Goal: Task Accomplishment & Management: Use online tool/utility

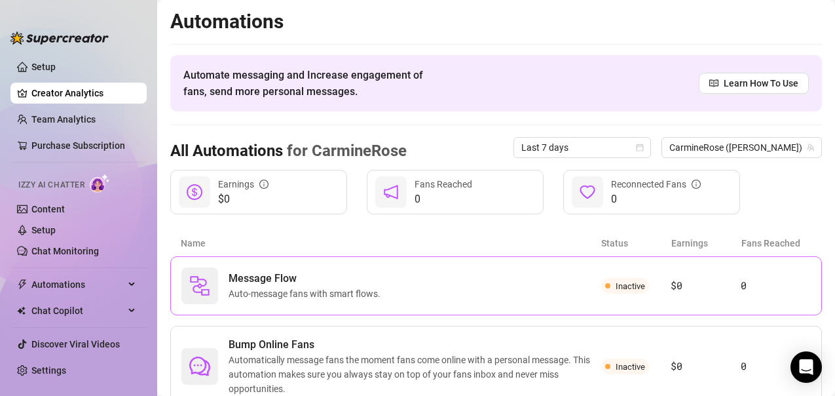
click at [616, 288] on span "Inactive" at bounding box center [630, 286] width 29 height 10
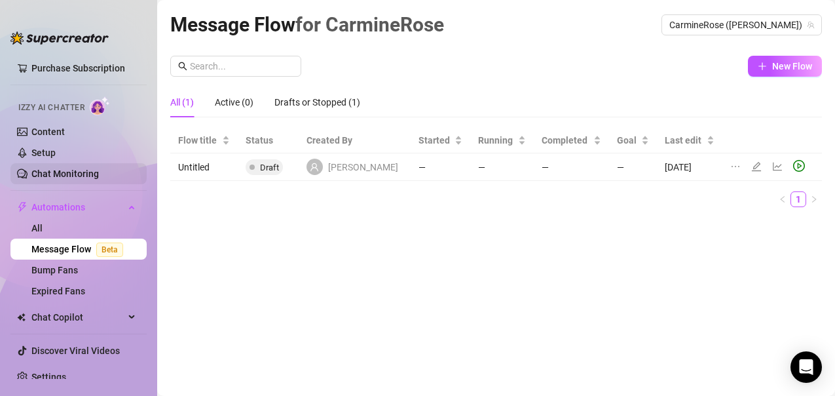
scroll to position [79, 0]
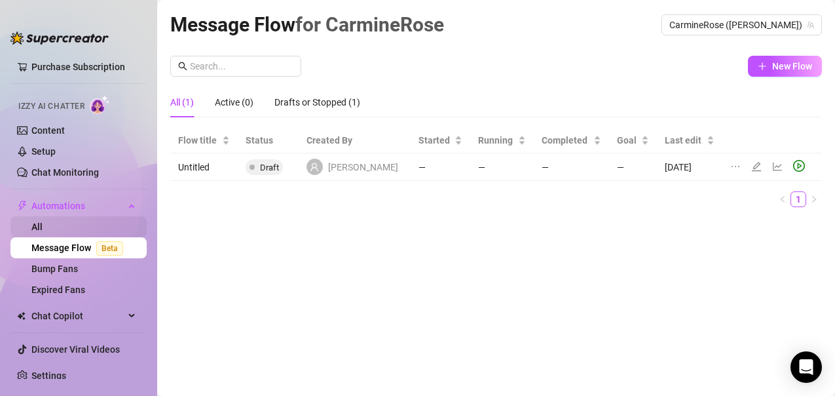
click at [41, 231] on link "All" at bounding box center [36, 226] width 11 height 10
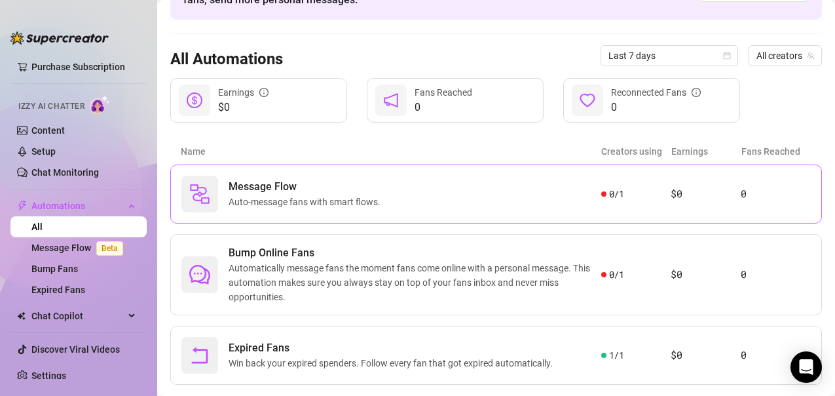
scroll to position [120, 0]
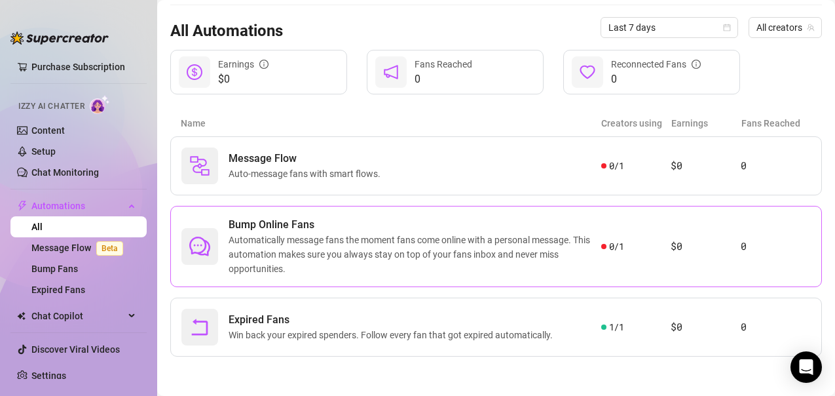
click at [628, 223] on div "Bump Online Fans Automatically message fans the moment fans come online with a …" at bounding box center [496, 246] width 652 height 81
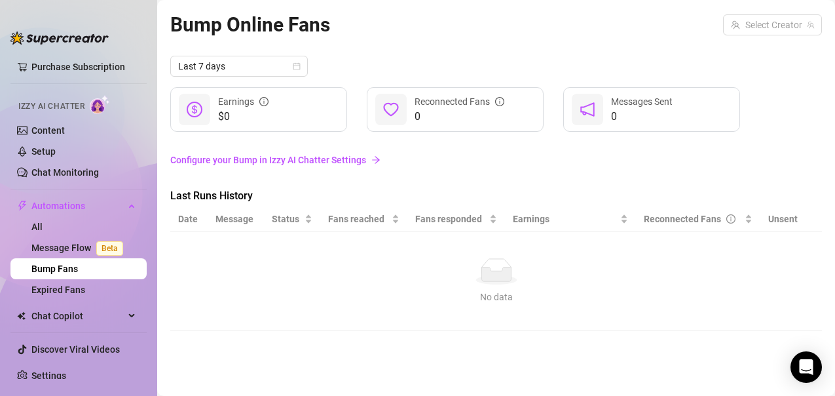
click at [246, 160] on link "Configure your Bump in Izzy AI Chatter Settings" at bounding box center [496, 160] width 652 height 14
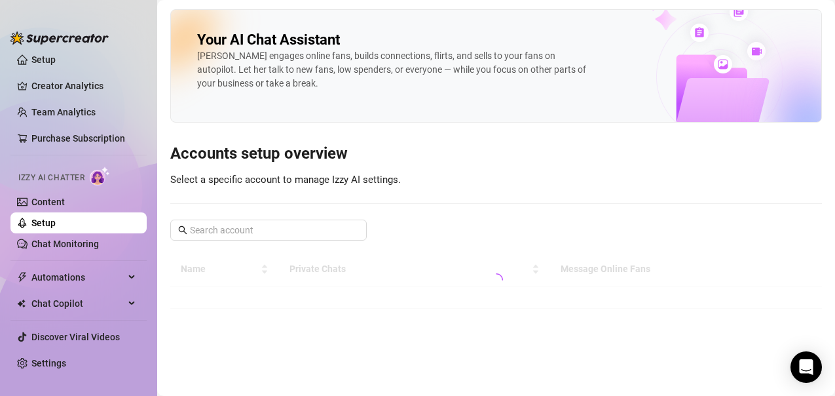
scroll to position [7, 0]
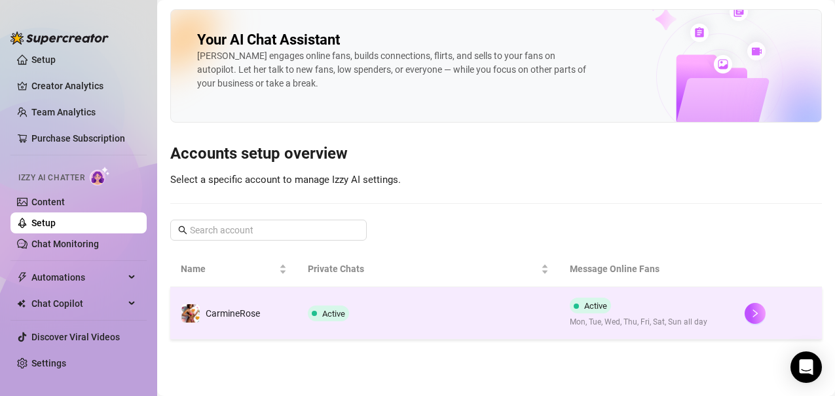
click at [447, 305] on td "Active" at bounding box center [428, 313] width 263 height 52
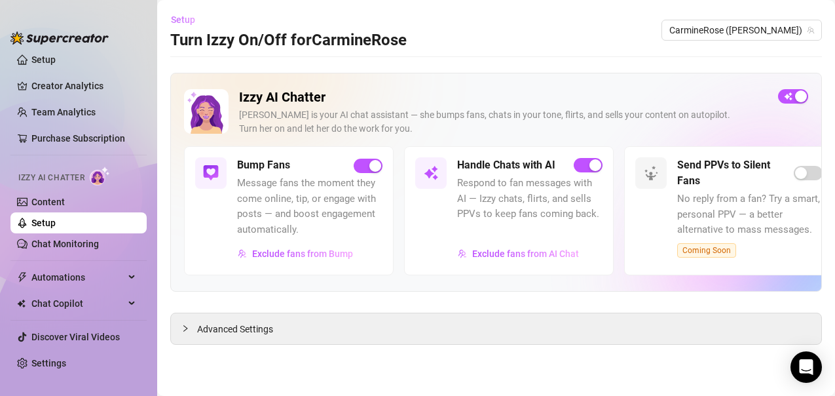
click at [182, 20] on span "Setup" at bounding box center [183, 19] width 24 height 10
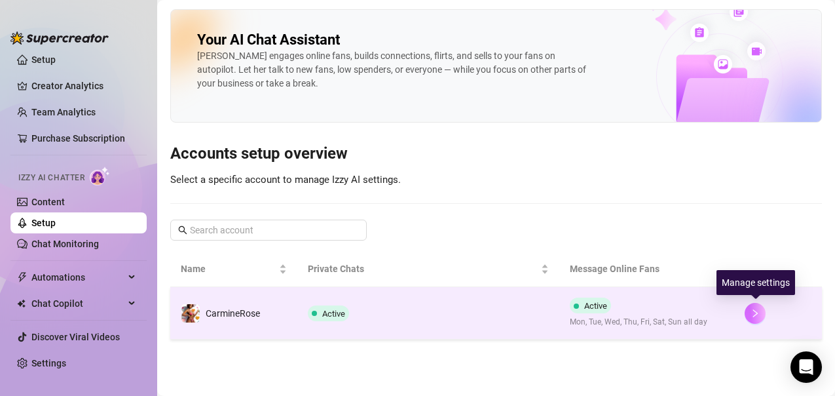
click at [754, 312] on icon "right" at bounding box center [755, 312] width 9 height 9
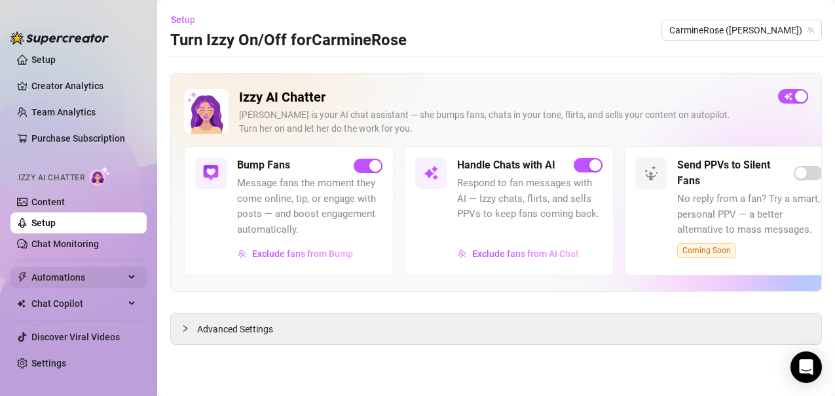
click at [62, 278] on span "Automations" at bounding box center [77, 277] width 93 height 21
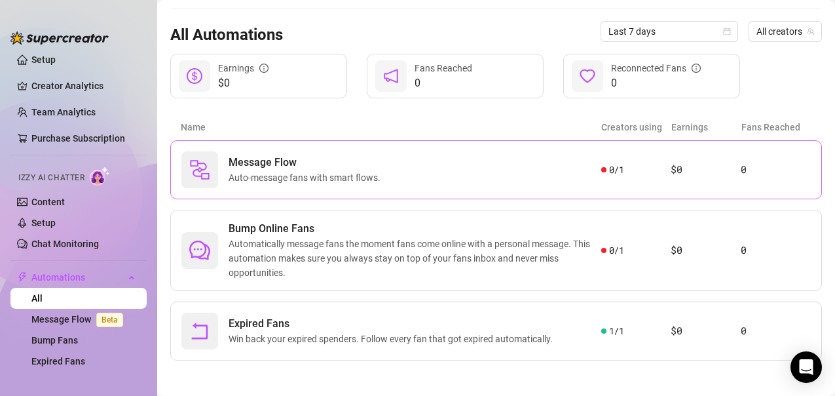
scroll to position [120, 0]
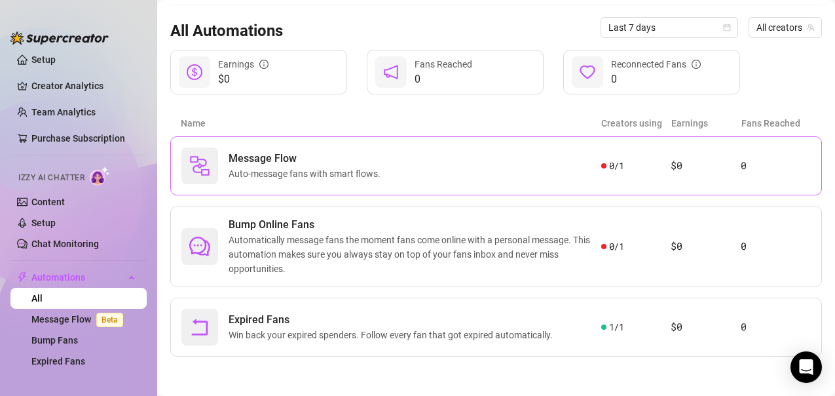
click at [501, 166] on div "Message Flow Auto-message fans with smart flows." at bounding box center [391, 165] width 420 height 37
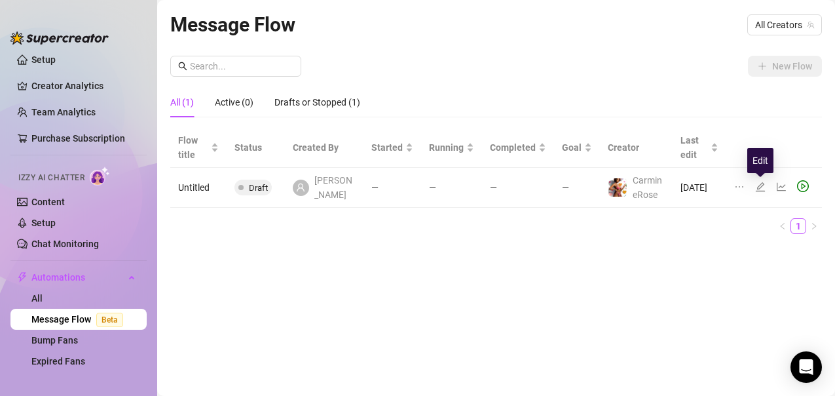
click at [759, 184] on icon "edit" at bounding box center [760, 186] width 10 height 10
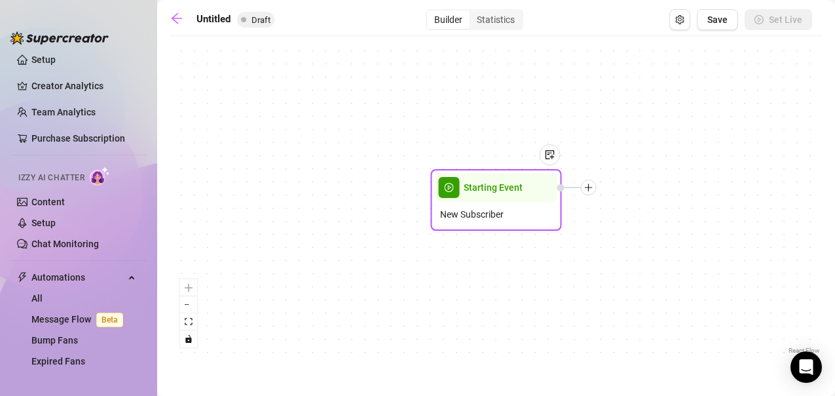
click at [523, 201] on div "Starting Event" at bounding box center [496, 187] width 123 height 29
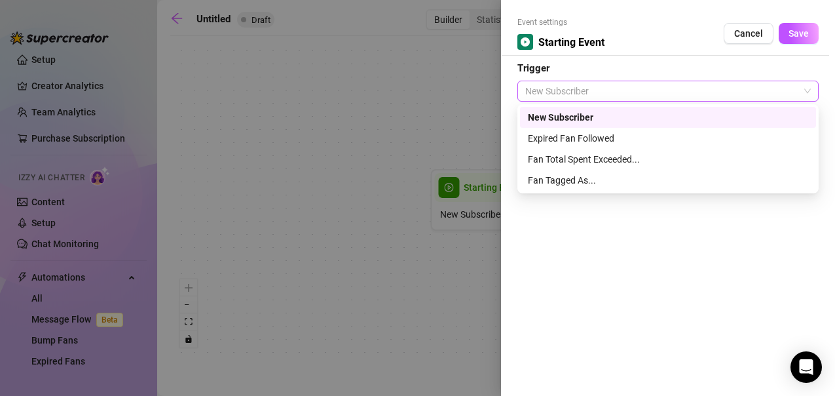
click at [576, 87] on span "New Subscriber" at bounding box center [668, 91] width 286 height 20
click at [563, 181] on div "Fan Tagged As..." at bounding box center [668, 180] width 280 height 14
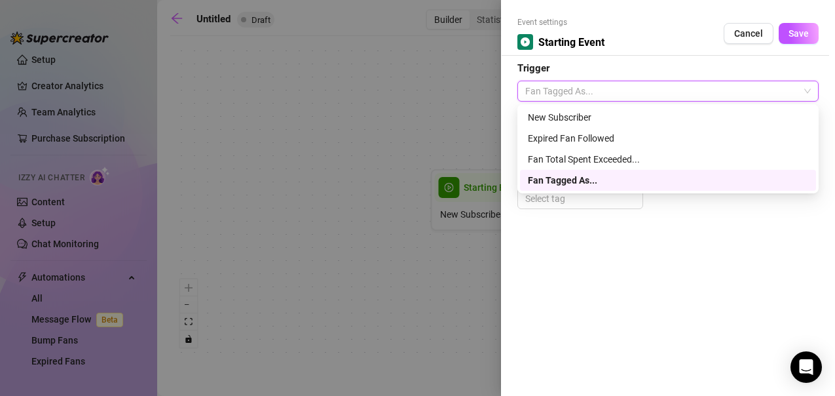
click at [550, 95] on span "Fan Tagged As..." at bounding box center [668, 91] width 286 height 20
click at [534, 158] on div "Fan Total Spent Exceeded..." at bounding box center [668, 159] width 280 height 14
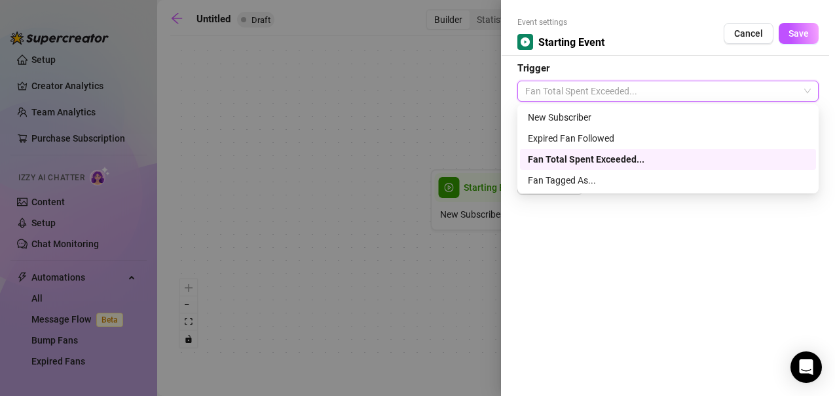
click at [550, 85] on span "Fan Total Spent Exceeded..." at bounding box center [668, 91] width 286 height 20
click at [553, 138] on div "Expired Fan Followed" at bounding box center [668, 138] width 280 height 14
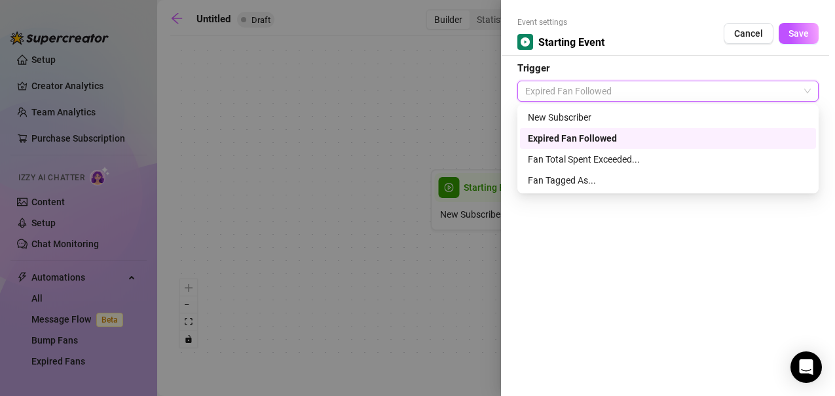
click at [549, 94] on span "Expired Fan Followed" at bounding box center [668, 91] width 286 height 20
click at [548, 113] on div "New Subscriber" at bounding box center [668, 117] width 280 height 14
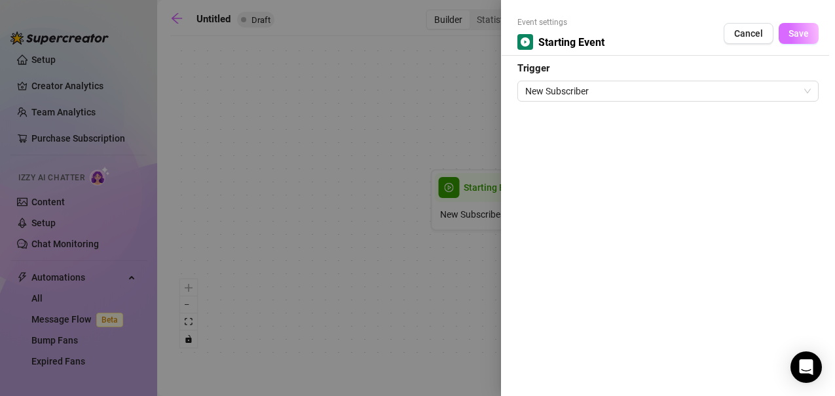
click at [798, 35] on span "Save" at bounding box center [799, 33] width 20 height 10
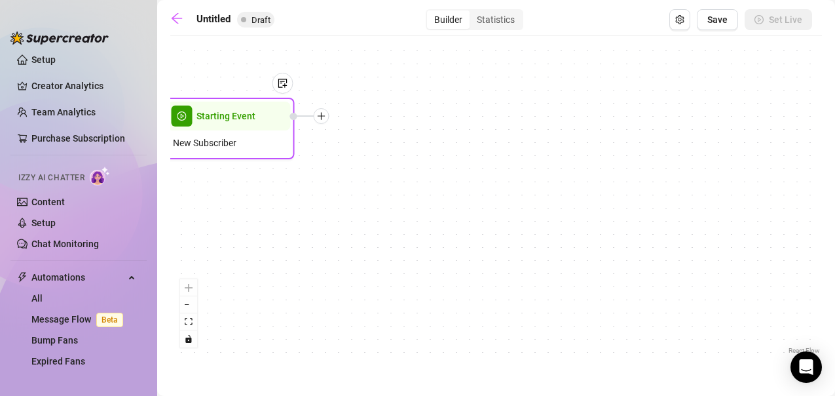
drag, startPoint x: 499, startPoint y: 185, endPoint x: 227, endPoint y: 113, distance: 281.7
click at [227, 113] on span "Starting Event" at bounding box center [225, 116] width 59 height 14
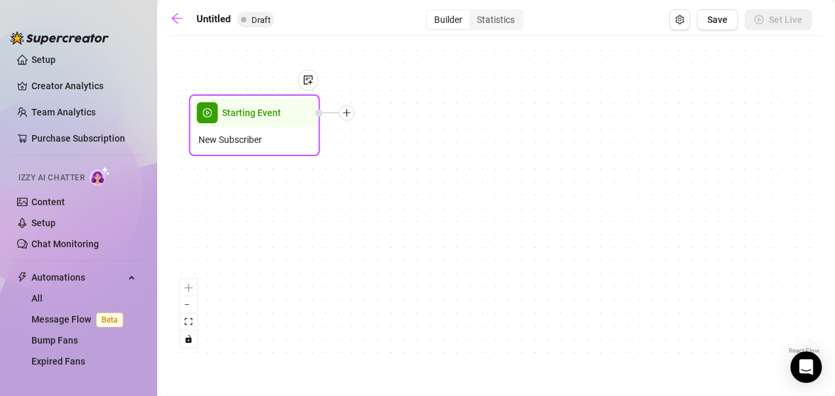
drag, startPoint x: 240, startPoint y: 120, endPoint x: 267, endPoint y: 118, distance: 26.9
click at [267, 118] on span "Starting Event" at bounding box center [251, 112] width 59 height 14
click at [346, 118] on div at bounding box center [347, 113] width 16 height 16
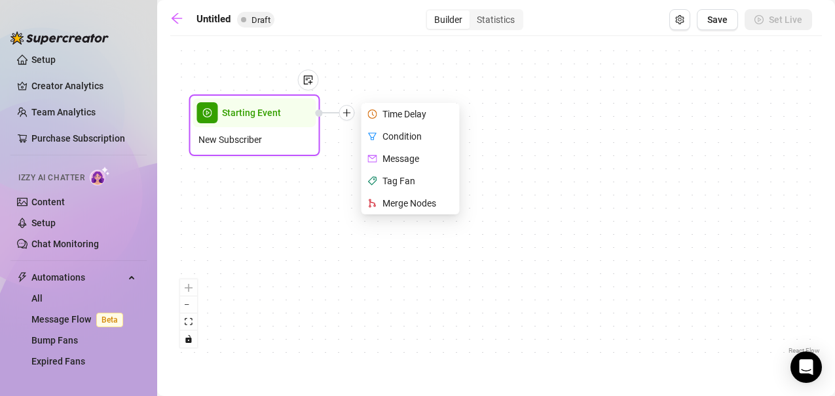
click at [415, 109] on div "Time Delay" at bounding box center [412, 114] width 96 height 22
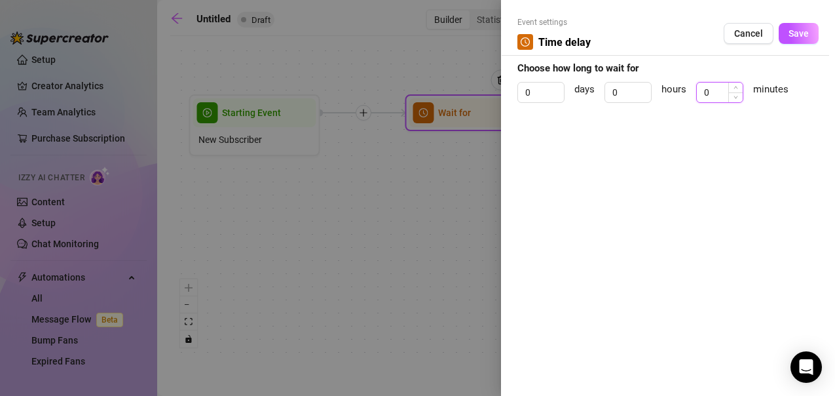
click at [716, 92] on input "0" at bounding box center [720, 93] width 46 height 20
type input "3"
click at [798, 30] on span "Save" at bounding box center [799, 33] width 20 height 10
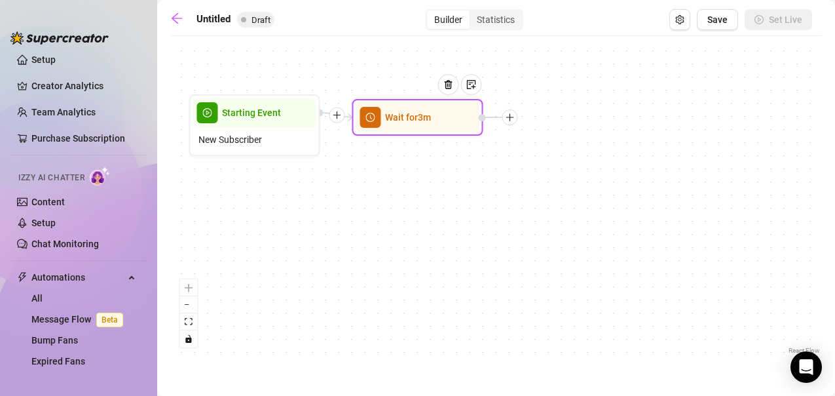
drag, startPoint x: 450, startPoint y: 125, endPoint x: 396, endPoint y: 130, distance: 54.6
click at [396, 130] on div "Wait for 3m" at bounding box center [417, 117] width 123 height 29
click at [511, 124] on div at bounding box center [510, 117] width 16 height 16
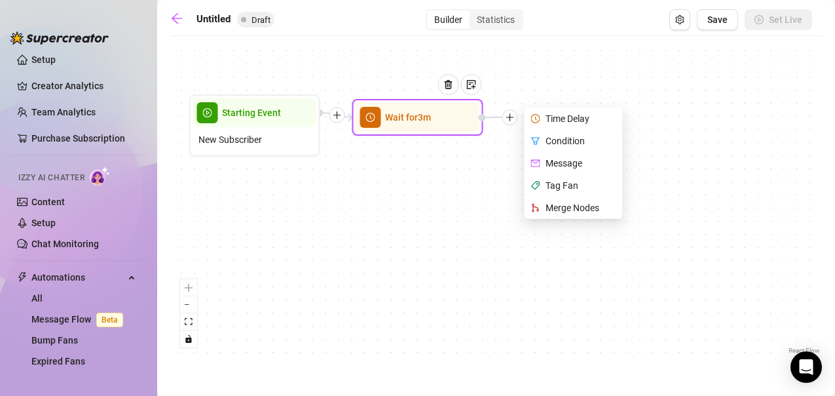
click at [577, 140] on div "Condition" at bounding box center [575, 141] width 96 height 22
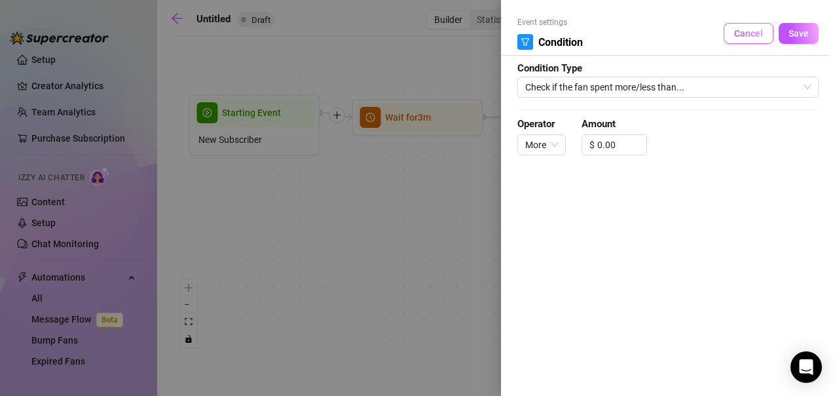
click at [752, 35] on span "Cancel" at bounding box center [748, 33] width 29 height 10
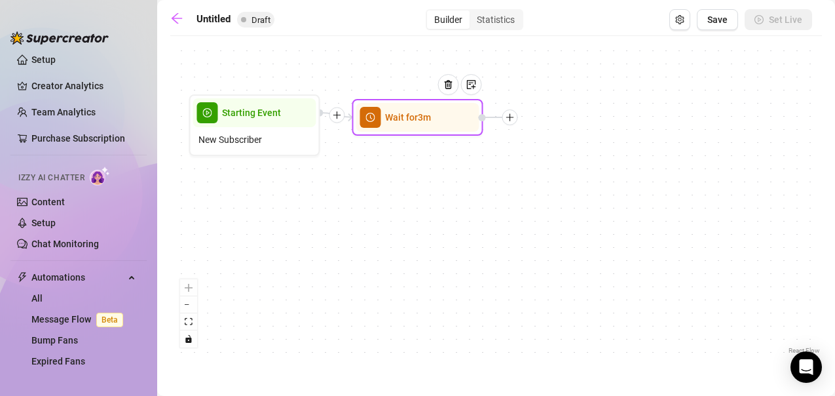
click at [512, 121] on icon "plus" at bounding box center [510, 117] width 9 height 9
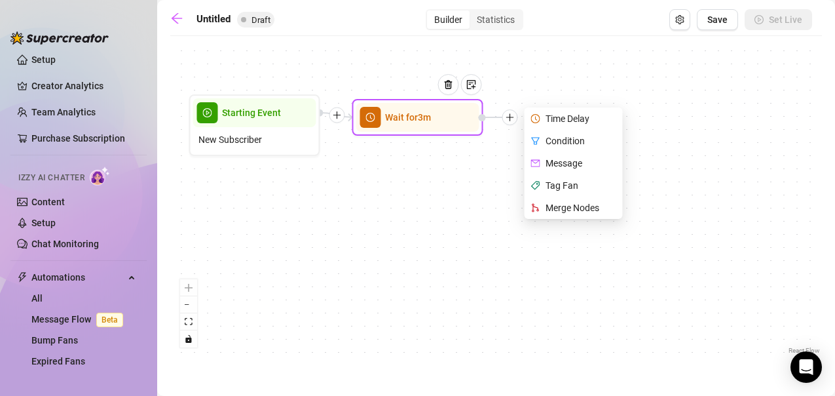
click at [562, 160] on div "Message" at bounding box center [575, 163] width 96 height 22
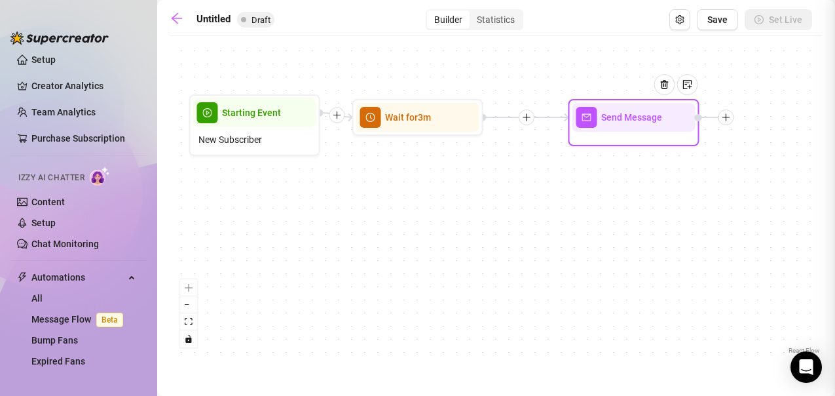
type textarea "Write your message here"
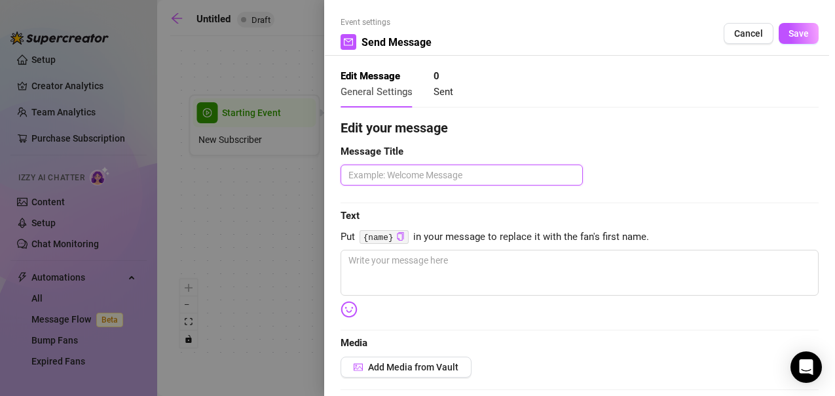
click at [365, 169] on textarea at bounding box center [462, 174] width 242 height 21
type textarea "W"
type textarea "We"
type textarea "Wel"
type textarea "Welc"
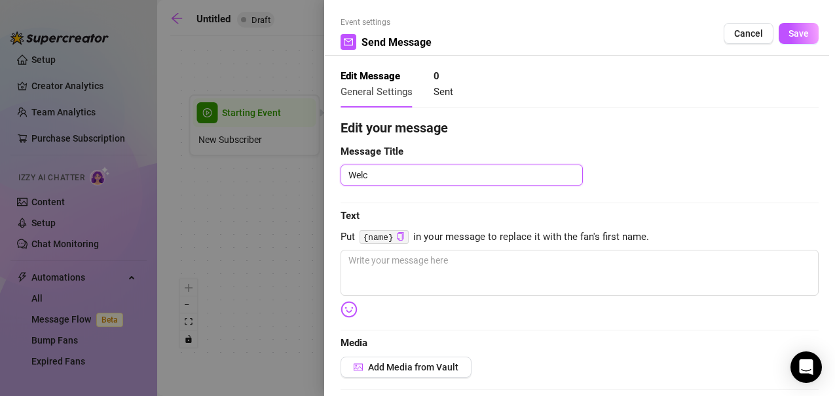
type textarea "Welco"
type textarea "Welcom"
type textarea "Welcome"
type textarea "Welcome m"
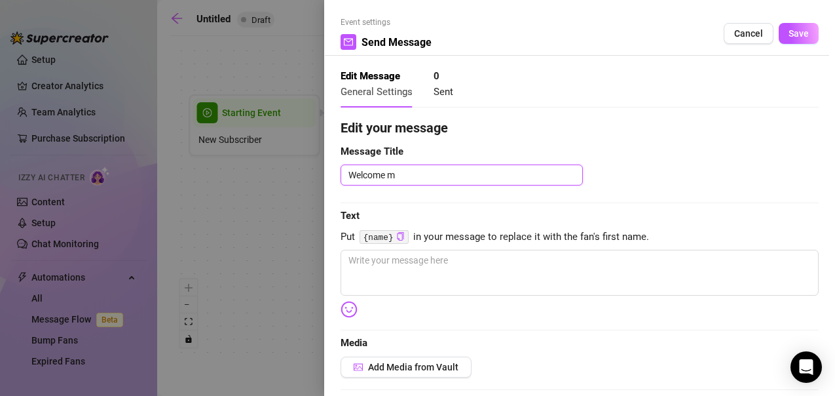
type textarea "Welcome me"
type textarea "Welcome mee"
type textarea "Welcome me"
type textarea "Welcome mes"
type textarea "Welcome mess"
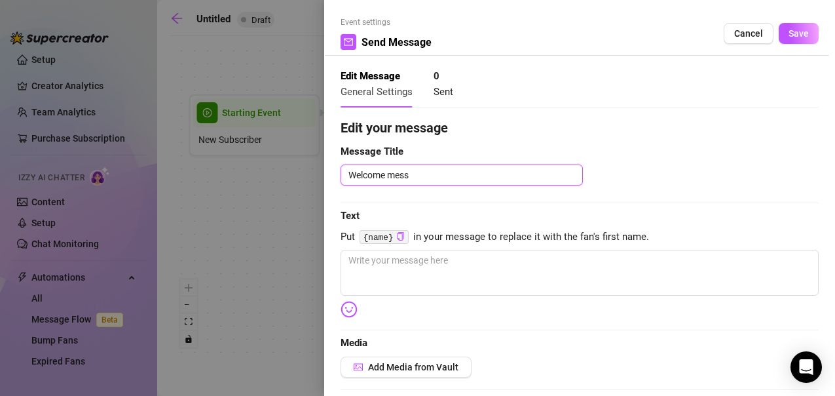
type textarea "Welcome messa"
type textarea "Welcome messag"
type textarea "Welcome message"
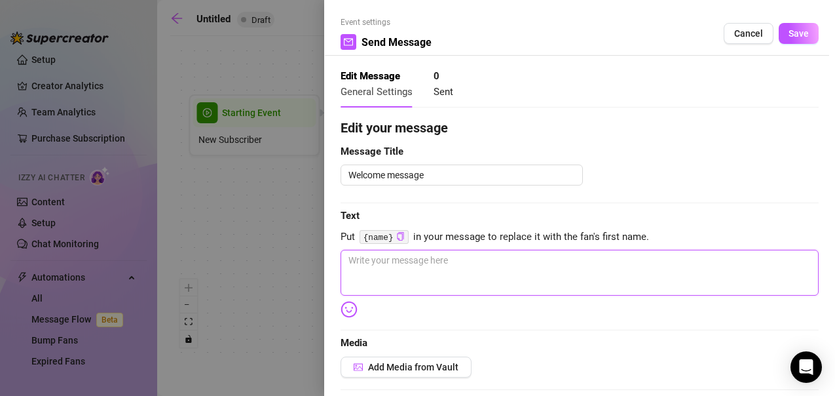
click at [391, 267] on textarea at bounding box center [580, 273] width 478 height 46
type textarea "H"
type textarea "Hi"
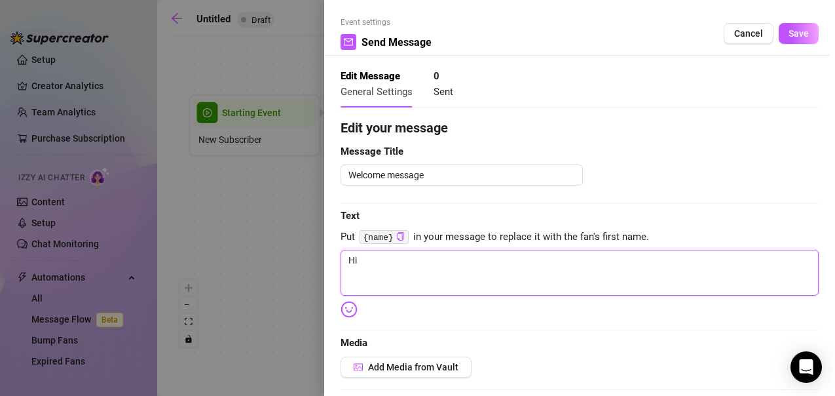
type textarea "Hi"
type textarea "Hi T"
type textarea "Hi Th"
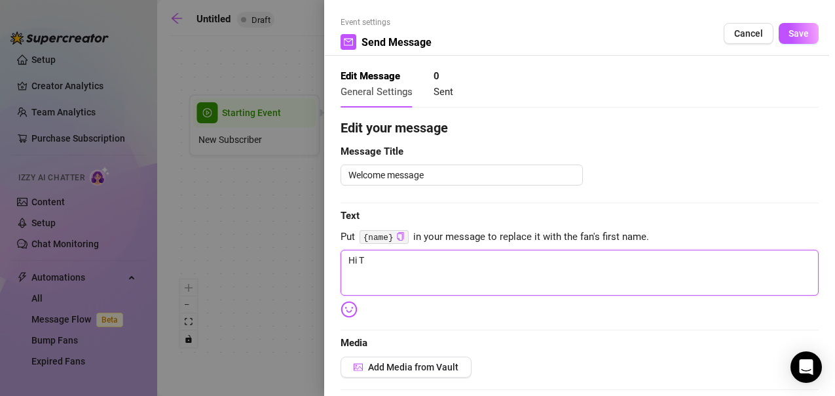
type textarea "Hi Th"
type textarea "Hi The"
type textarea "Hi Ther"
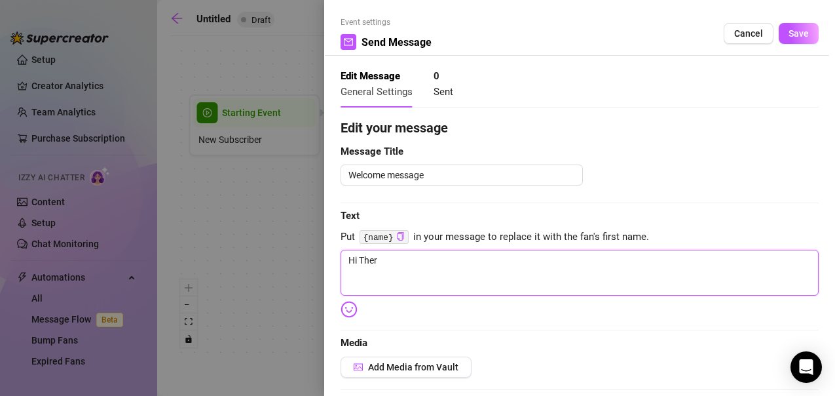
type textarea "Hi Ther"
type textarea "Hi There"
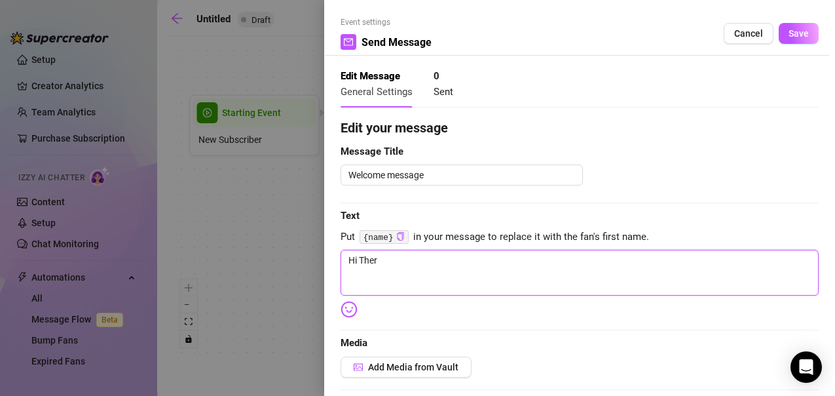
type textarea "Hi There"
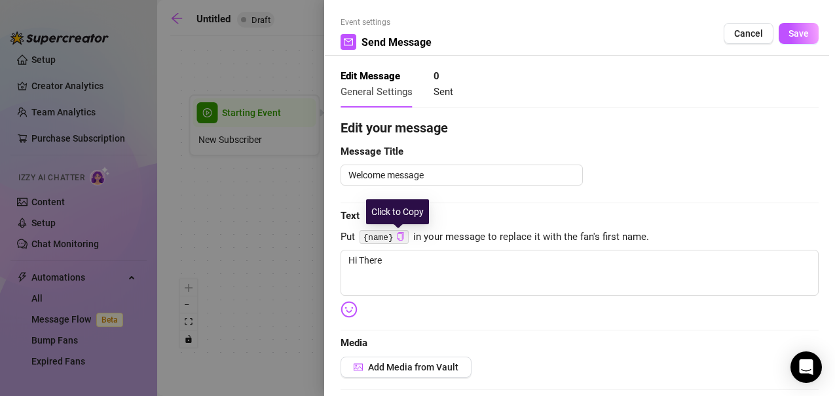
click at [400, 234] on icon "copy" at bounding box center [400, 236] width 7 height 9
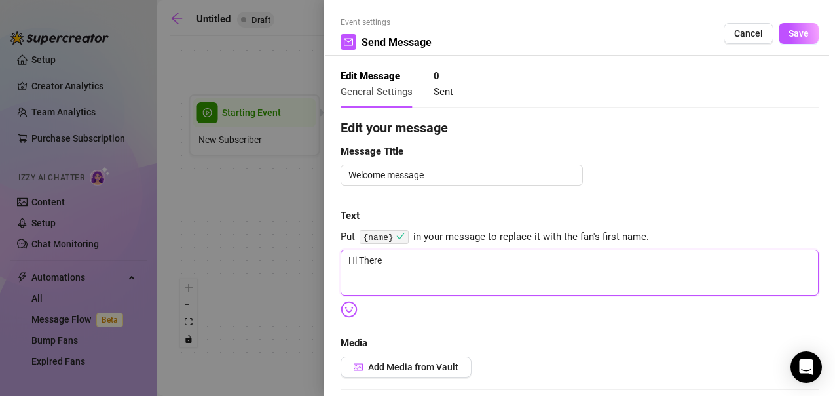
click at [392, 259] on textarea "Hi There" at bounding box center [580, 273] width 478 height 46
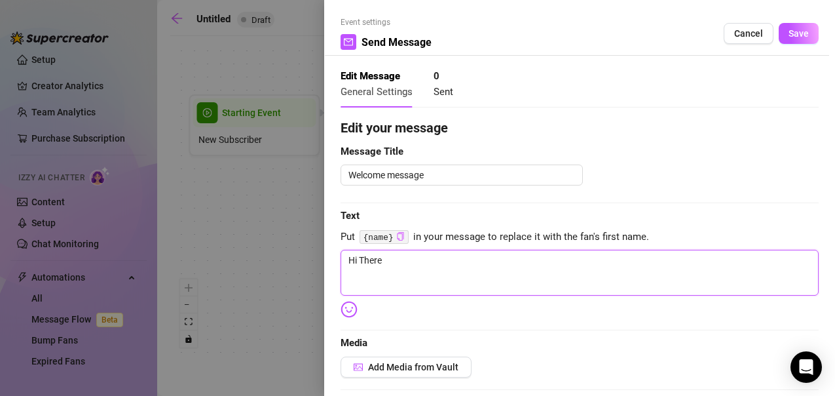
click at [386, 283] on textarea "Hi There" at bounding box center [580, 273] width 478 height 46
paste textarea "{name}"
type textarea "Hi There {name}"
type textarea "Hi There {name}!"
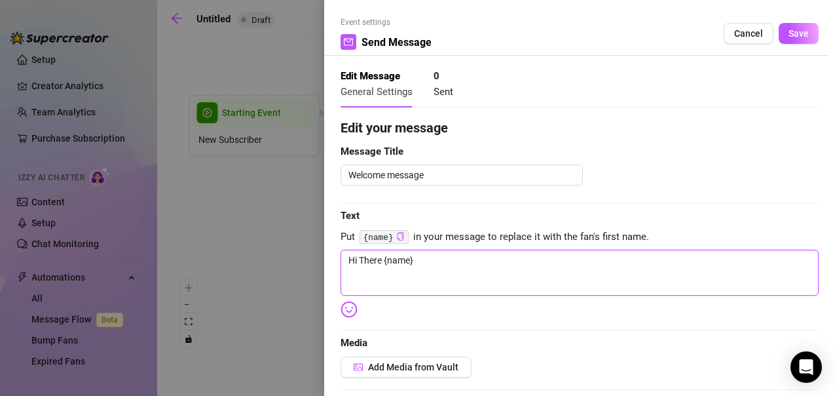
type textarea "Hi There {name}!"
type textarea "Hi There {name}! H"
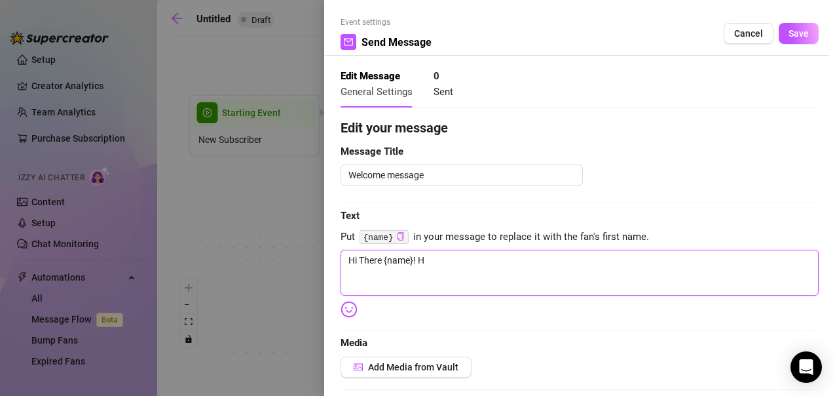
type textarea "Hi There {name}! HR"
type textarea "Hi There {name}! HRU"
type textarea "Hi There {name}! HRU?"
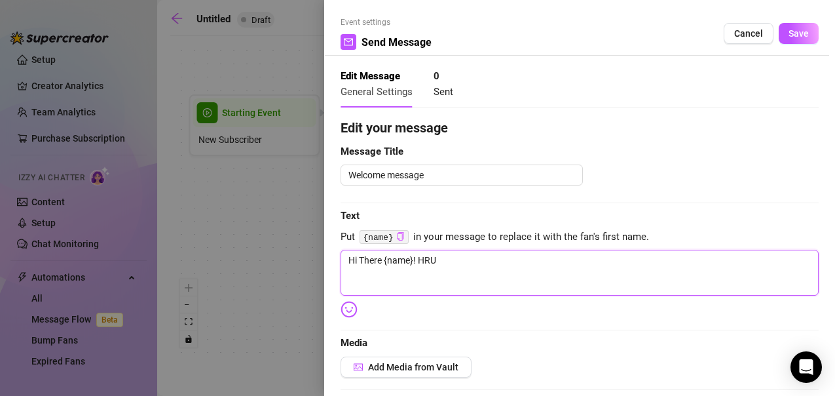
type textarea "Hi There {name}! HRU?"
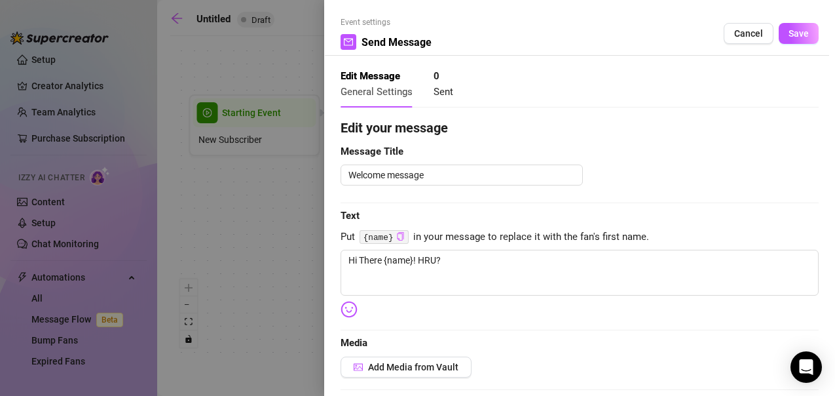
click at [352, 307] on img at bounding box center [349, 309] width 17 height 17
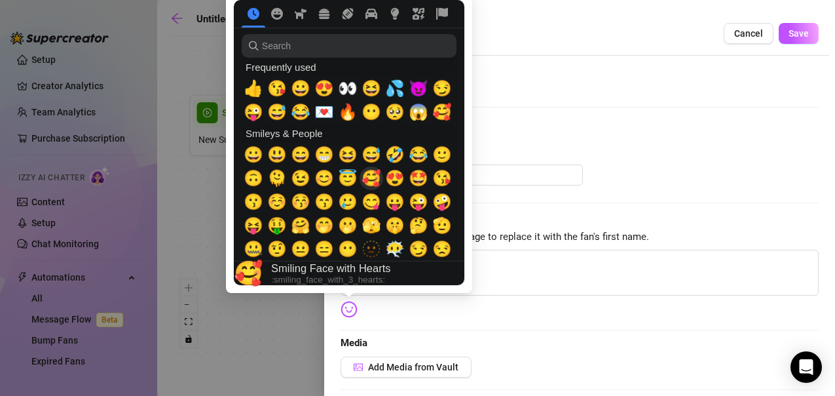
click at [365, 177] on span "🥰" at bounding box center [372, 178] width 20 height 18
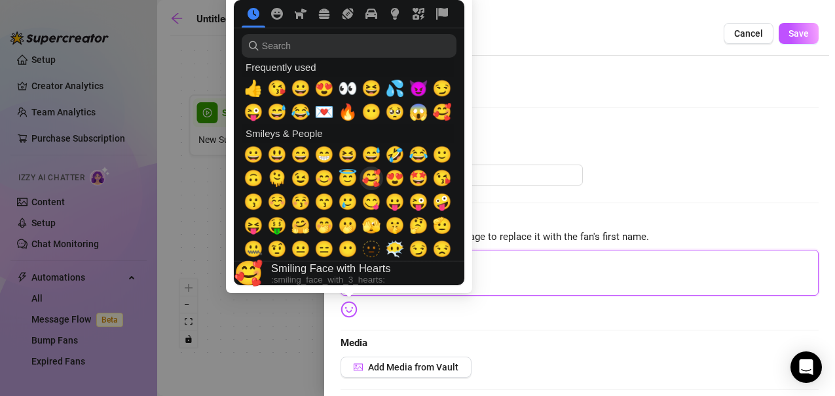
type textarea "Hi There {name}! HRU?🥰"
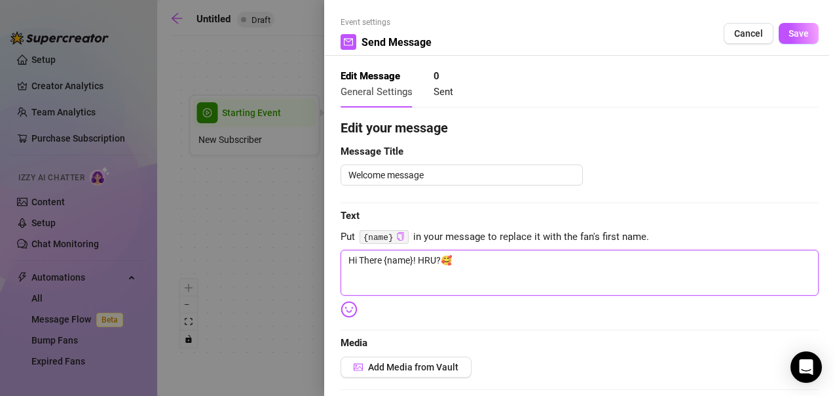
click at [551, 257] on textarea "Hi There {name}! HRU?🥰" at bounding box center [580, 273] width 478 height 46
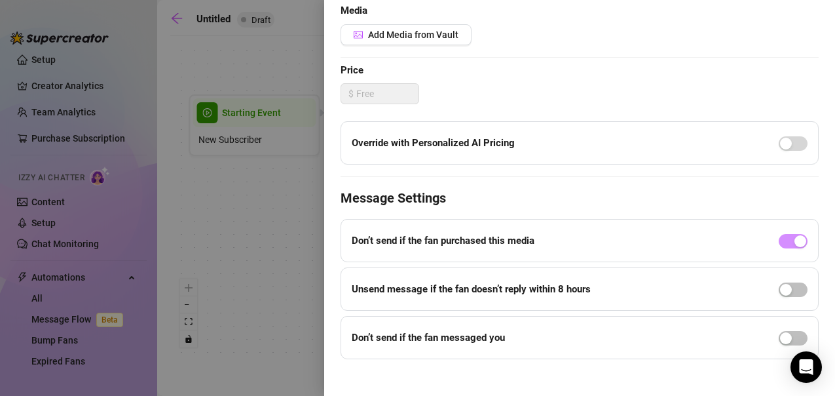
scroll to position [345, 0]
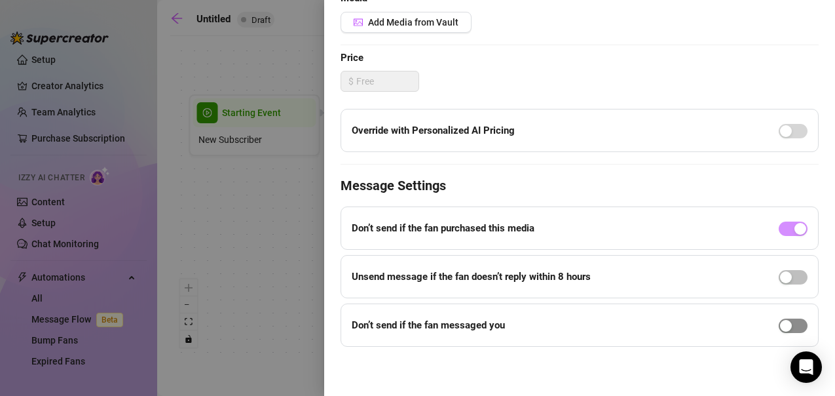
type textarea "Hi There {name}! HRU?🥰"
click at [780, 326] on div "button" at bounding box center [786, 326] width 12 height 12
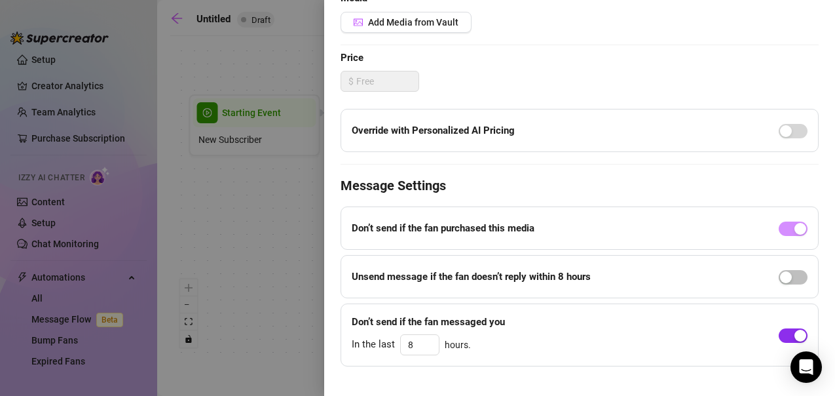
click at [794, 333] on div "button" at bounding box center [800, 335] width 12 height 12
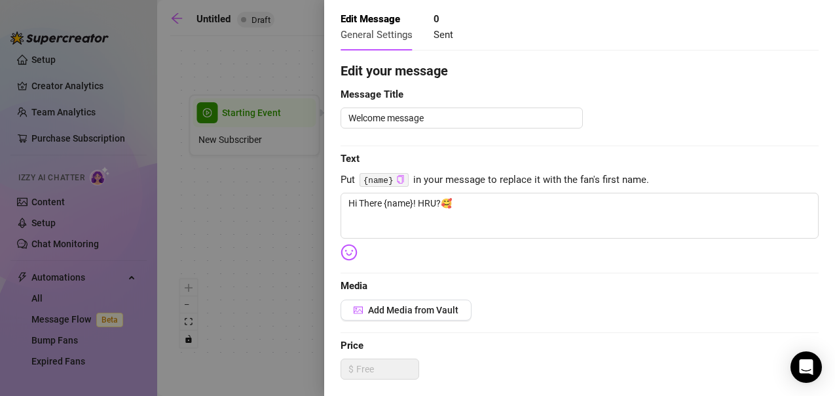
scroll to position [0, 0]
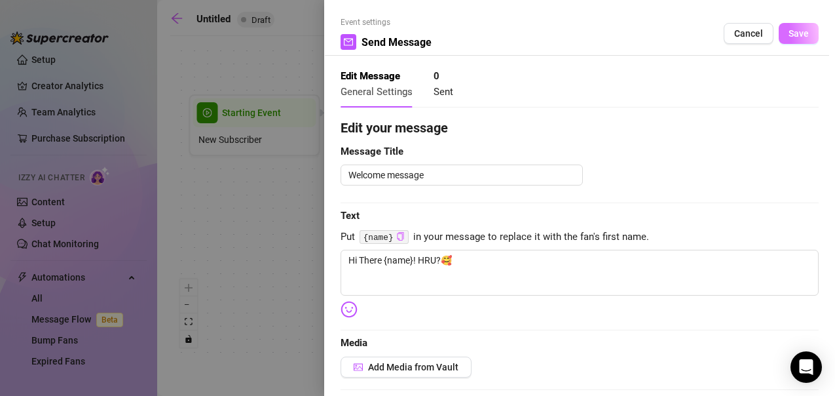
click at [789, 34] on span "Save" at bounding box center [799, 33] width 20 height 10
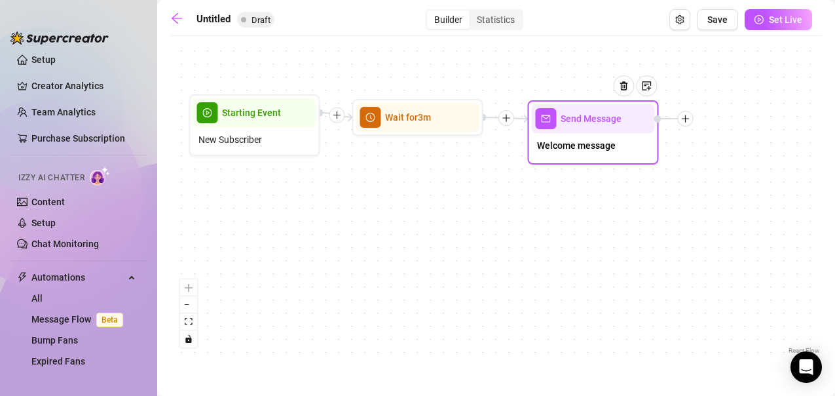
drag, startPoint x: 632, startPoint y: 127, endPoint x: 589, endPoint y: 128, distance: 42.6
click at [589, 128] on div "Send Message" at bounding box center [593, 118] width 123 height 29
click at [684, 126] on div at bounding box center [686, 119] width 16 height 16
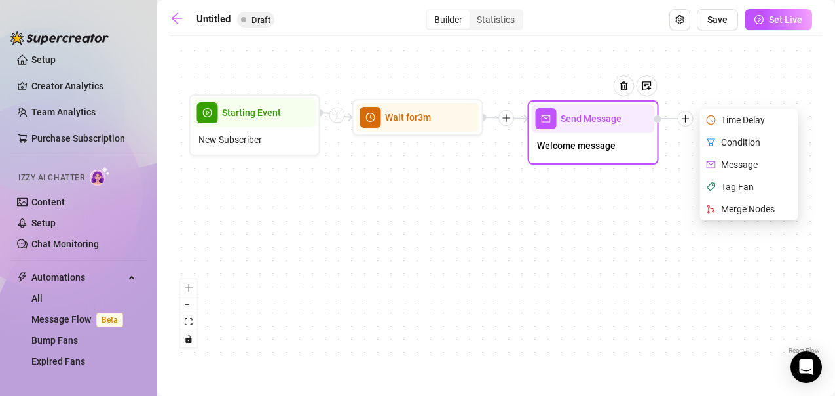
click at [728, 160] on div "Message" at bounding box center [751, 164] width 96 height 22
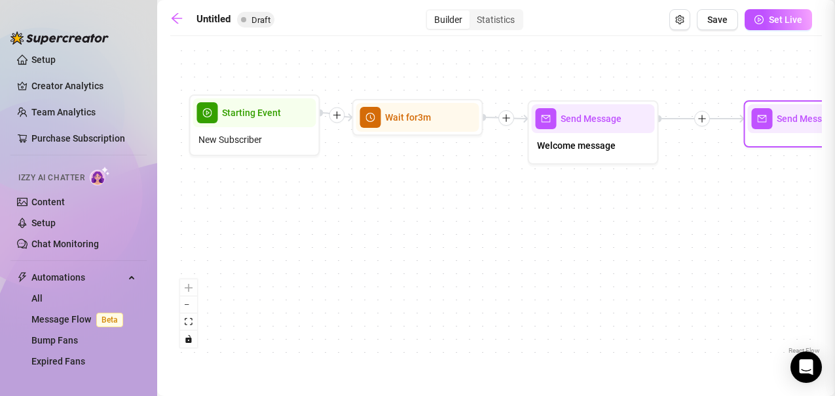
type textarea "Write your message here"
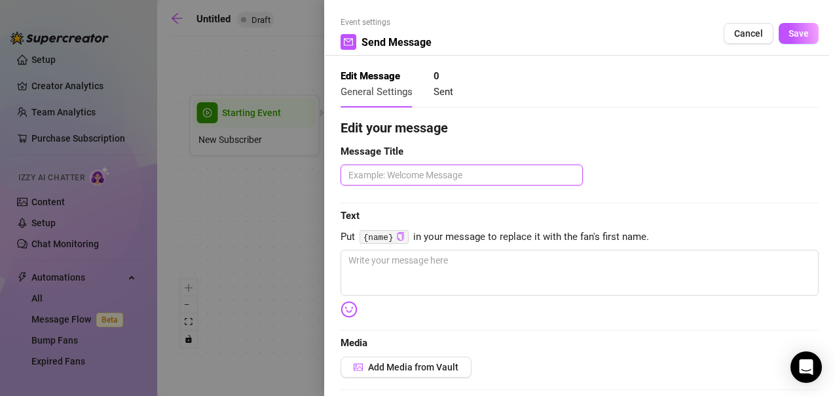
click at [426, 179] on textarea at bounding box center [462, 174] width 242 height 21
type textarea "f"
type textarea "fo"
type textarea "fol"
type textarea "foll"
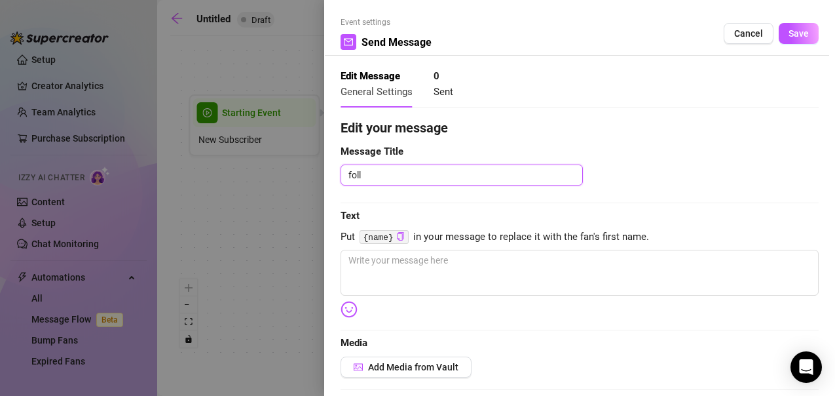
type textarea "follo"
type textarea "follow"
type textarea "follow u"
type textarea "follow up"
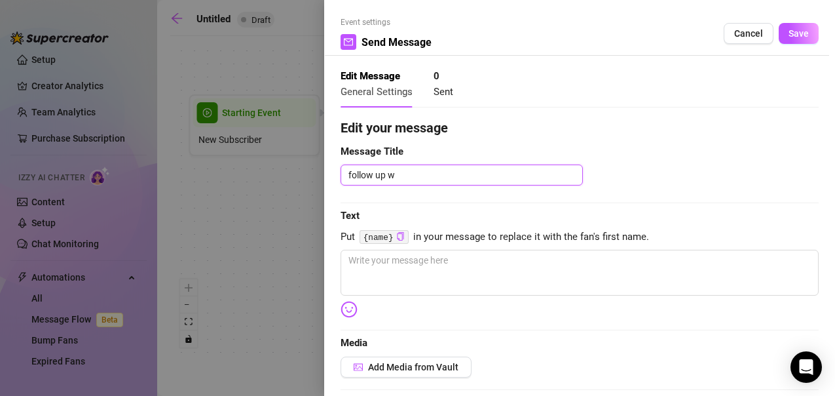
type textarea "follow up we"
type textarea "follow up wel"
type textarea "follow up welc"
type textarea "follow up [PERSON_NAME]"
type textarea "follow up welcom"
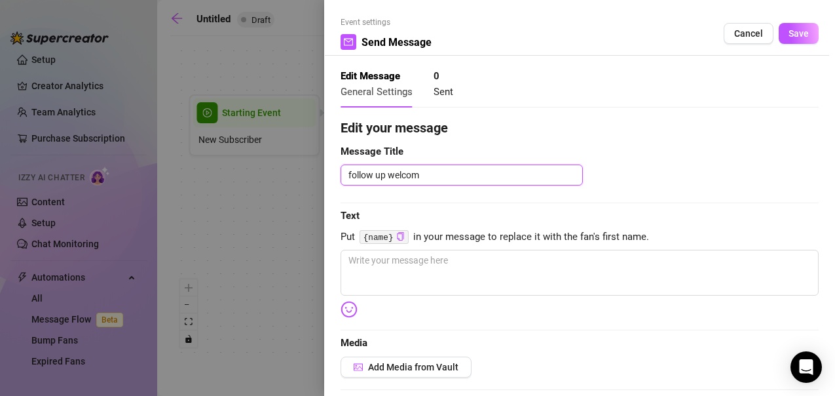
type textarea "follow up welcome"
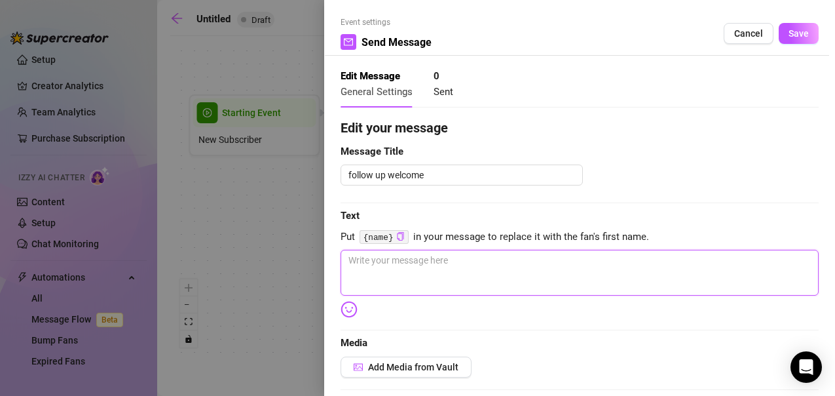
click at [385, 271] on textarea at bounding box center [580, 273] width 478 height 46
type textarea "N"
type textarea "No"
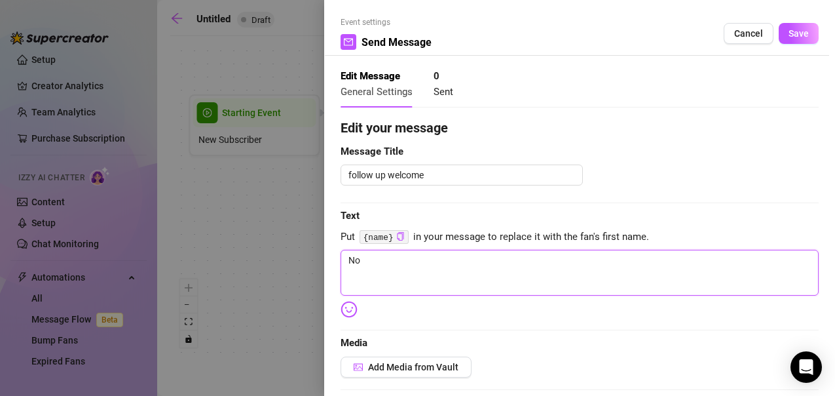
type textarea "Now"
type textarea "Now T"
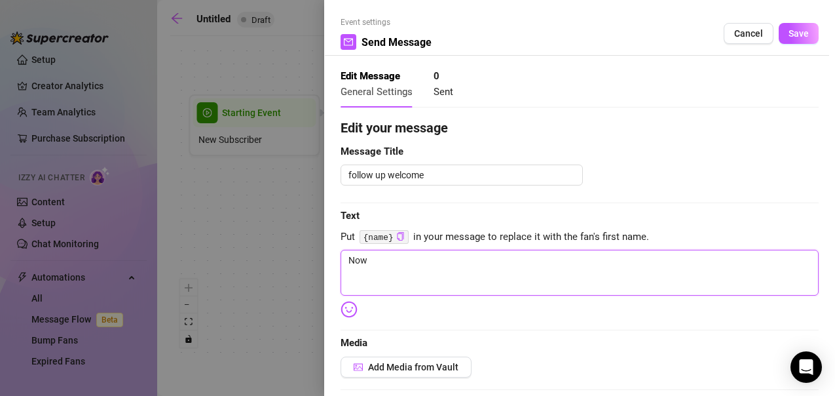
type textarea "Now T"
type textarea "Now Th"
type textarea "Now Tha"
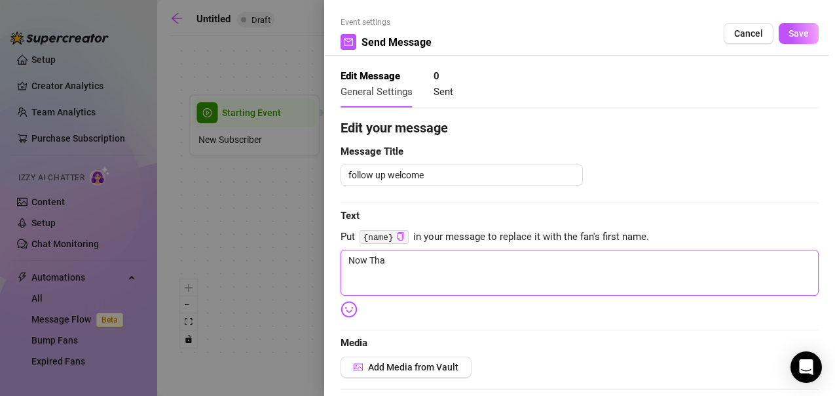
type textarea "Now Tha"
type textarea "Now Tha s"
type textarea "Now Tha"
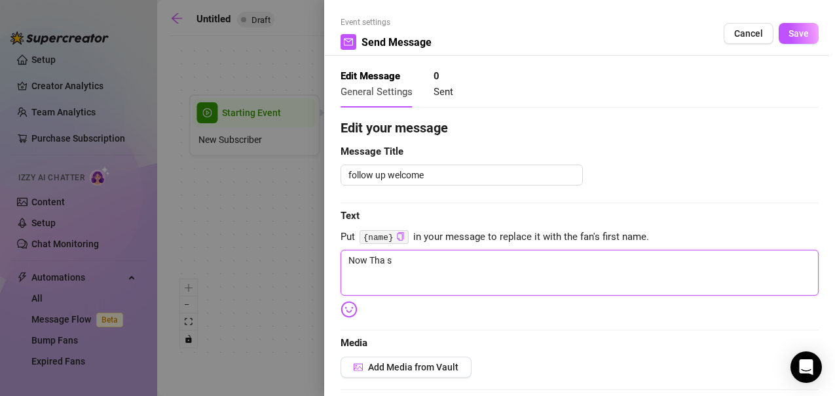
type textarea "Now Tha"
type textarea "Now Th"
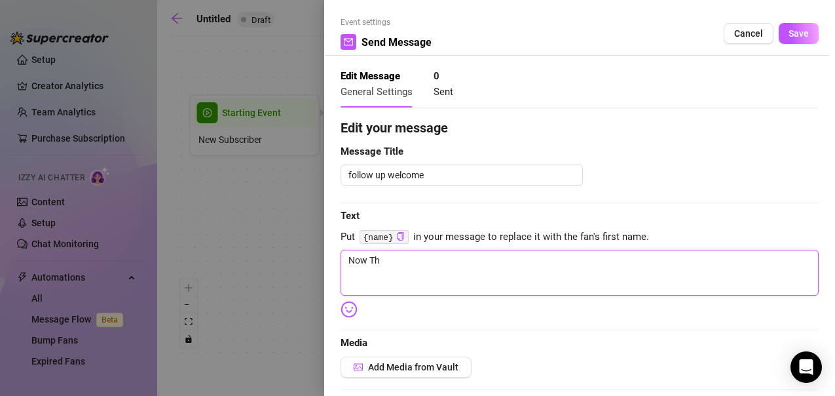
type textarea "Now T"
type textarea "Now"
type textarea "Now t"
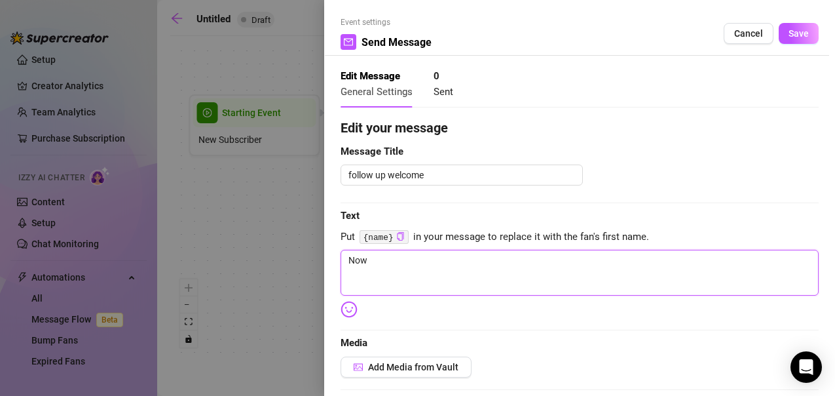
type textarea "Now t"
type textarea "Now th"
type textarea "Now tha"
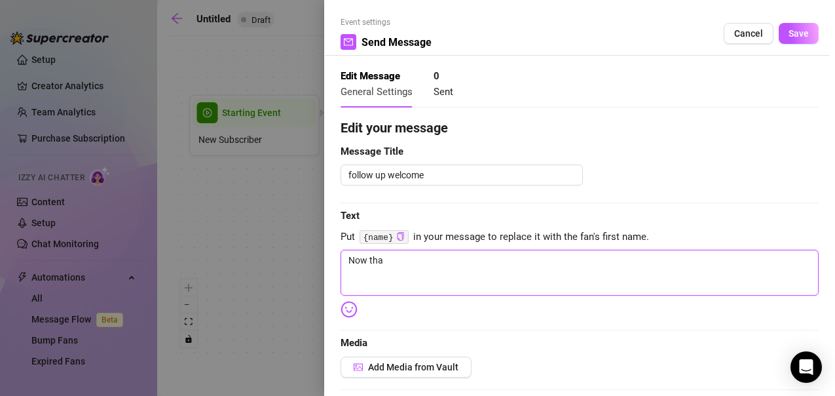
type textarea "Now that"
type textarea "Now that y"
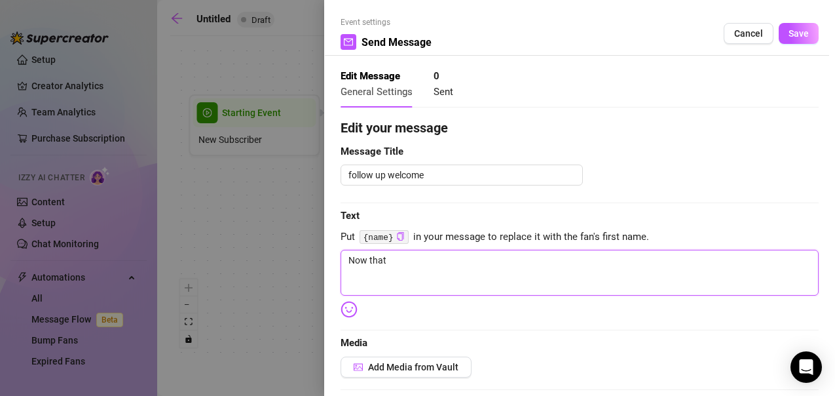
type textarea "Now that y"
type textarea "Now that yo"
type textarea "Now that you"
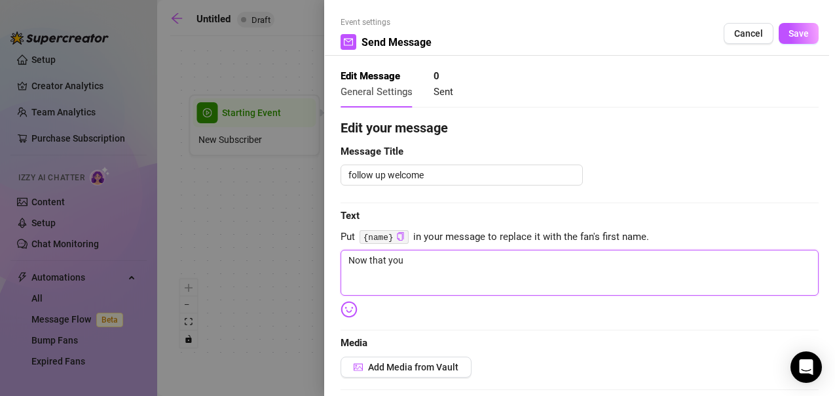
type textarea "Now that your"
type textarea "Now that youre"
type textarea "Now that youre h"
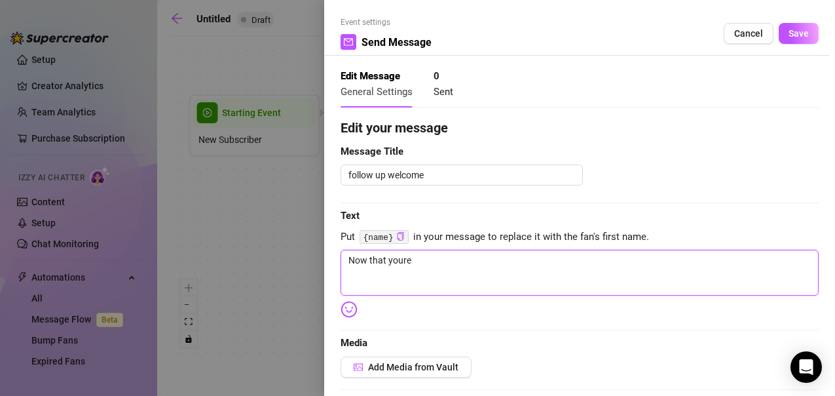
type textarea "Now that youre h"
type textarea "Now that youre"
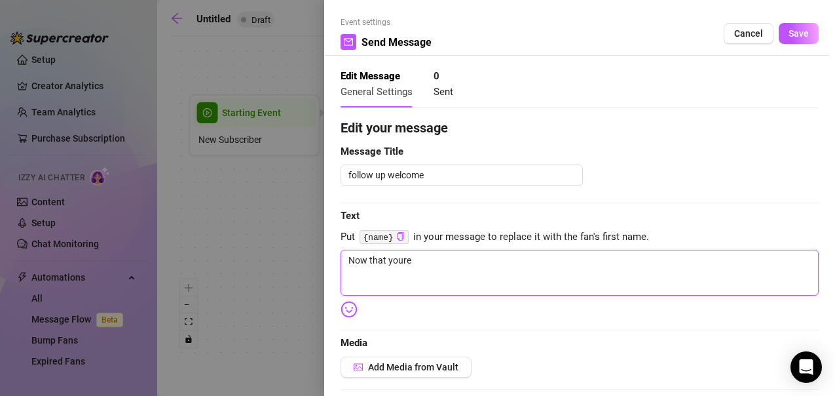
type textarea "Now that your"
type textarea "Now that you"
type textarea "Now that you'"
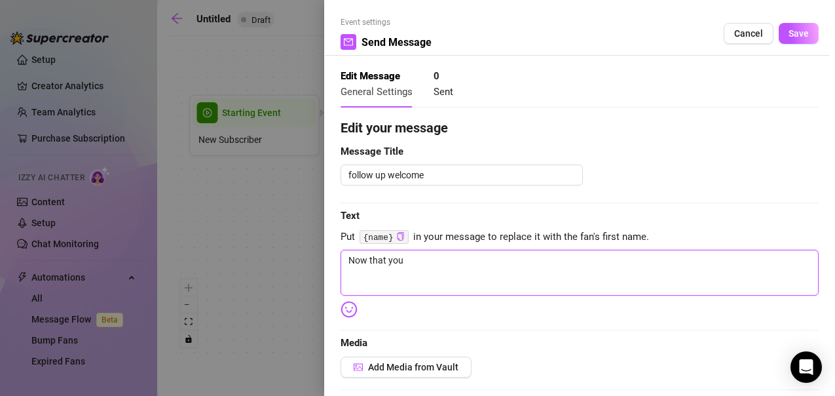
type textarea "Now that you'"
type textarea "Now that you'r"
type textarea "Now that you're"
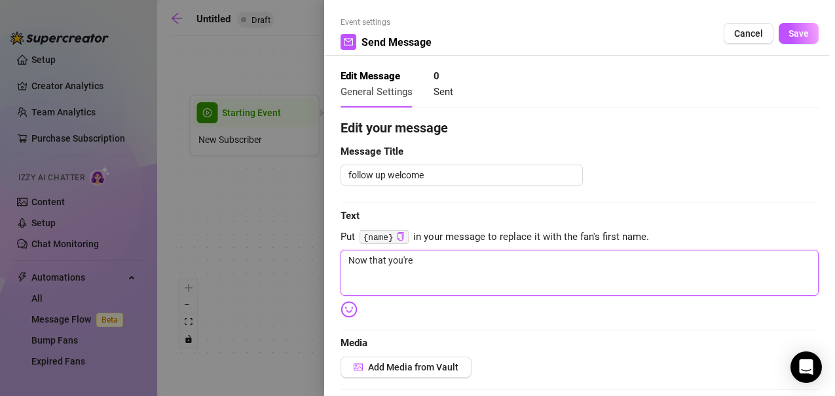
type textarea "Now that you're h"
type textarea "Now that you're he"
type textarea "Now that you're her"
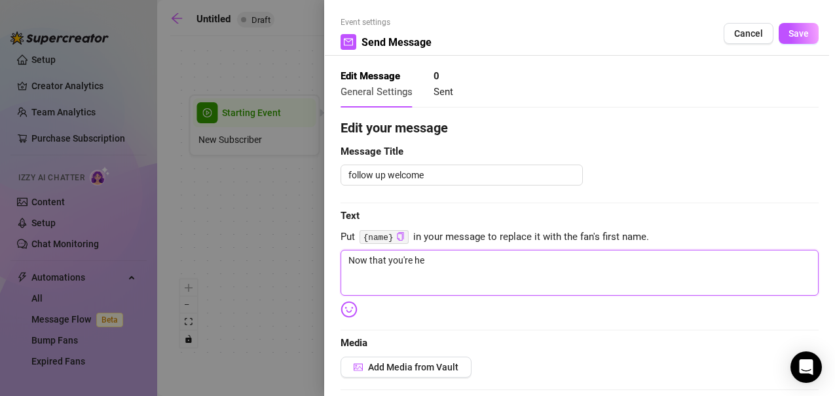
type textarea "Now that you're her"
type textarea "Now that you're here"
type textarea "Now that you're here s"
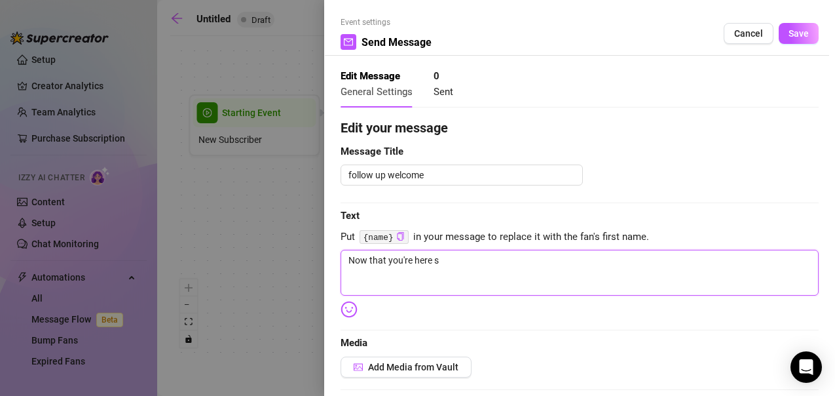
type textarea "Now that you're here sh"
type textarea "Now that you're here sho"
type textarea "Now that you're here shou"
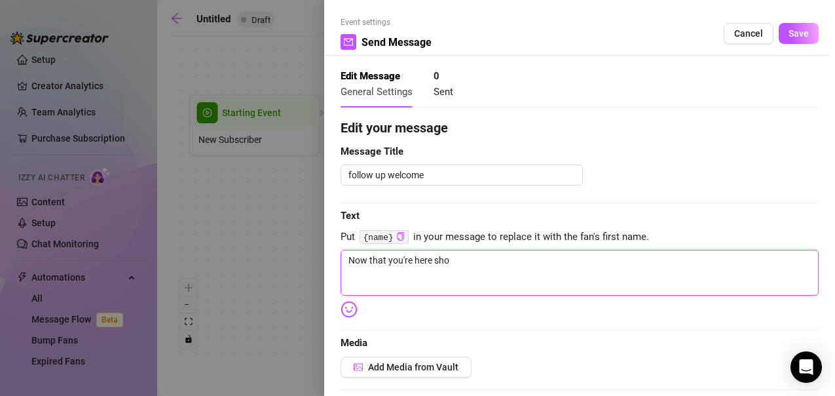
type textarea "Now that you're here shou"
type textarea "Now that you're here shoul"
type textarea "Now that you're here should"
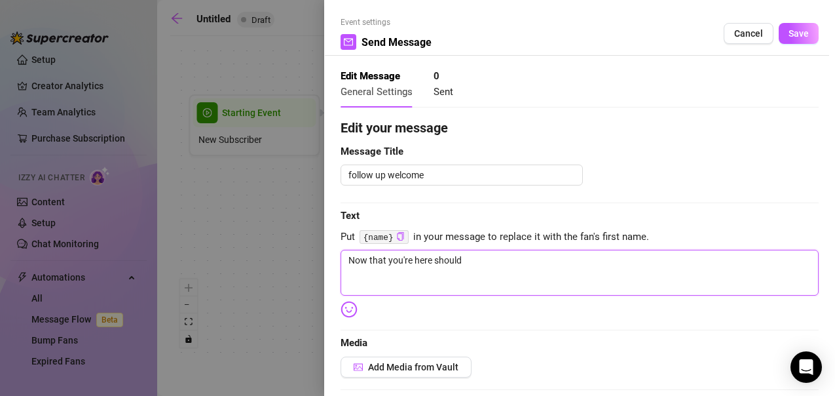
type textarea "Now that you're here should"
type textarea "Now that you're here should i"
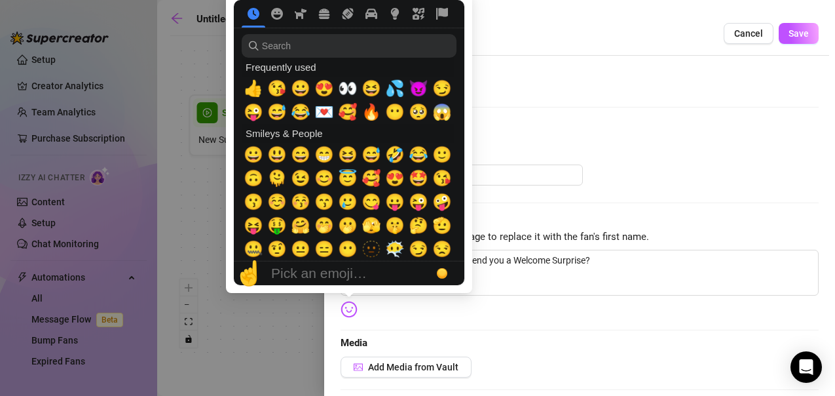
click at [350, 310] on img at bounding box center [349, 309] width 17 height 17
click at [351, 92] on span "👀" at bounding box center [348, 88] width 20 height 18
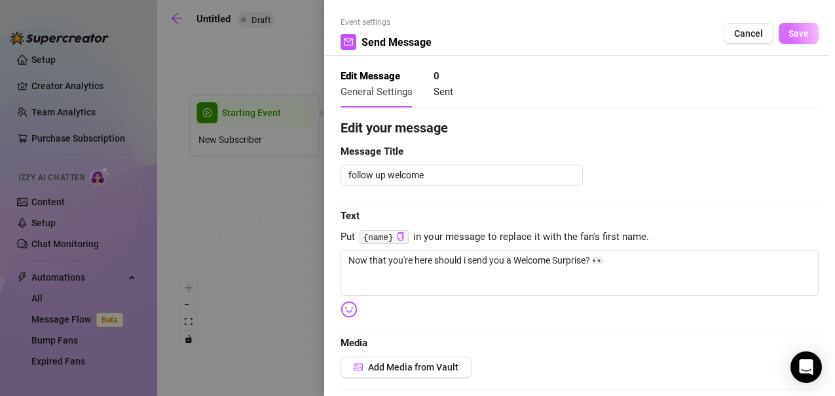
click at [799, 26] on button "Save" at bounding box center [799, 33] width 40 height 21
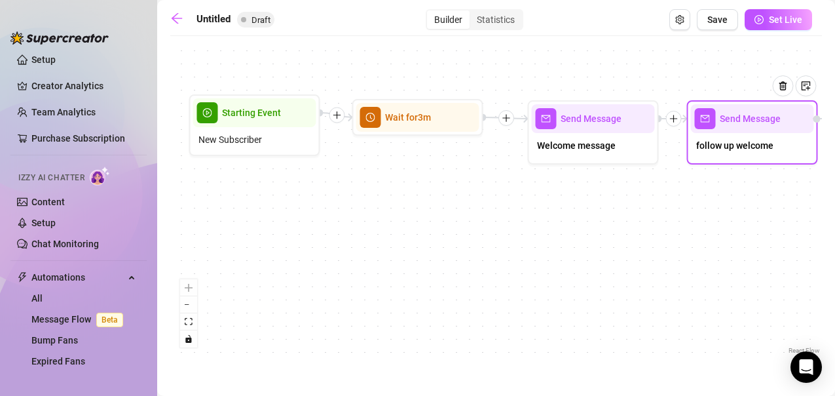
drag, startPoint x: 796, startPoint y: 147, endPoint x: 737, endPoint y: 147, distance: 58.3
click at [737, 147] on span "follow up welcome" at bounding box center [734, 145] width 77 height 14
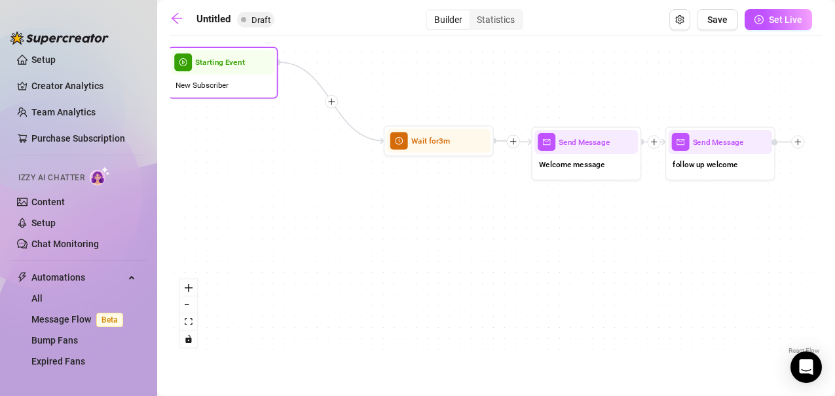
drag, startPoint x: 321, startPoint y: 153, endPoint x: 241, endPoint y: 77, distance: 109.8
click at [241, 77] on div "New Subscriber" at bounding box center [222, 84] width 103 height 21
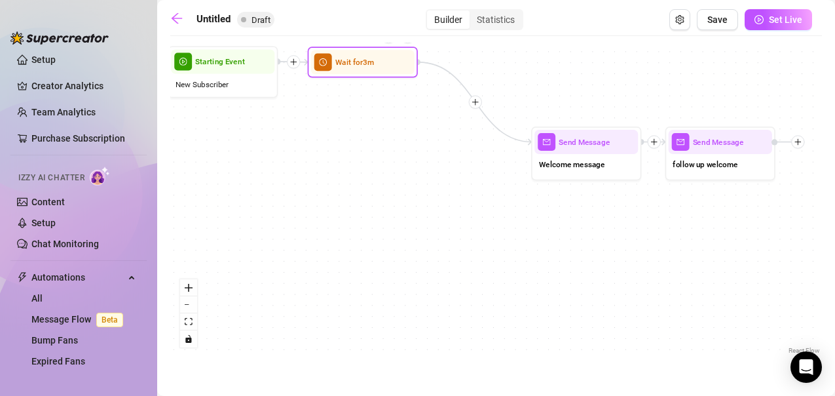
drag, startPoint x: 431, startPoint y: 151, endPoint x: 354, endPoint y: 72, distance: 110.2
click at [354, 72] on div "Wait for 3m" at bounding box center [362, 62] width 103 height 24
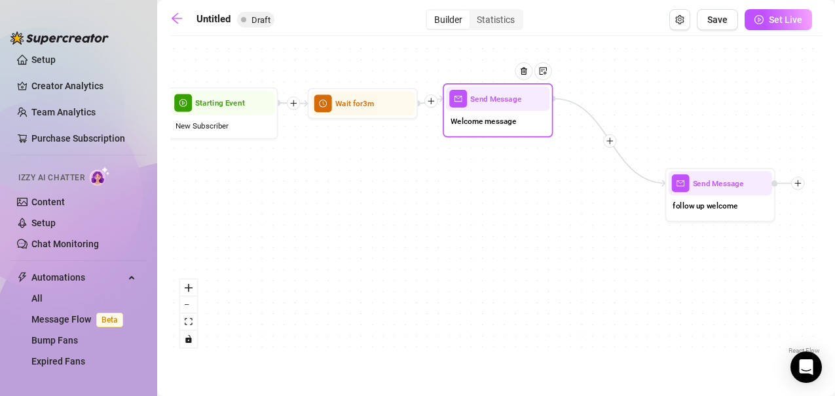
drag, startPoint x: 577, startPoint y: 149, endPoint x: 487, endPoint y: 105, distance: 100.8
click at [487, 105] on div "Send Message" at bounding box center [497, 98] width 103 height 24
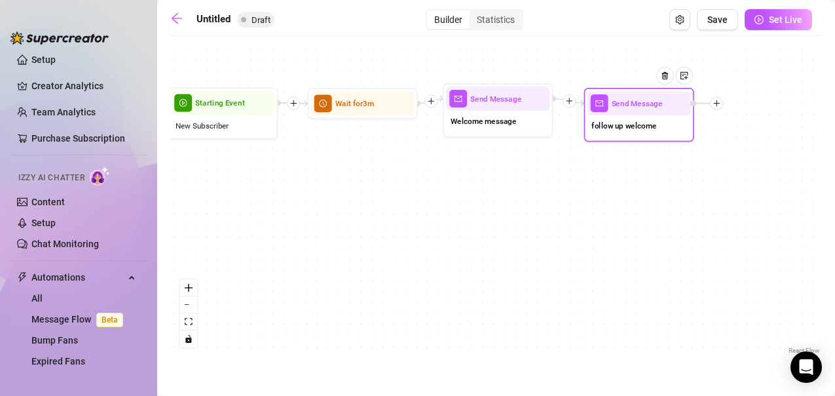
drag, startPoint x: 714, startPoint y: 188, endPoint x: 632, endPoint y: 108, distance: 114.4
click at [632, 108] on span "Send Message" at bounding box center [637, 103] width 51 height 12
click at [714, 103] on icon "plus" at bounding box center [717, 103] width 6 height 1
click at [762, 122] on div "Condition" at bounding box center [771, 123] width 81 height 19
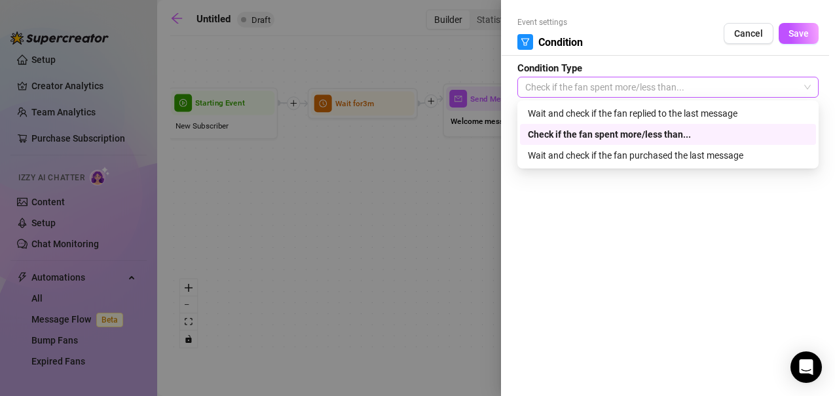
click at [565, 96] on span "Check if the fan spent more/less than..." at bounding box center [668, 87] width 286 height 20
click at [595, 107] on div "Wait and check if the fan replied to the last message" at bounding box center [668, 113] width 280 height 14
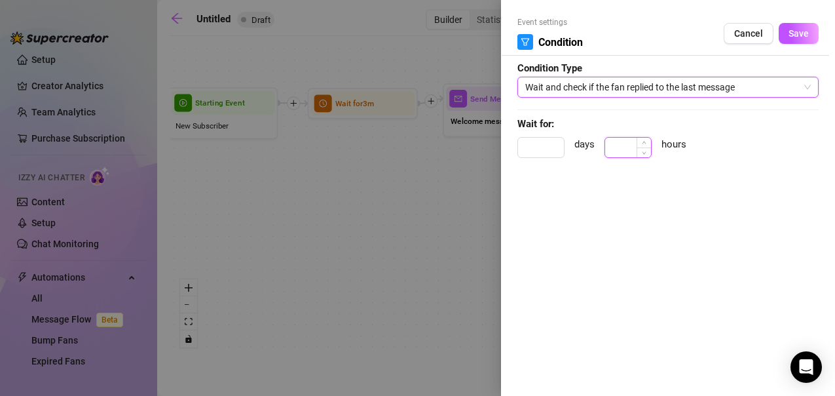
click at [628, 147] on input at bounding box center [628, 148] width 46 height 20
click at [798, 31] on span "Save" at bounding box center [799, 33] width 20 height 10
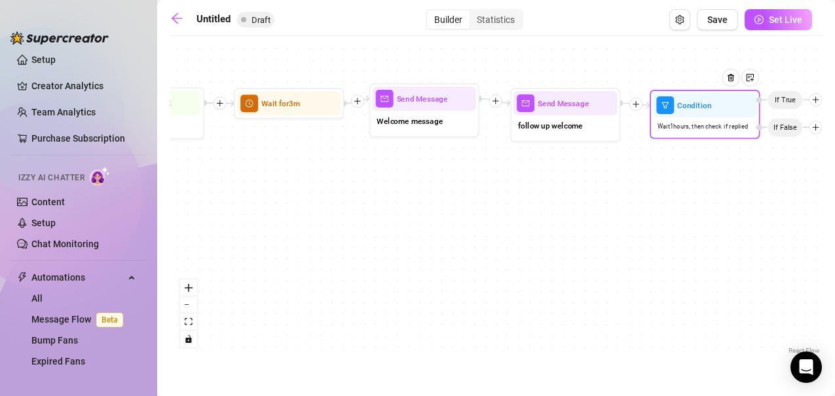
drag, startPoint x: 821, startPoint y: 109, endPoint x: 704, endPoint y: 112, distance: 117.3
click at [704, 112] on div "Condition" at bounding box center [704, 105] width 103 height 24
click at [663, 205] on div "Condition Wait 1 hours, then check if replied If False If True Send Message fol…" at bounding box center [496, 200] width 652 height 314
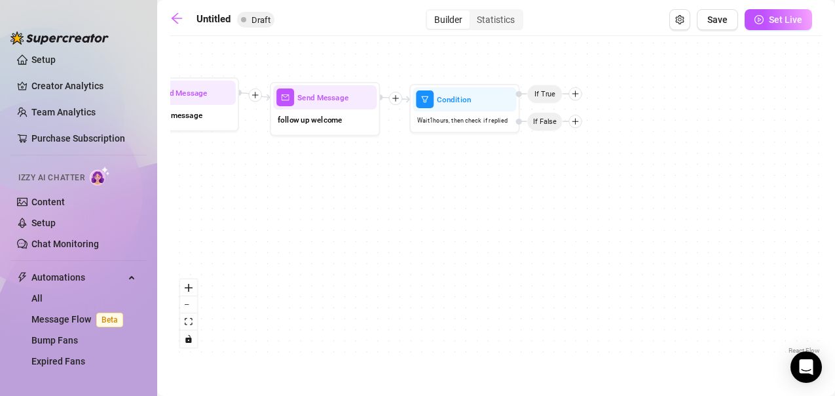
drag, startPoint x: 663, startPoint y: 205, endPoint x: 411, endPoint y: 199, distance: 252.9
click at [411, 199] on div "Condition Wait 1 hours, then check if replied If False If True Send Message fol…" at bounding box center [496, 200] width 652 height 314
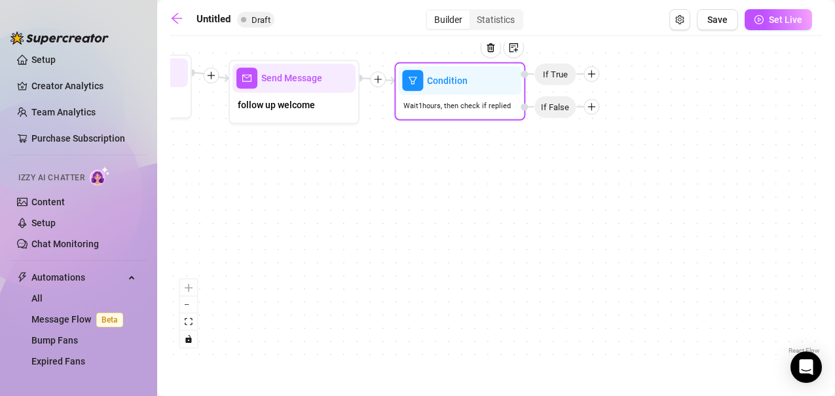
click at [596, 111] on icon "plus" at bounding box center [591, 106] width 9 height 9
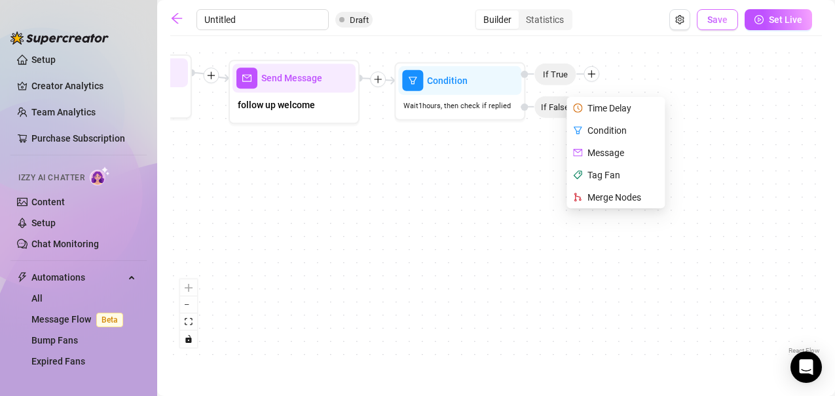
click at [720, 18] on span "Save" at bounding box center [717, 19] width 20 height 10
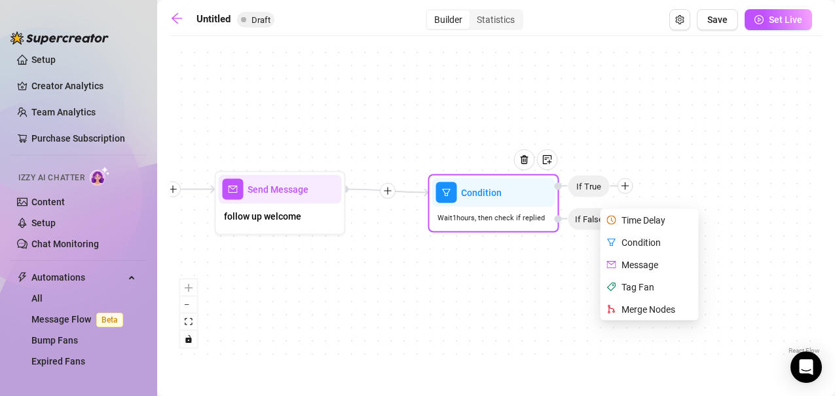
drag, startPoint x: 536, startPoint y: 168, endPoint x: 529, endPoint y: 179, distance: 12.7
click at [529, 179] on div at bounding box center [529, 169] width 57 height 67
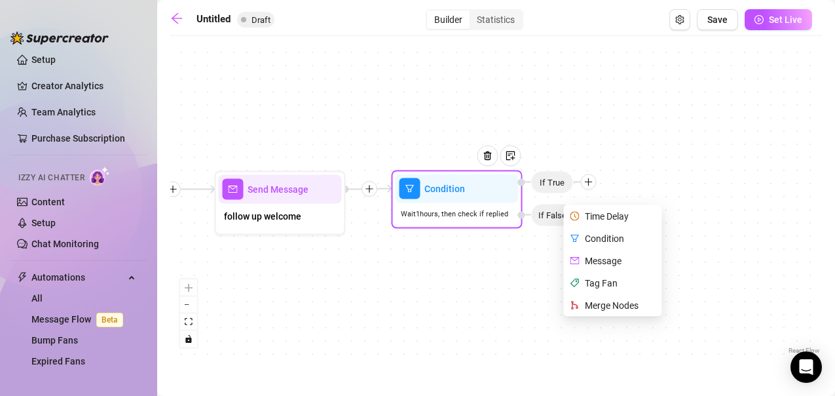
drag, startPoint x: 503, startPoint y: 199, endPoint x: 466, endPoint y: 189, distance: 38.8
click at [466, 189] on div at bounding box center [492, 165] width 57 height 67
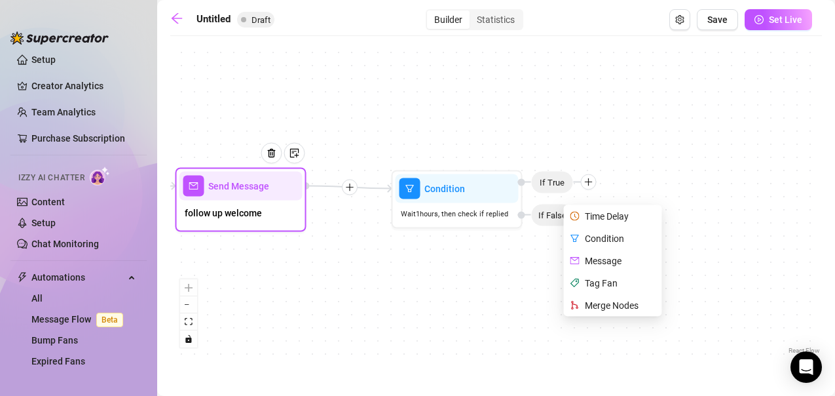
drag, startPoint x: 291, startPoint y: 199, endPoint x: 250, endPoint y: 196, distance: 40.7
click at [250, 196] on div "Send Message follow up welcome" at bounding box center [241, 200] width 131 height 64
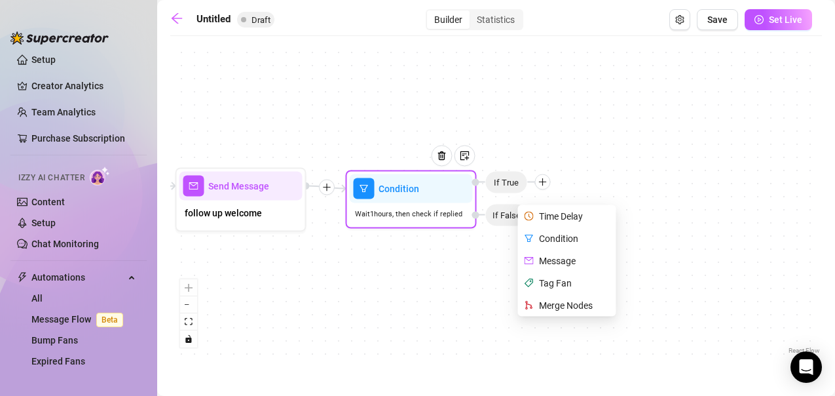
drag, startPoint x: 465, startPoint y: 204, endPoint x: 417, endPoint y: 204, distance: 48.5
click at [417, 204] on div "Wait 1 hours, then check if replied" at bounding box center [411, 214] width 123 height 22
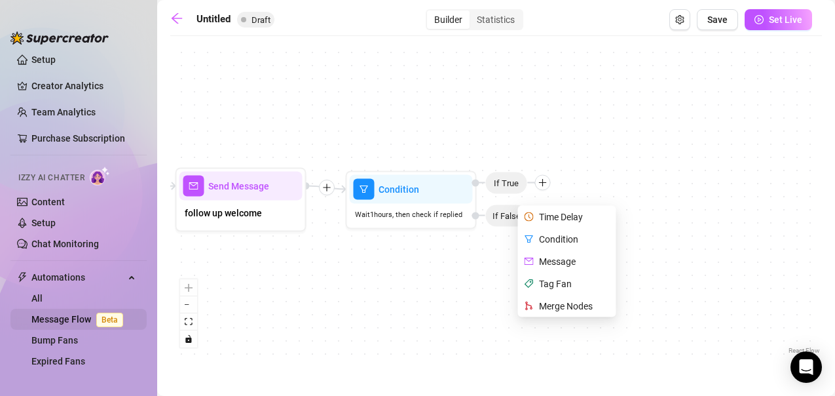
click at [56, 315] on link "Message Flow Beta" at bounding box center [79, 319] width 97 height 10
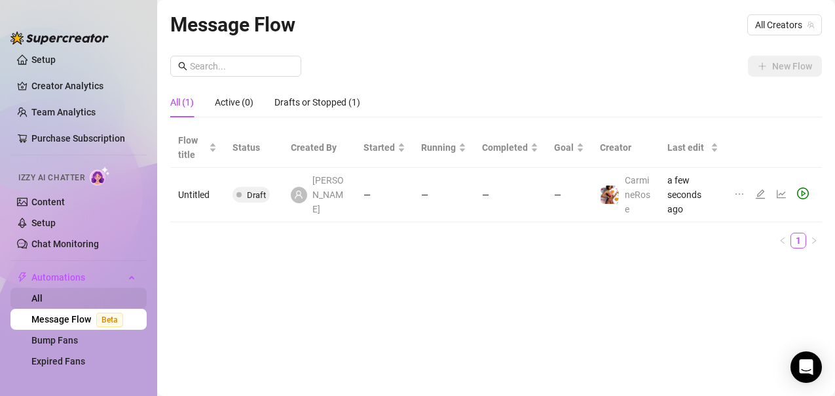
click at [43, 293] on link "All" at bounding box center [36, 298] width 11 height 10
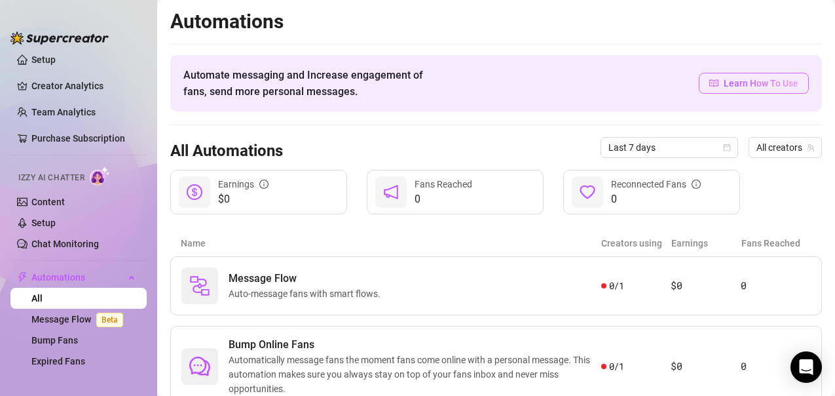
click at [730, 85] on span "Learn How To Use" at bounding box center [761, 83] width 75 height 14
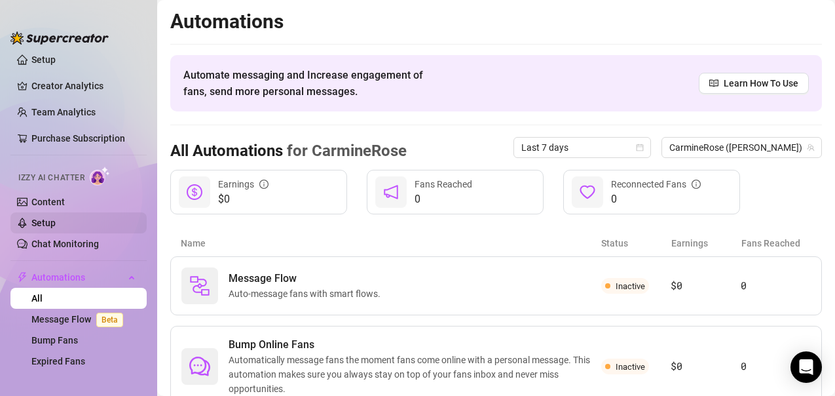
click at [56, 221] on link "Setup" at bounding box center [43, 222] width 24 height 10
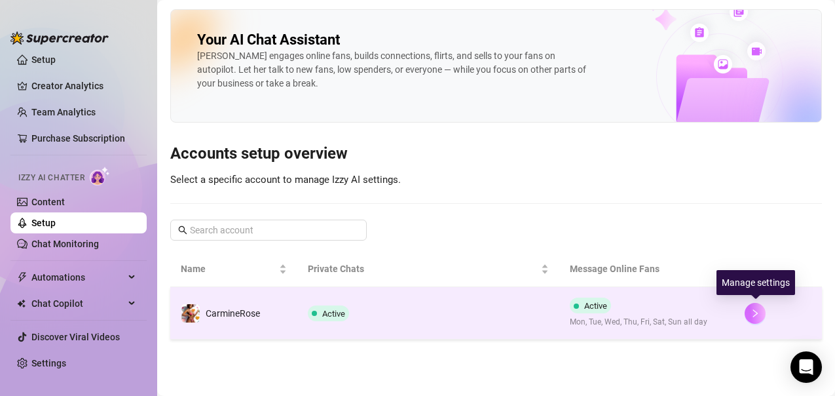
click at [754, 311] on icon "right" at bounding box center [755, 312] width 9 height 9
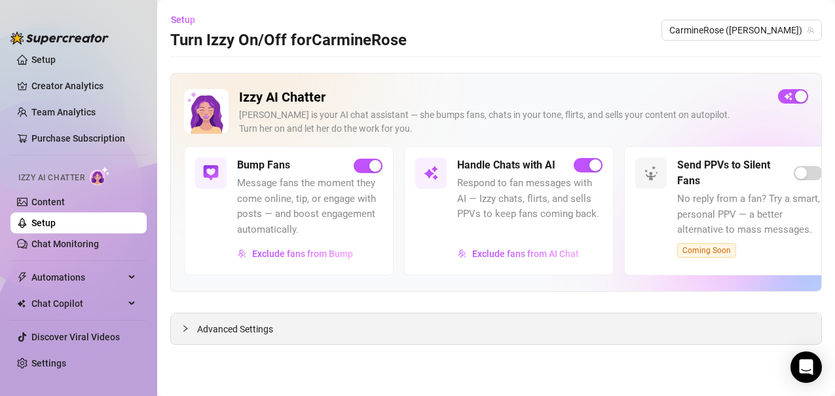
click at [183, 329] on icon "collapsed" at bounding box center [185, 328] width 8 height 8
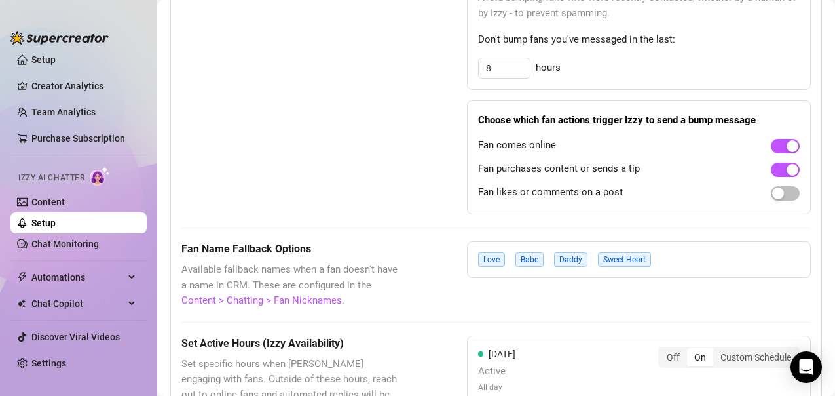
scroll to position [924, 0]
click at [772, 196] on div "button" at bounding box center [778, 193] width 12 height 12
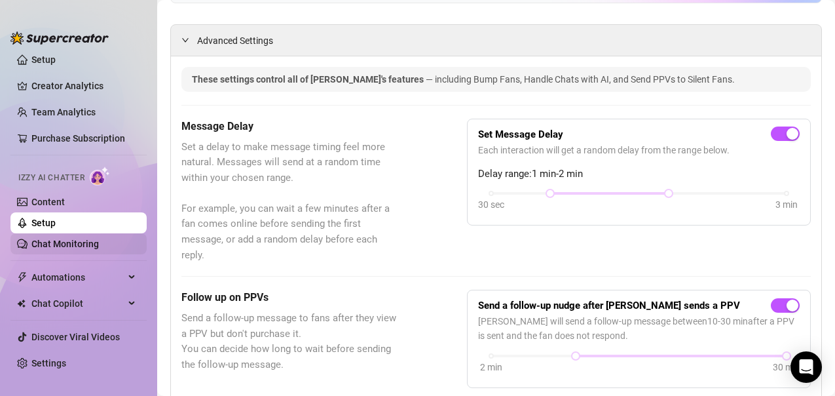
scroll to position [289, 0]
click at [65, 203] on link "Content" at bounding box center [47, 201] width 33 height 10
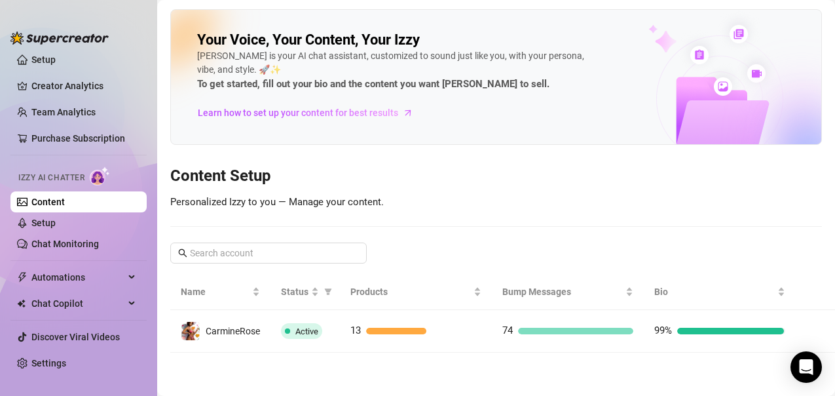
scroll to position [7, 0]
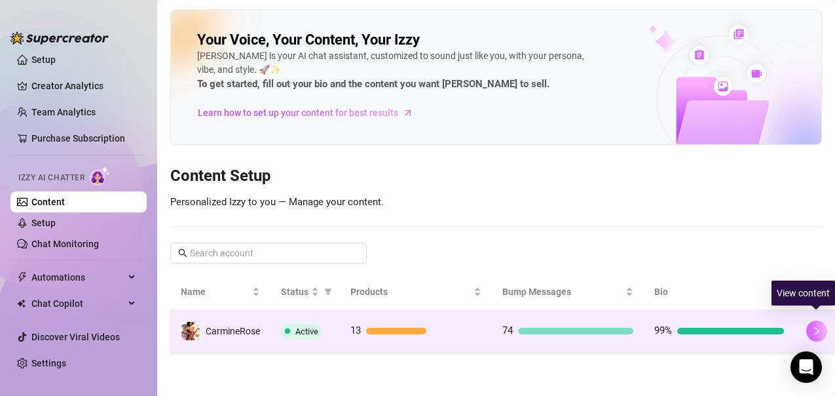
click at [813, 328] on button "button" at bounding box center [816, 330] width 21 height 21
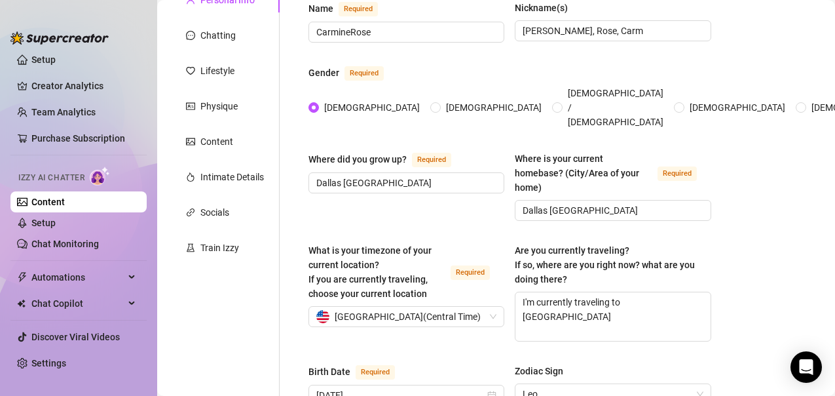
scroll to position [136, 0]
click at [231, 29] on div "Chatting" at bounding box center [217, 36] width 35 height 14
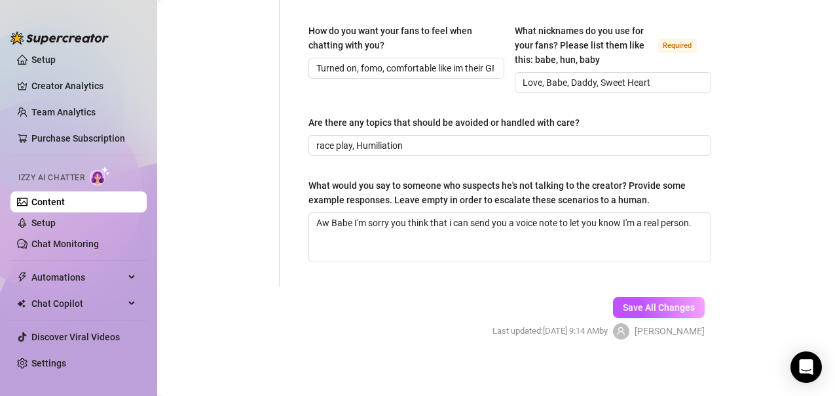
scroll to position [899, 0]
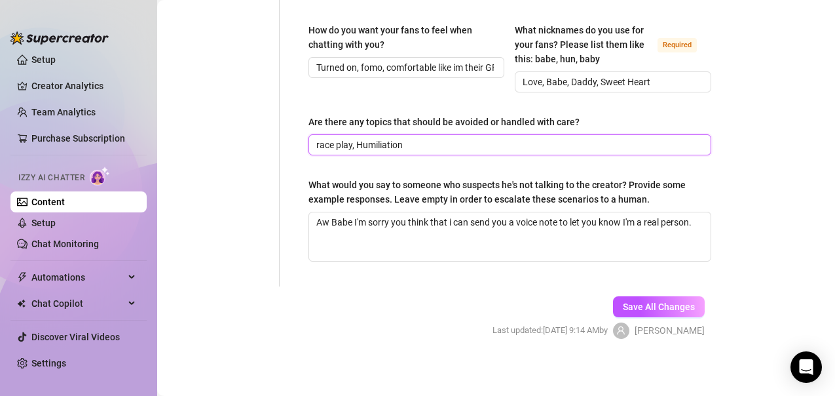
click at [428, 152] on input "race play, Humiliation" at bounding box center [508, 145] width 384 height 14
drag, startPoint x: 464, startPoint y: 174, endPoint x: 580, endPoint y: 171, distance: 115.3
click at [580, 152] on input "race play, Humiliation, meet ups, expreciing live" at bounding box center [508, 145] width 384 height 14
click at [493, 152] on input "race play, Humiliation, meet ups, expreciing live" at bounding box center [508, 145] width 384 height 14
click at [517, 152] on input "race play, Humiliation, meet ups, exprencing live" at bounding box center [508, 145] width 384 height 14
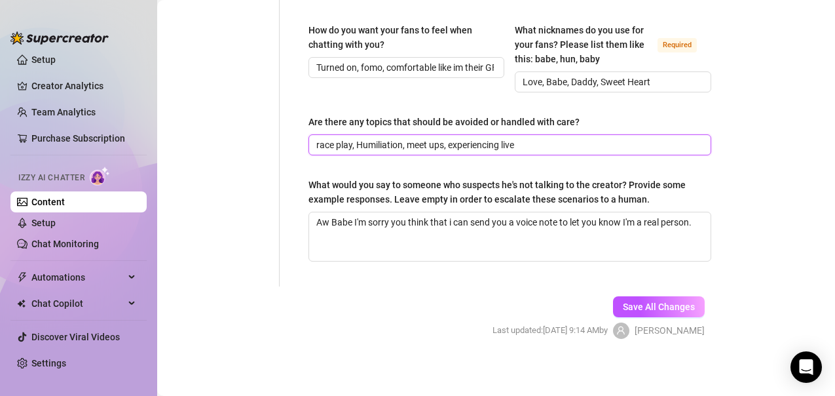
click at [525, 152] on input "race play, Humiliation, meet ups, experiencing live" at bounding box center [508, 145] width 384 height 14
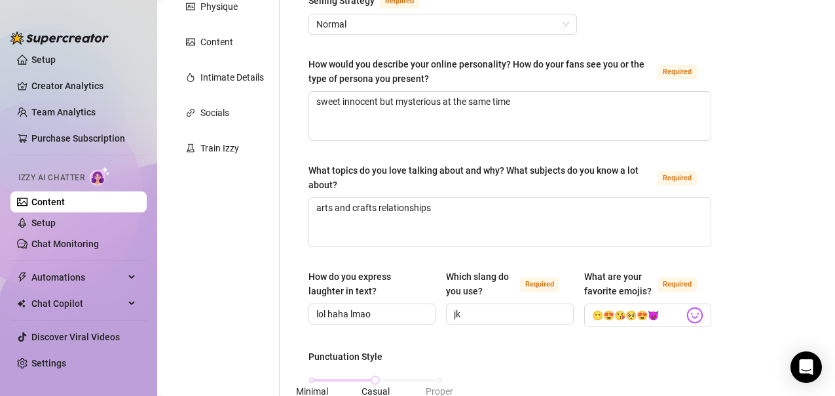
scroll to position [236, 0]
click at [328, 314] on input "lol haha lmao" at bounding box center [370, 314] width 109 height 14
click at [350, 315] on input "lol, haha lmao" at bounding box center [370, 314] width 109 height 14
click at [480, 317] on input "jk" at bounding box center [508, 314] width 109 height 14
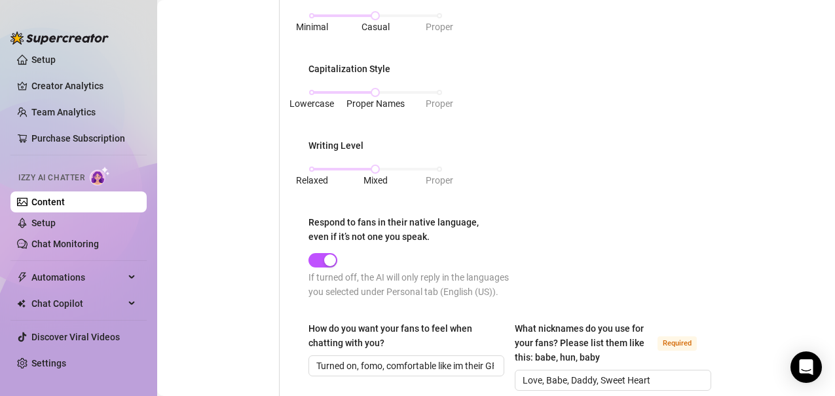
scroll to position [601, 0]
click at [437, 96] on div "Lowercase Proper Names Proper" at bounding box center [376, 92] width 128 height 8
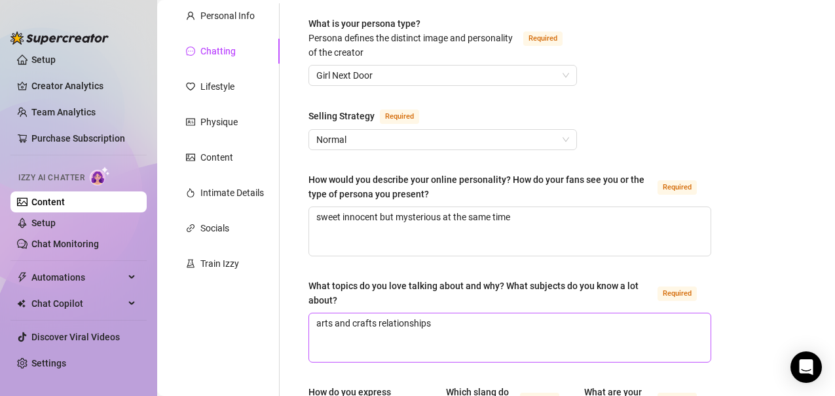
scroll to position [0, 0]
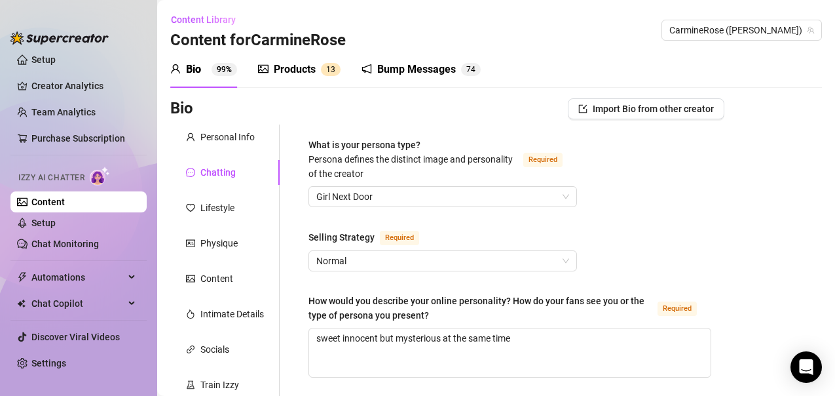
click at [464, 318] on div "How would you describe your online personality? How do your fans see you or the…" at bounding box center [480, 307] width 344 height 29
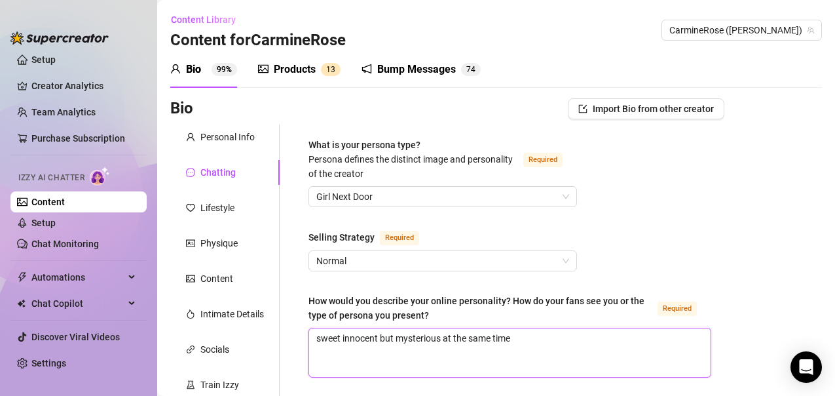
click at [464, 328] on textarea "sweet innocent but mysterious at the same time" at bounding box center [509, 352] width 401 height 48
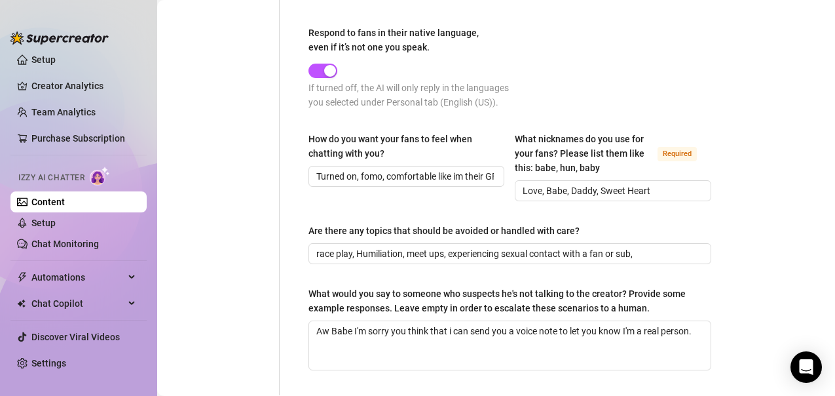
scroll to position [932, 0]
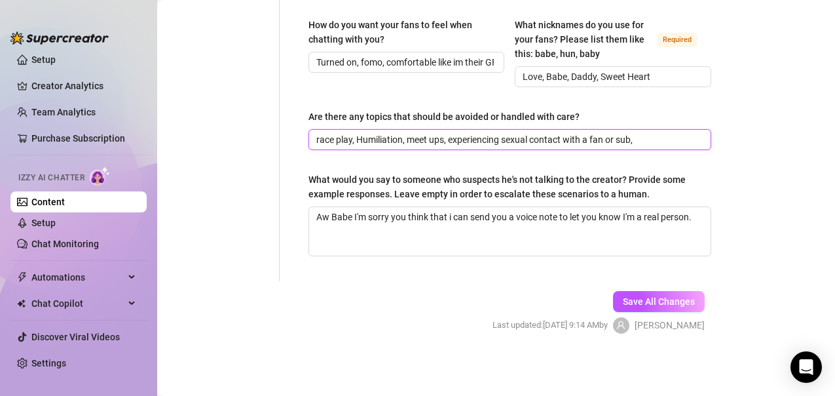
click at [643, 143] on input "race play, Humiliation, meet ups, experiencing sexual contact with a fan or sub," at bounding box center [508, 139] width 384 height 14
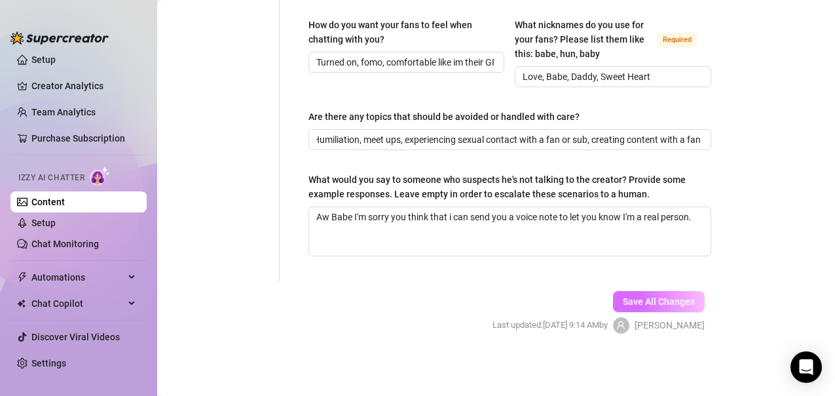
scroll to position [0, 0]
click at [665, 307] on span "Save All Changes" at bounding box center [659, 301] width 72 height 10
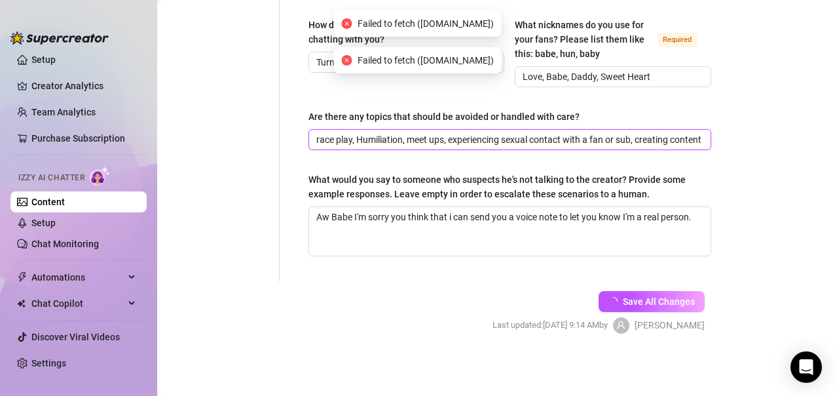
click at [690, 136] on input "race play, Humiliation, meet ups, experiencing sexual contact with a fan or sub…" at bounding box center [508, 139] width 384 height 14
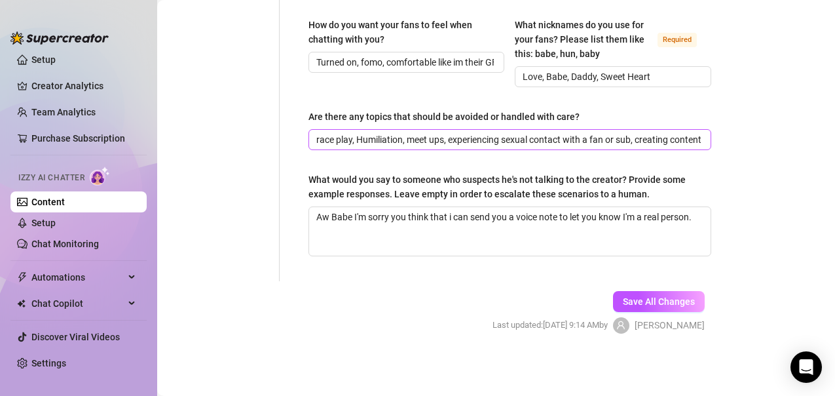
click at [695, 139] on span "race play, Humiliation, meet ups, experiencing sexual contact with a fan or sub…" at bounding box center [509, 139] width 403 height 21
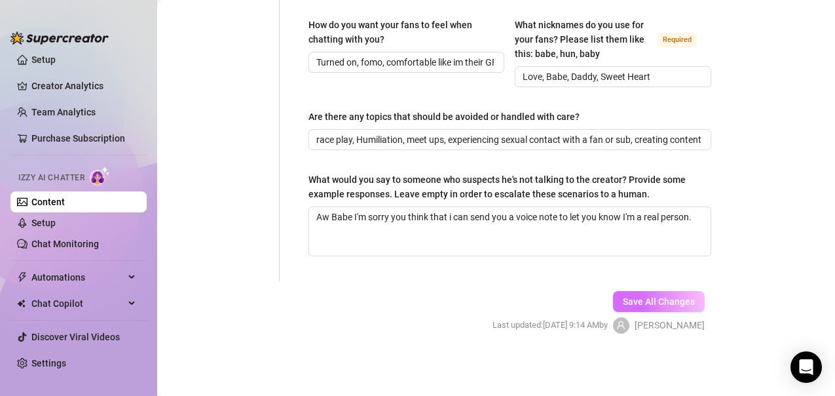
click at [655, 301] on span "Save All Changes" at bounding box center [659, 301] width 72 height 10
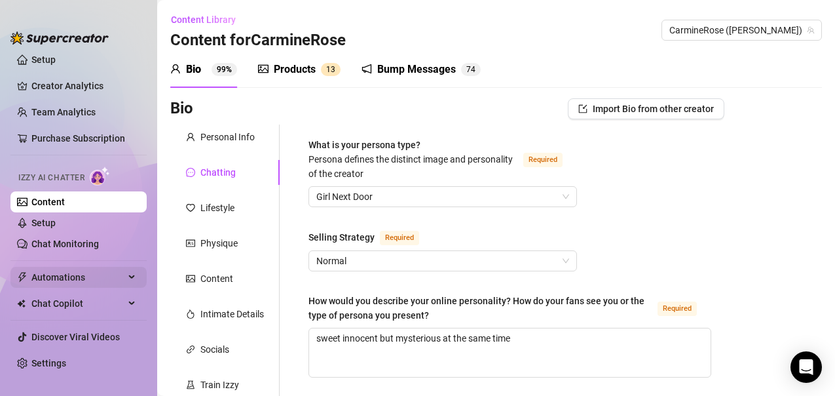
click at [52, 276] on span "Automations" at bounding box center [77, 277] width 93 height 21
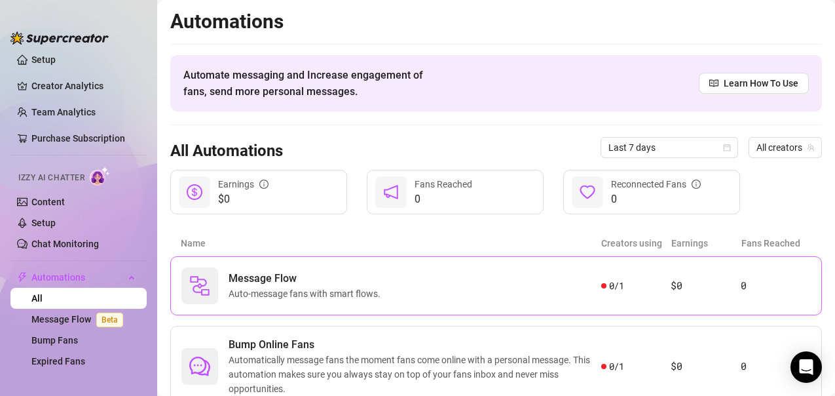
click at [506, 286] on div "Message Flow Auto-message fans with smart flows." at bounding box center [391, 285] width 420 height 37
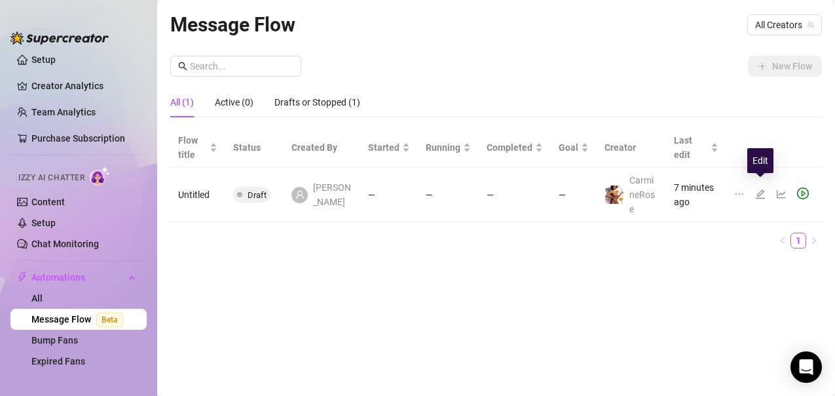
click at [758, 190] on icon "edit" at bounding box center [760, 193] width 9 height 9
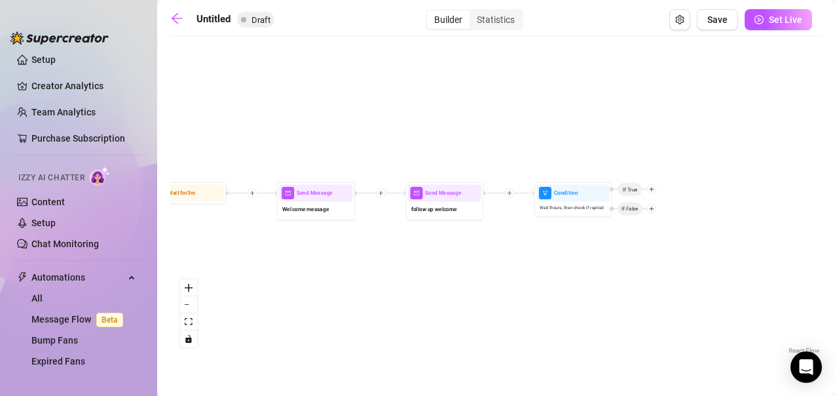
drag, startPoint x: 677, startPoint y: 268, endPoint x: 494, endPoint y: 269, distance: 183.4
click at [494, 269] on div "Condition Wait 1 hours, then check if replied If False If True Send Message fol…" at bounding box center [496, 200] width 652 height 314
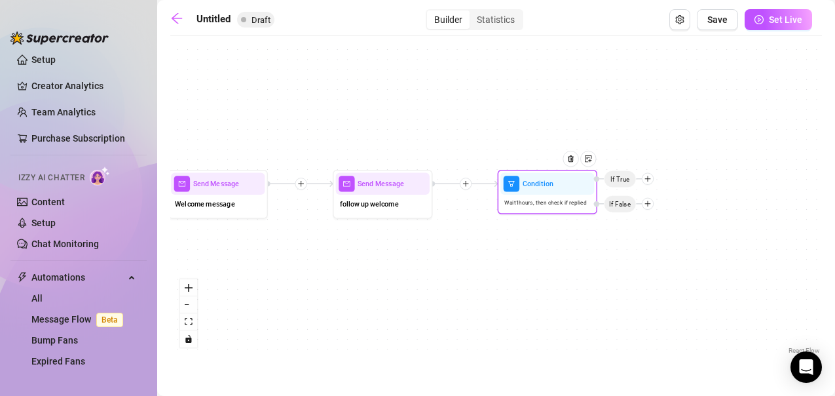
click at [646, 205] on icon "plus" at bounding box center [647, 203] width 7 height 7
click at [644, 234] on div "Message" at bounding box center [667, 238] width 73 height 17
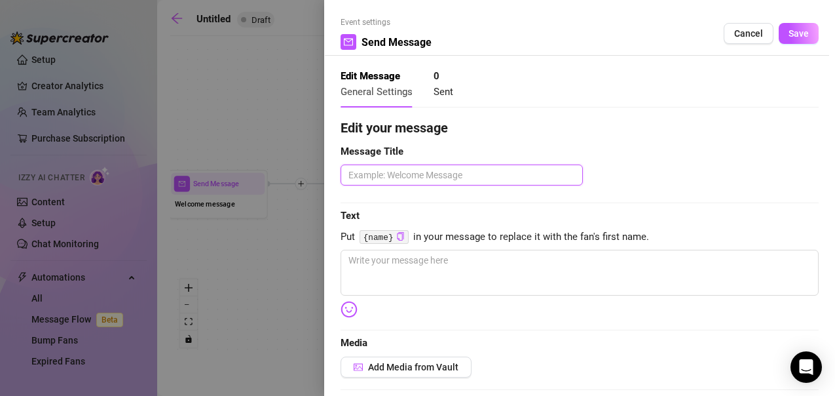
click at [493, 176] on textarea at bounding box center [462, 174] width 242 height 21
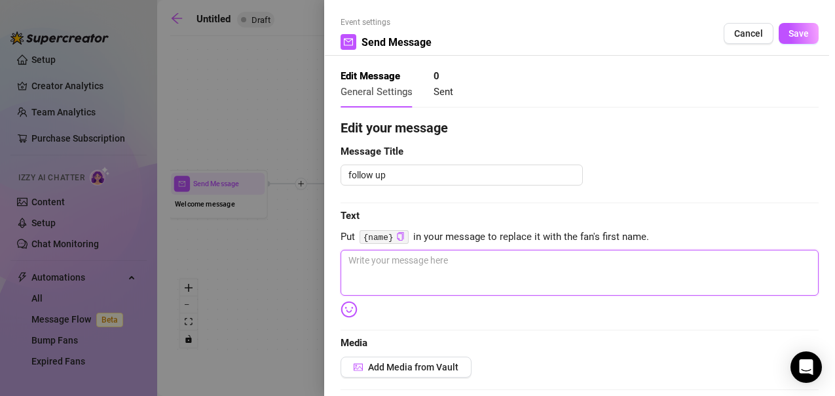
click at [405, 269] on textarea at bounding box center [580, 273] width 478 height 46
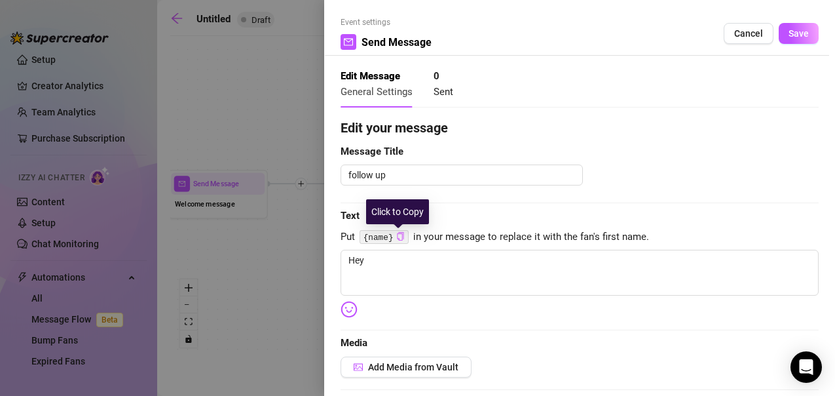
click at [401, 234] on icon "copy" at bounding box center [400, 236] width 9 height 9
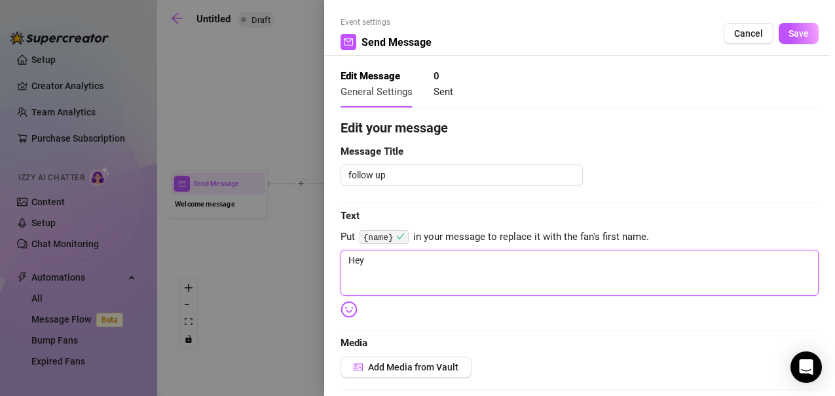
paste textarea "{name}"
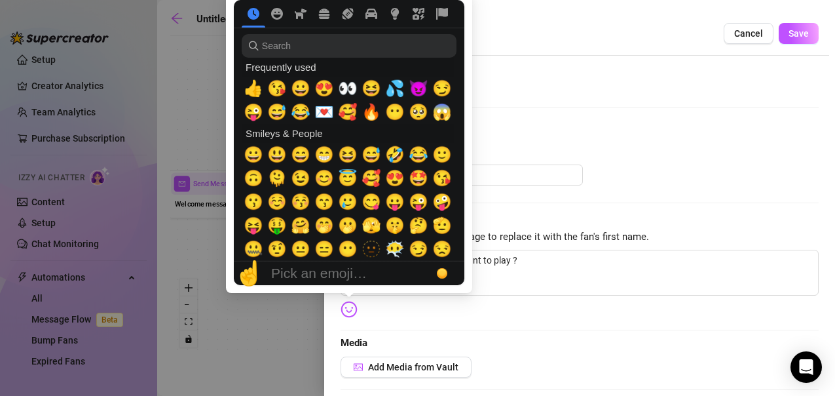
click at [349, 307] on img at bounding box center [349, 309] width 17 height 17
click at [346, 305] on img at bounding box center [349, 309] width 17 height 17
click at [259, 177] on span "🙃" at bounding box center [254, 178] width 20 height 18
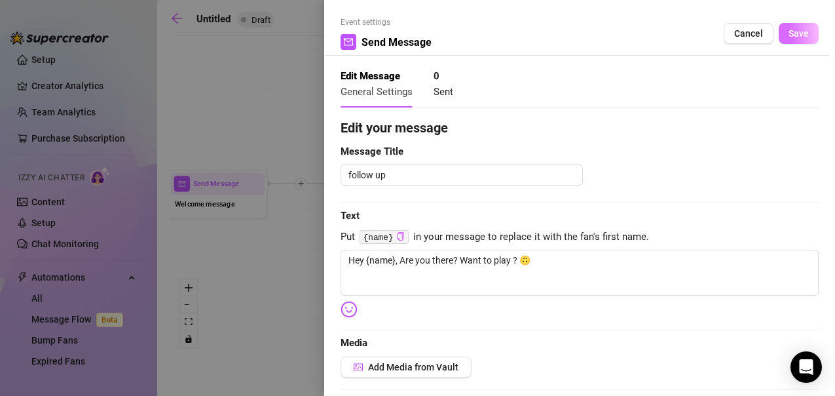
click at [789, 39] on span "Save" at bounding box center [799, 33] width 20 height 10
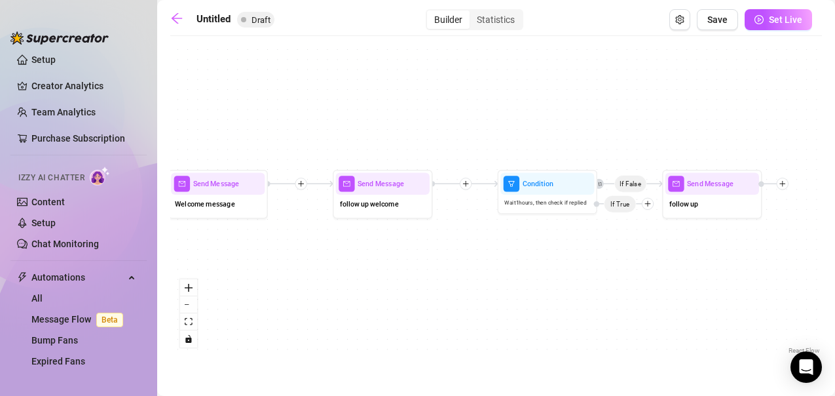
click at [417, 337] on div "If False Send Message follow up Condition Wait 1 hours, then check if replied I…" at bounding box center [496, 200] width 652 height 314
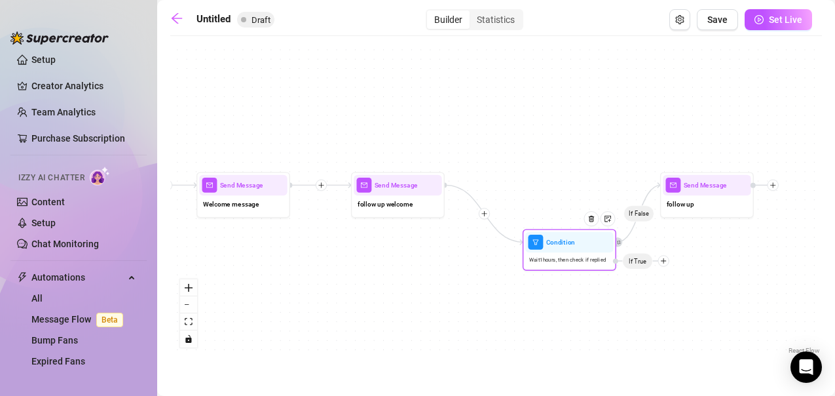
drag, startPoint x: 628, startPoint y: 206, endPoint x: 646, endPoint y: 265, distance: 61.7
click at [646, 265] on span "If True" at bounding box center [637, 260] width 30 height 16
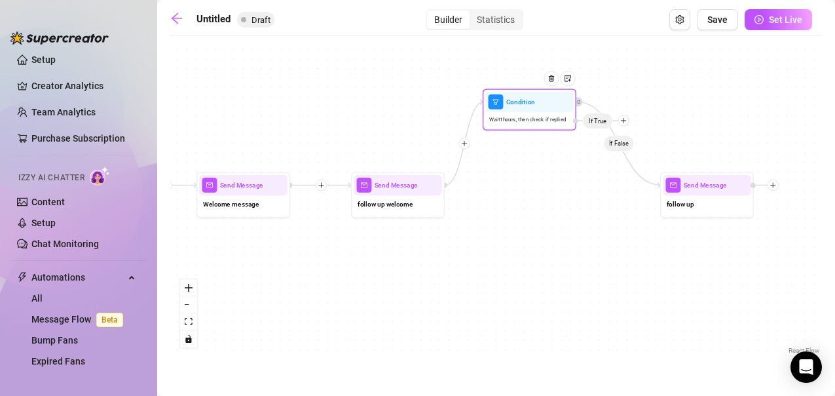
drag, startPoint x: 591, startPoint y: 243, endPoint x: 549, endPoint y: 102, distance: 147.7
click at [549, 102] on div at bounding box center [554, 86] width 41 height 48
click at [595, 135] on div "If False Send Message follow up Condition Wait 1 hours, then check if replied I…" at bounding box center [496, 200] width 652 height 314
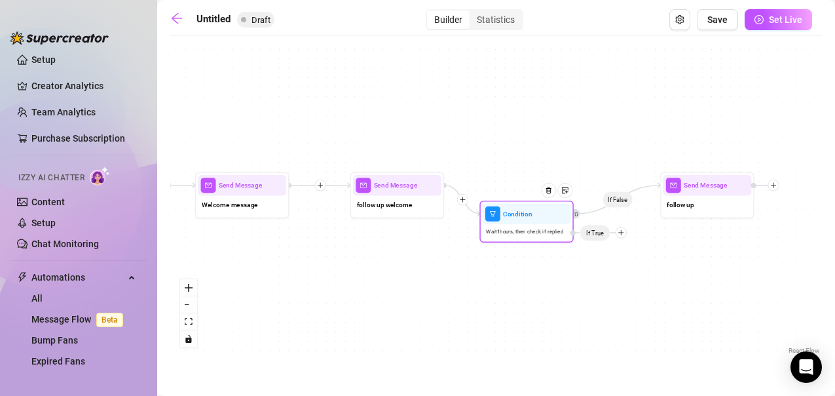
drag, startPoint x: 600, startPoint y: 121, endPoint x: 599, endPoint y: 236, distance: 115.9
click at [599, 236] on span "If True" at bounding box center [595, 232] width 31 height 16
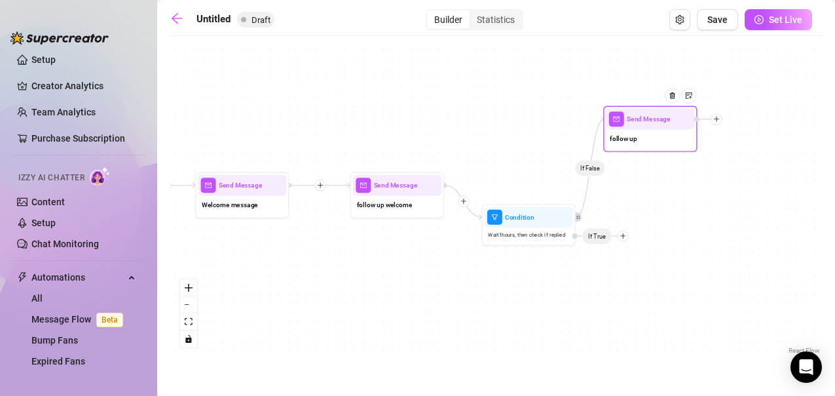
drag, startPoint x: 708, startPoint y: 192, endPoint x: 649, endPoint y: 125, distance: 89.1
click at [649, 125] on div "Send Message" at bounding box center [650, 119] width 88 height 21
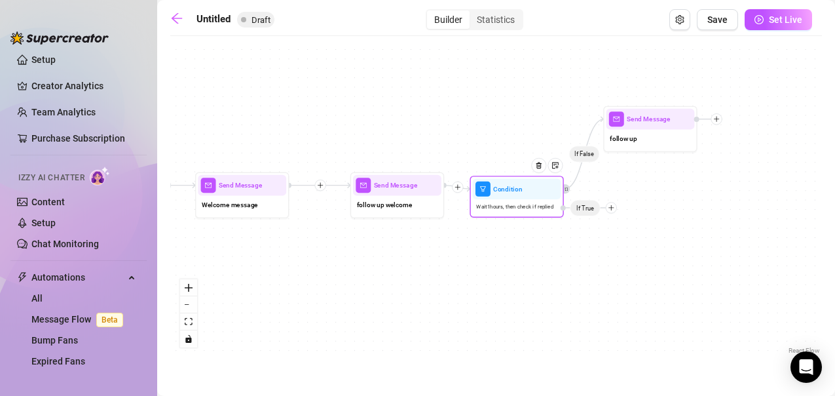
drag, startPoint x: 517, startPoint y: 220, endPoint x: 504, endPoint y: 191, distance: 32.5
click at [504, 191] on span "Condition" at bounding box center [507, 188] width 29 height 10
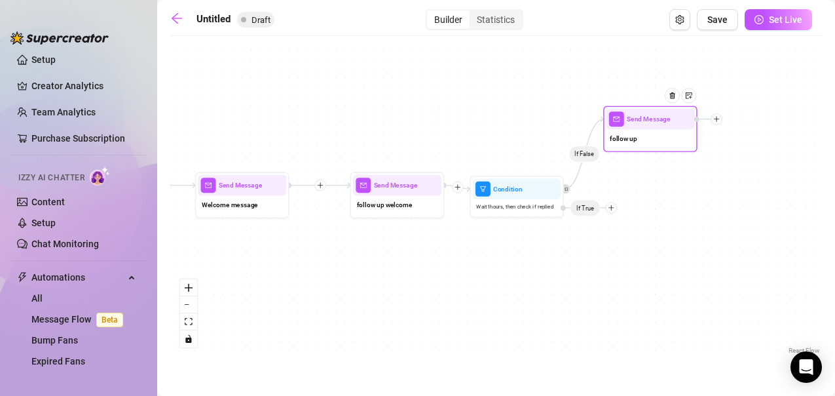
click at [717, 121] on icon "plus" at bounding box center [717, 119] width 1 height 5
click at [743, 183] on div "Merge Nodes" at bounding box center [763, 184] width 69 height 16
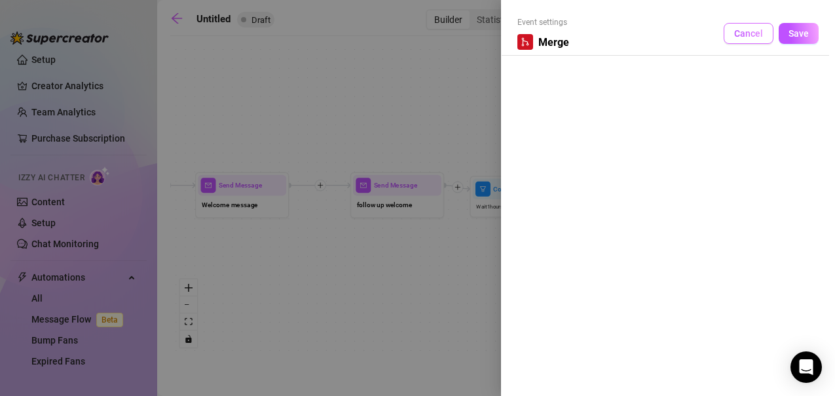
click at [749, 37] on span "Cancel" at bounding box center [748, 33] width 29 height 10
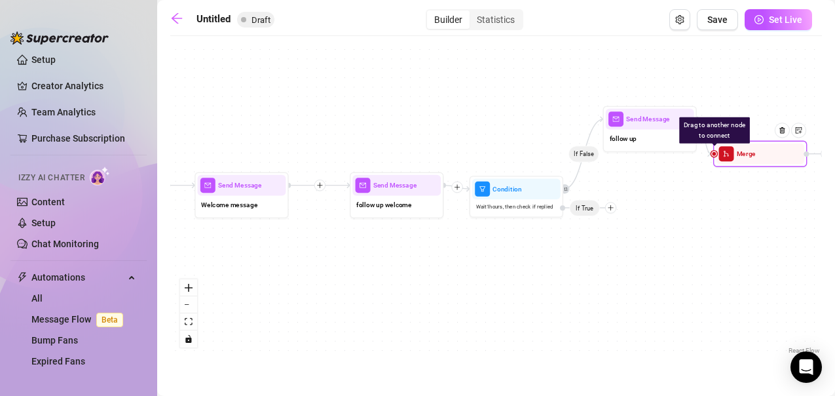
drag, startPoint x: 797, startPoint y: 129, endPoint x: 759, endPoint y: 162, distance: 50.6
click at [759, 162] on div "Merge" at bounding box center [760, 153] width 88 height 21
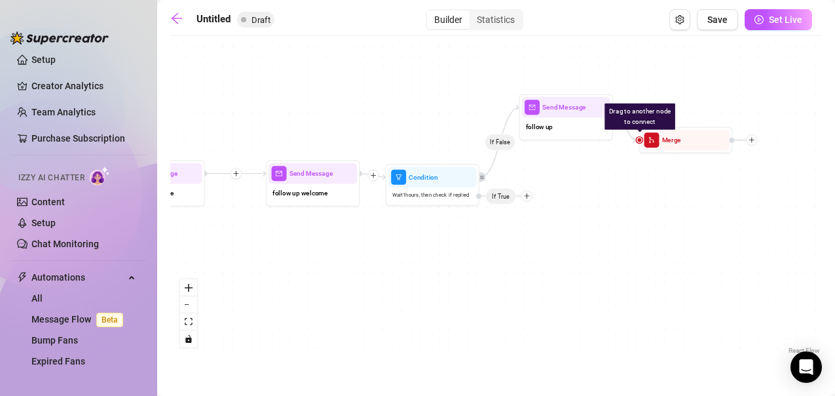
drag, startPoint x: 779, startPoint y: 202, endPoint x: 694, endPoint y: 190, distance: 85.3
click at [694, 190] on div "If False Drag to another node to connect Merge Send Message follow up Condition…" at bounding box center [496, 200] width 652 height 314
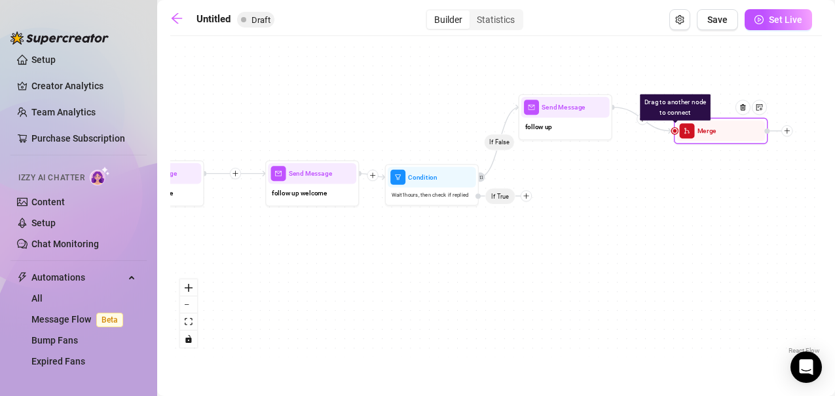
drag, startPoint x: 753, startPoint y: 141, endPoint x: 789, endPoint y: 132, distance: 36.4
click at [789, 132] on icon "plus" at bounding box center [787, 131] width 7 height 7
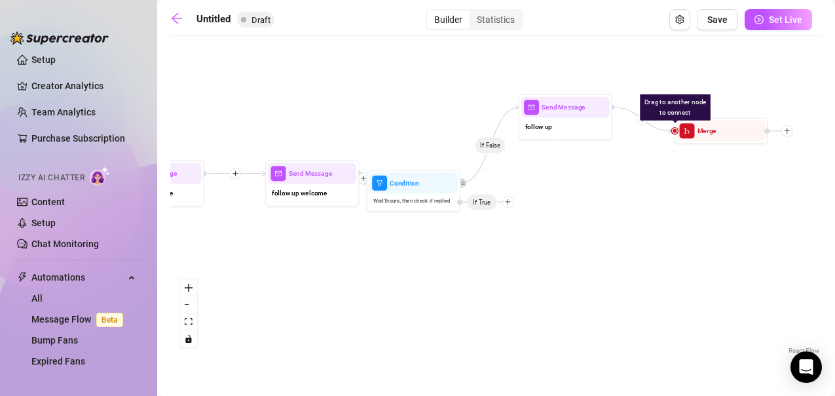
drag, startPoint x: 531, startPoint y: 200, endPoint x: 519, endPoint y: 200, distance: 11.8
click at [519, 200] on div "If False Drag to another node to connect Merge Send Message follow up Condition…" at bounding box center [496, 200] width 652 height 314
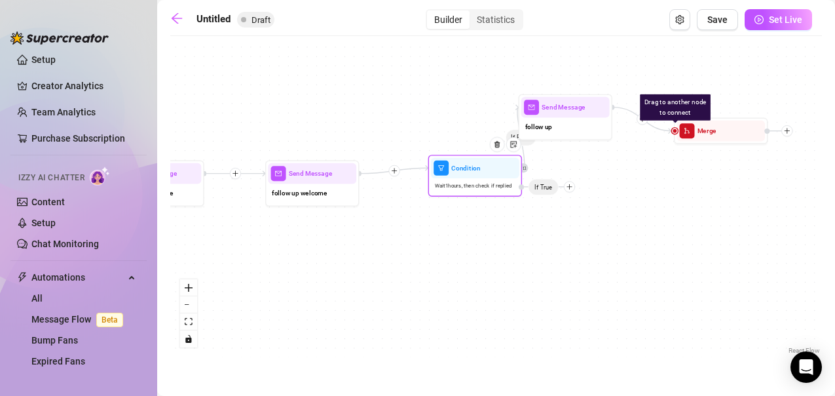
drag, startPoint x: 513, startPoint y: 199, endPoint x: 574, endPoint y: 190, distance: 60.9
click at [574, 190] on div at bounding box center [569, 186] width 11 height 11
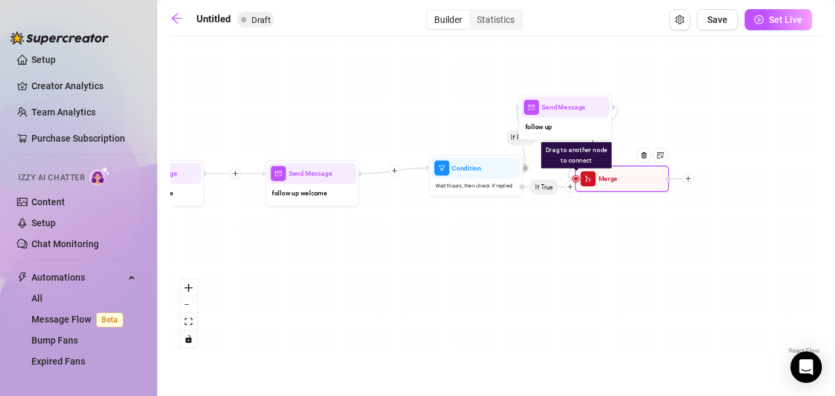
drag, startPoint x: 720, startPoint y: 139, endPoint x: 619, endPoint y: 189, distance: 112.5
click at [619, 189] on div "Merge" at bounding box center [622, 178] width 88 height 21
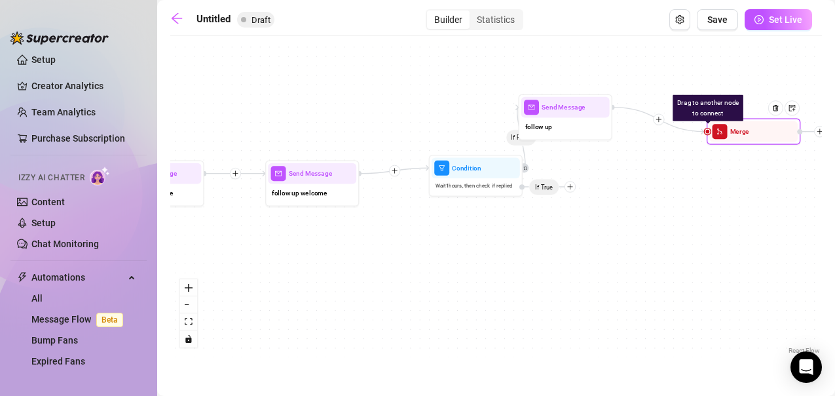
drag, startPoint x: 619, startPoint y: 189, endPoint x: 752, endPoint y: 141, distance: 141.1
click at [752, 141] on div "Merge" at bounding box center [753, 131] width 88 height 21
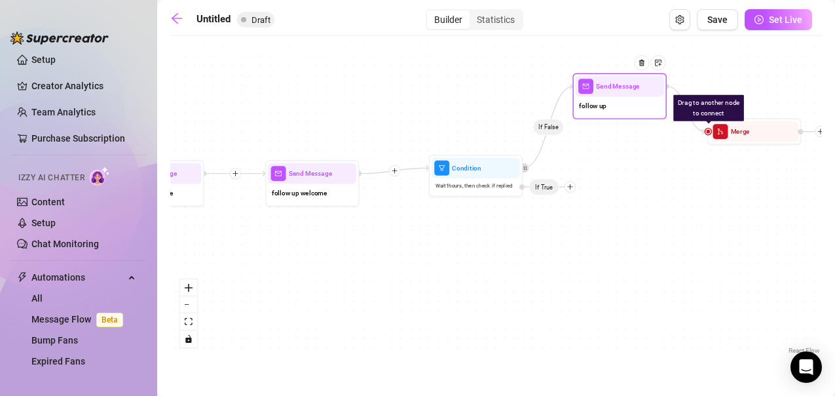
drag, startPoint x: 603, startPoint y: 122, endPoint x: 641, endPoint y: 104, distance: 42.5
click at [641, 104] on div "follow up" at bounding box center [620, 106] width 88 height 20
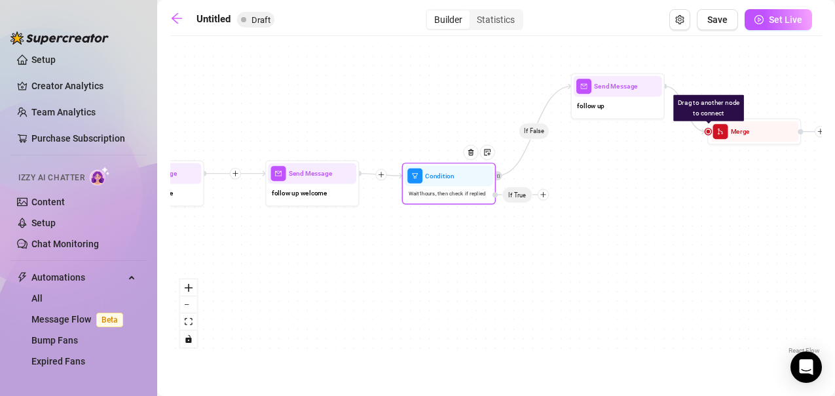
drag, startPoint x: 544, startPoint y: 192, endPoint x: 518, endPoint y: 199, distance: 27.2
click at [518, 199] on span "If True" at bounding box center [517, 194] width 31 height 16
click at [541, 196] on icon "plus" at bounding box center [543, 194] width 7 height 7
click at [543, 257] on div "Merge Nodes" at bounding box center [561, 259] width 69 height 16
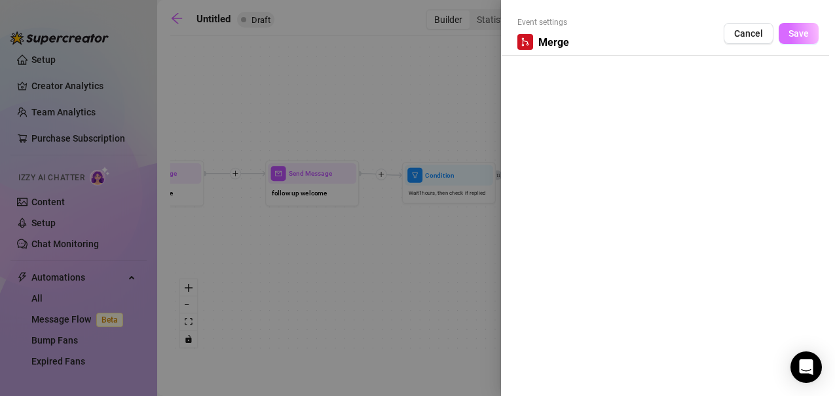
click at [806, 31] on span "Save" at bounding box center [799, 33] width 20 height 10
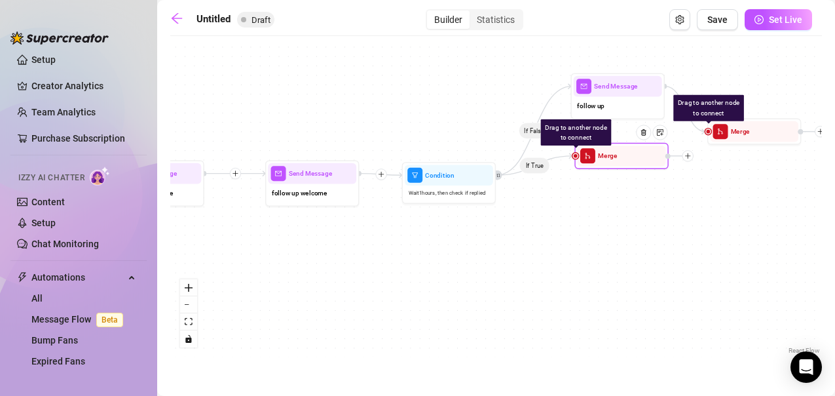
drag, startPoint x: 603, startPoint y: 247, endPoint x: 622, endPoint y: 158, distance: 90.4
click at [622, 158] on div "Merge" at bounding box center [622, 155] width 88 height 21
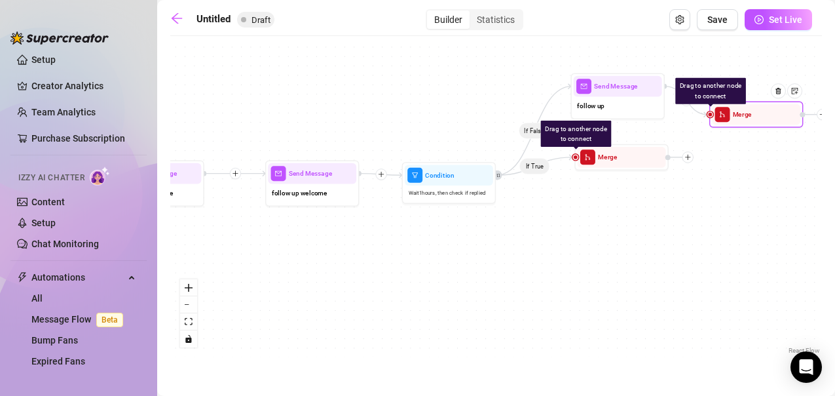
drag, startPoint x: 772, startPoint y: 137, endPoint x: 769, endPoint y: 122, distance: 15.4
click at [781, 96] on div at bounding box center [778, 90] width 15 height 15
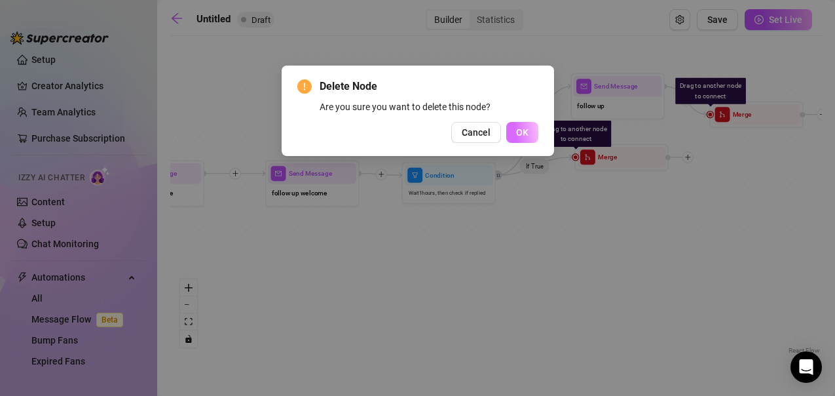
click at [536, 134] on button "OK" at bounding box center [522, 132] width 32 height 21
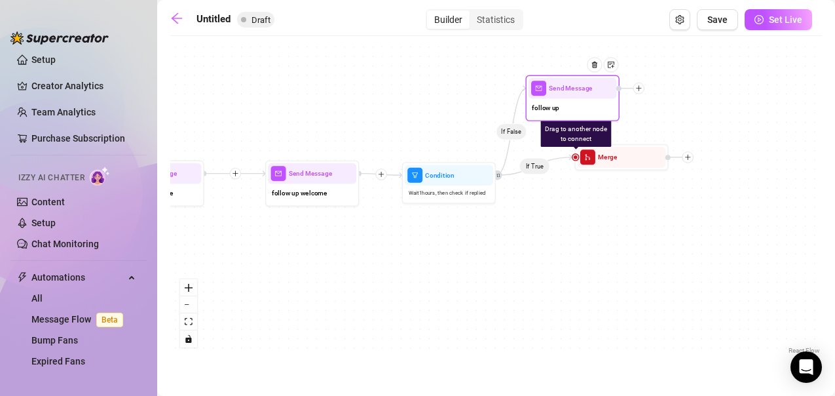
drag, startPoint x: 636, startPoint y: 99, endPoint x: 587, endPoint y: 102, distance: 48.6
click at [587, 102] on div "follow up" at bounding box center [573, 108] width 88 height 20
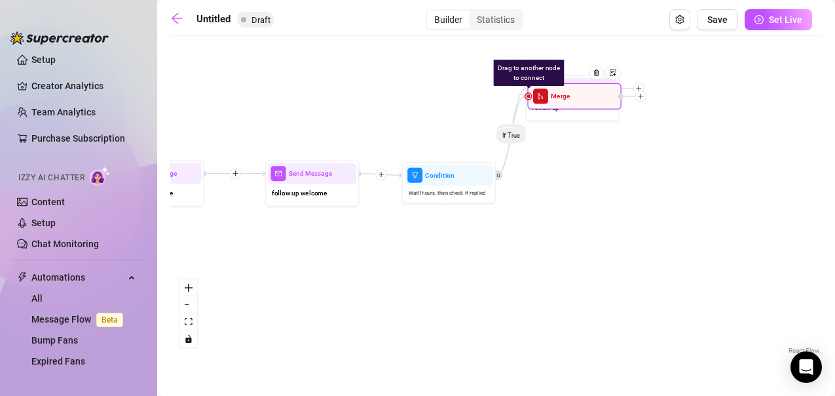
drag, startPoint x: 619, startPoint y: 166, endPoint x: 572, endPoint y: 105, distance: 77.0
click at [572, 105] on div "Merge" at bounding box center [575, 96] width 88 height 21
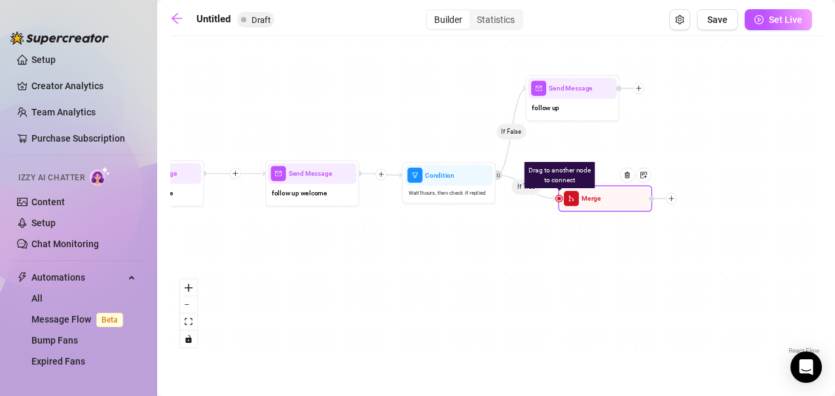
drag, startPoint x: 572, startPoint y: 105, endPoint x: 603, endPoint y: 209, distance: 108.2
click at [603, 209] on div "Drag to another node to connect Merge" at bounding box center [605, 198] width 94 height 26
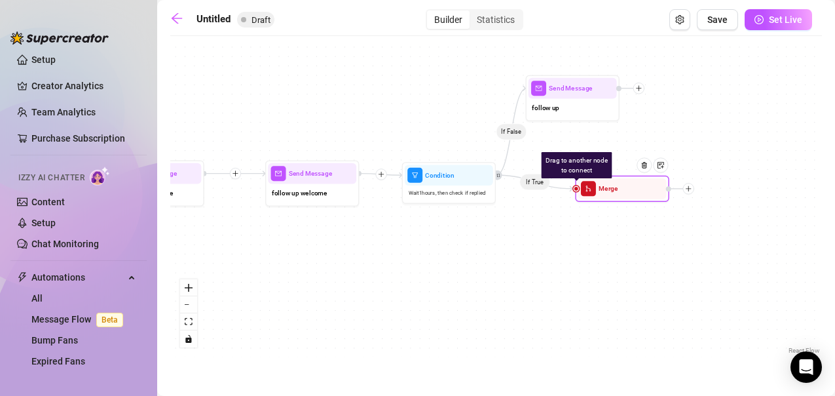
drag, startPoint x: 618, startPoint y: 206, endPoint x: 635, endPoint y: 196, distance: 19.7
click at [635, 196] on div at bounding box center [647, 172] width 41 height 48
click at [572, 335] on div "If False If True Drag to another node to connect Merge Send Message follow up C…" at bounding box center [496, 200] width 652 height 314
click at [646, 168] on img at bounding box center [645, 164] width 7 height 7
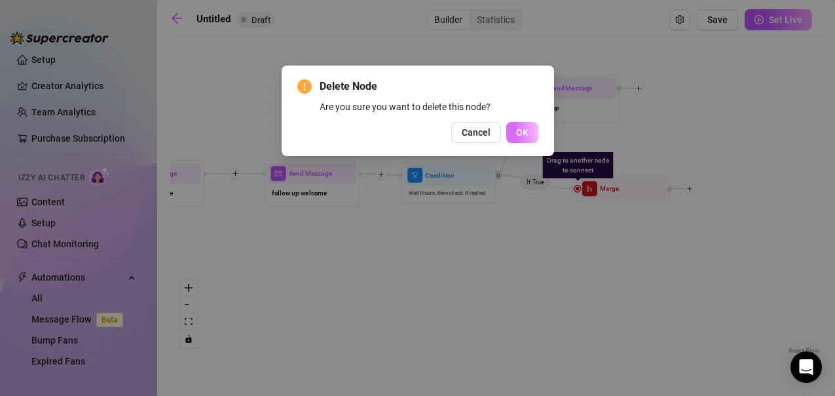
click at [515, 126] on button "OK" at bounding box center [522, 132] width 32 height 21
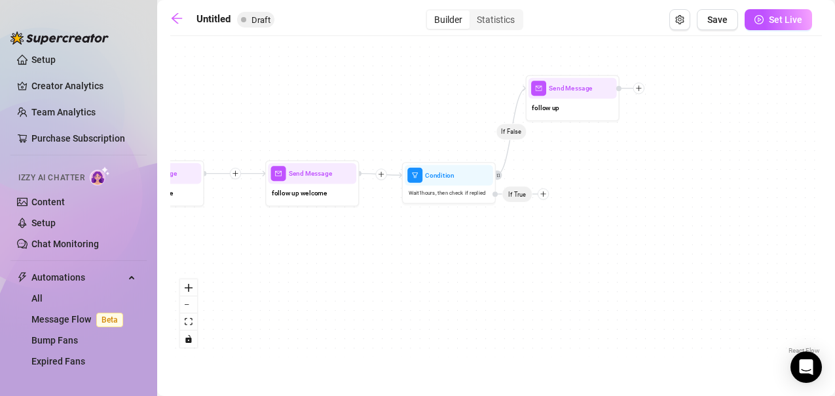
click at [642, 94] on div "If False Send Message follow up Condition Wait 1 hours, then check if replied I…" at bounding box center [496, 200] width 652 height 314
click at [641, 90] on icon "plus" at bounding box center [638, 88] width 7 height 7
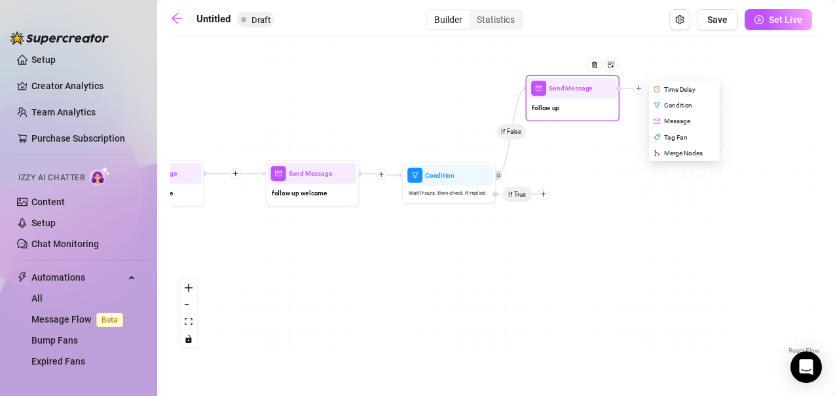
click at [673, 154] on div "Merge Nodes" at bounding box center [685, 153] width 69 height 16
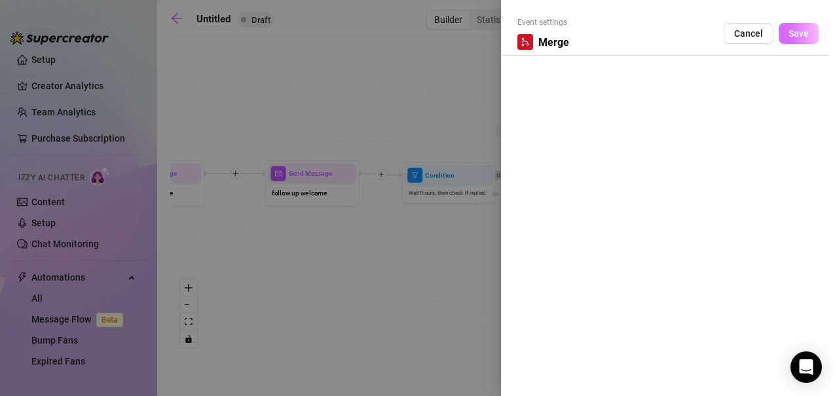
click at [787, 34] on button "Save" at bounding box center [799, 33] width 40 height 21
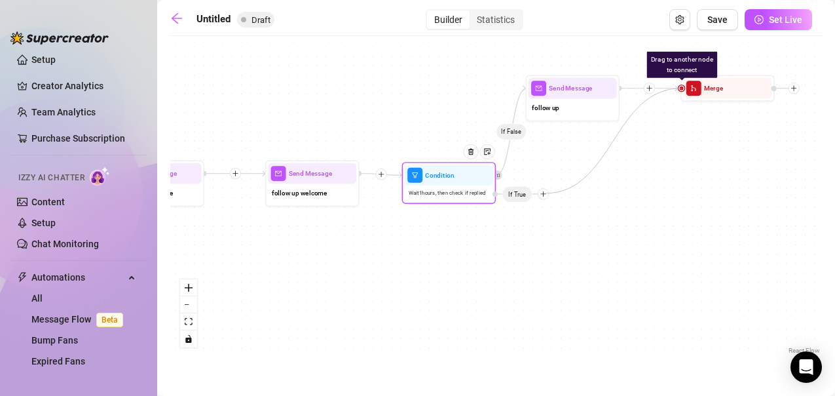
drag, startPoint x: 682, startPoint y: 89, endPoint x: 545, endPoint y: 193, distance: 172.5
click at [268, 193] on div "Drag to another node to connect Merge Send Message follow up Condition Wait 1 h…" at bounding box center [34, 272] width 468 height 225
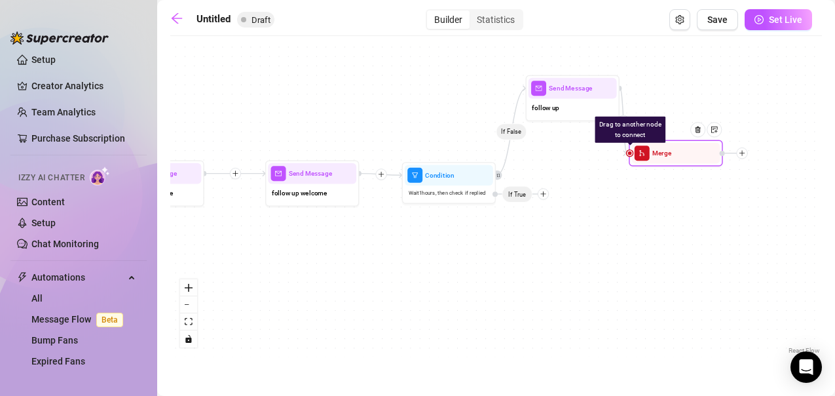
drag, startPoint x: 682, startPoint y: 92, endPoint x: 621, endPoint y: 165, distance: 95.3
click at [621, 165] on div "If False Drag to another node to connect Merge Send Message follow up Condition…" at bounding box center [496, 200] width 652 height 314
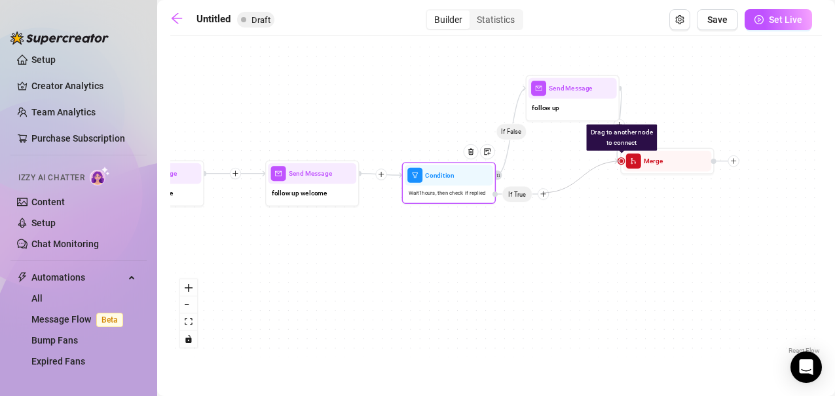
drag, startPoint x: 622, startPoint y: 160, endPoint x: 542, endPoint y: 193, distance: 85.5
click at [268, 193] on div "Drag to another node to connect Merge Send Message follow up Condition Wait 1 h…" at bounding box center [34, 272] width 468 height 225
drag, startPoint x: 622, startPoint y: 158, endPoint x: 514, endPoint y: 194, distance: 113.1
click at [268, 194] on div "Drag to another node to connect Merge Send Message follow up Condition Wait 1 h…" at bounding box center [34, 272] width 468 height 225
drag, startPoint x: 619, startPoint y: 163, endPoint x: 542, endPoint y: 194, distance: 82.6
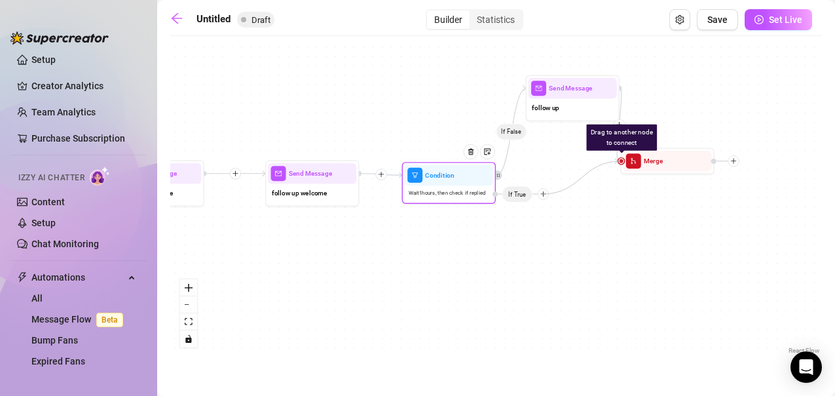
click at [268, 194] on div "Drag to another node to connect Merge Send Message follow up Condition Wait 1 h…" at bounding box center [34, 272] width 468 height 225
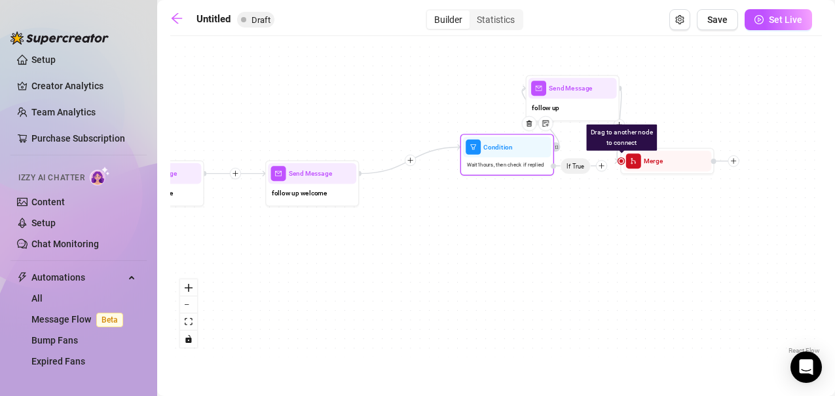
drag, startPoint x: 542, startPoint y: 194, endPoint x: 600, endPoint y: 166, distance: 64.1
click at [600, 166] on icon "plus" at bounding box center [601, 166] width 5 height 1
click at [622, 157] on div "Drag to another node to connect Merge" at bounding box center [667, 161] width 94 height 26
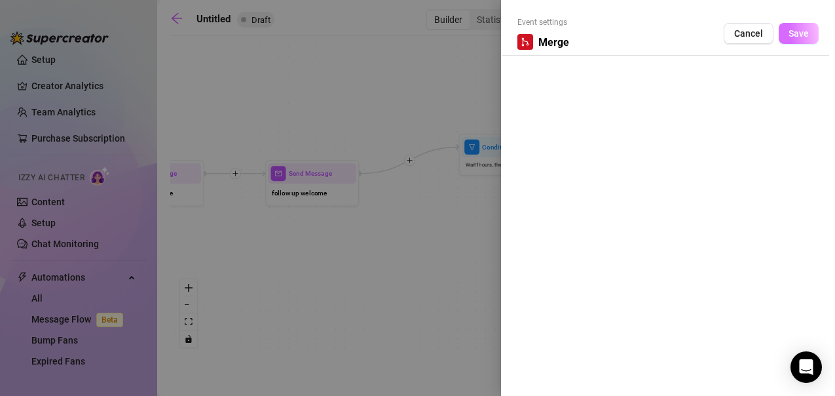
click at [793, 29] on span "Save" at bounding box center [799, 33] width 20 height 10
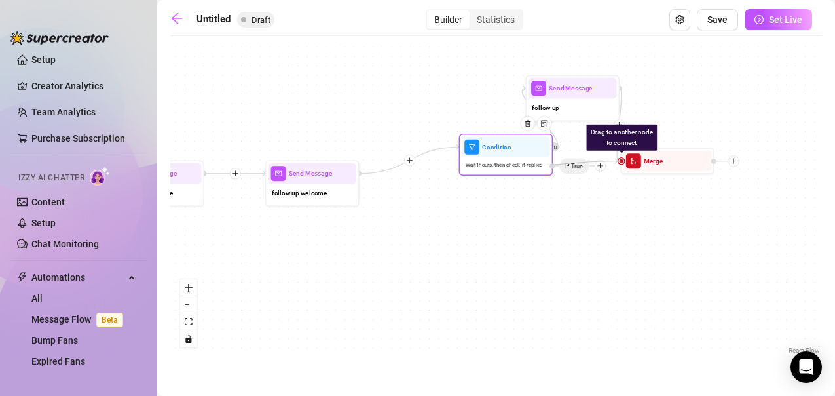
drag, startPoint x: 621, startPoint y: 160, endPoint x: 524, endPoint y: 164, distance: 97.0
click at [268, 164] on div "Drag to another node to connect Merge Send Message follow up Condition Wait 1 h…" at bounding box center [34, 272] width 468 height 225
drag, startPoint x: 622, startPoint y: 161, endPoint x: 599, endPoint y: 167, distance: 23.0
click at [268, 167] on div "Drag to another node to connect Merge Send Message follow up Condition Wait 1 h…" at bounding box center [34, 272] width 468 height 225
click at [617, 161] on icon "Edge from 0b630f16-6578-4ba3-8dcb-4c1326bd0272 to 021f25bc-0007-4699-bc50-1729e…" at bounding box center [619, 124] width 5 height 73
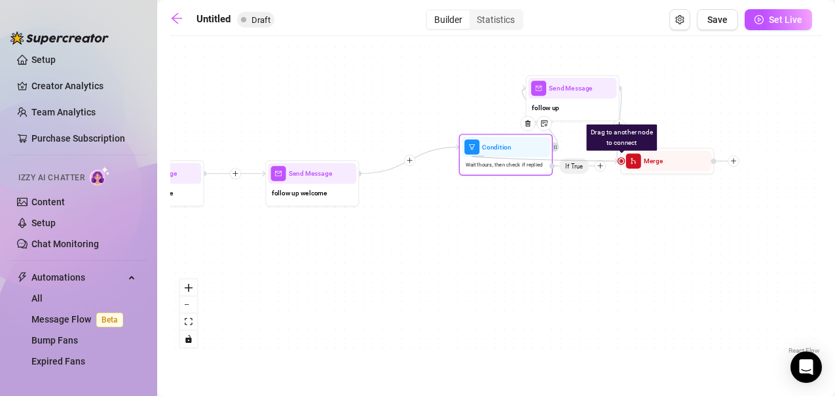
drag, startPoint x: 622, startPoint y: 160, endPoint x: 484, endPoint y: 156, distance: 138.3
click at [268, 160] on div "Drag to another node to connect Merge Send Message follow up Condition Wait 1 h…" at bounding box center [34, 272] width 468 height 225
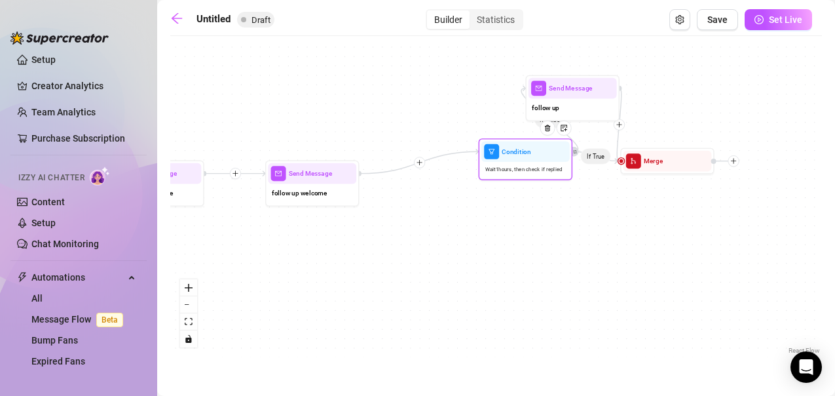
drag, startPoint x: 484, startPoint y: 156, endPoint x: 505, endPoint y: 160, distance: 21.5
click at [505, 160] on div "Condition" at bounding box center [525, 151] width 88 height 21
click at [499, 160] on div "Condition" at bounding box center [525, 151] width 88 height 21
click at [499, 160] on div "Condition" at bounding box center [520, 151] width 88 height 21
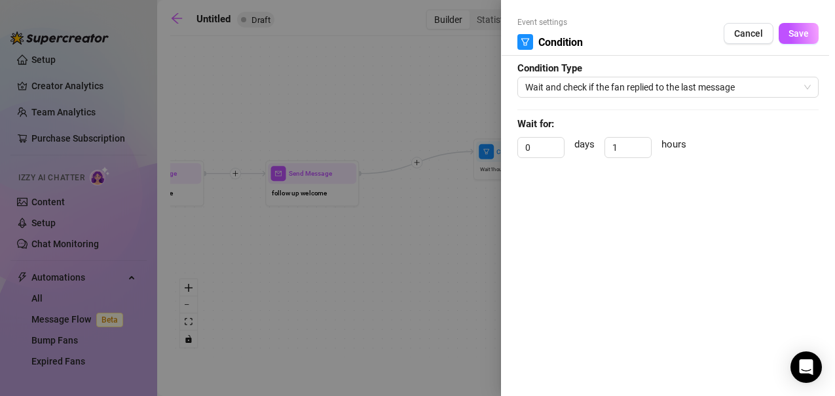
click at [405, 168] on div at bounding box center [417, 198] width 835 height 396
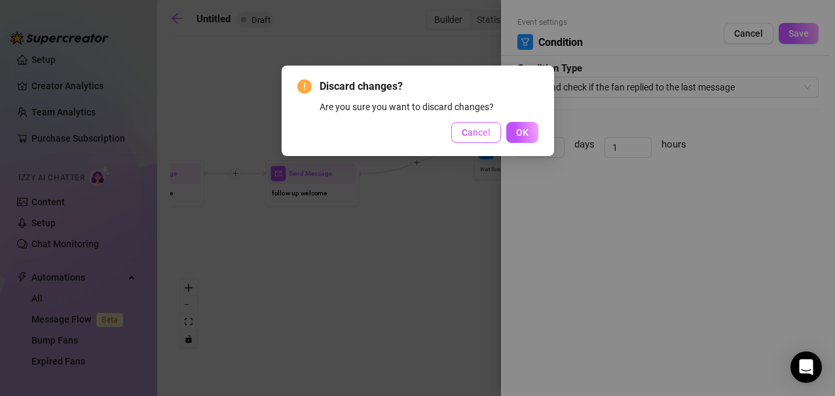
click at [486, 130] on span "Cancel" at bounding box center [476, 132] width 29 height 10
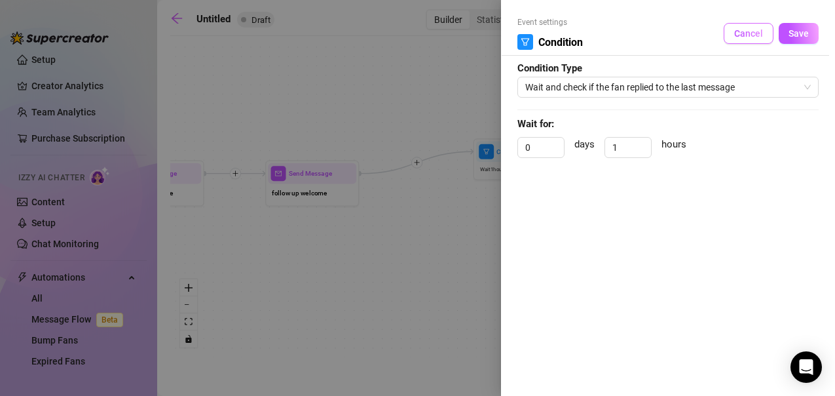
click at [765, 39] on button "Cancel" at bounding box center [749, 33] width 50 height 21
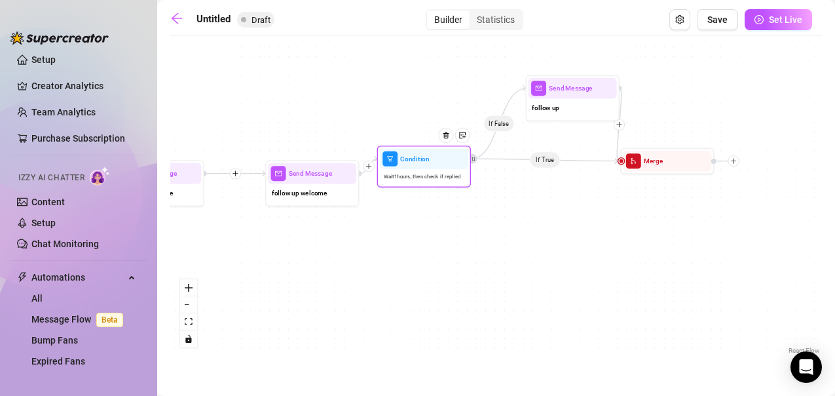
drag, startPoint x: 511, startPoint y: 160, endPoint x: 411, endPoint y: 167, distance: 99.8
click at [411, 167] on div "Condition" at bounding box center [424, 158] width 88 height 21
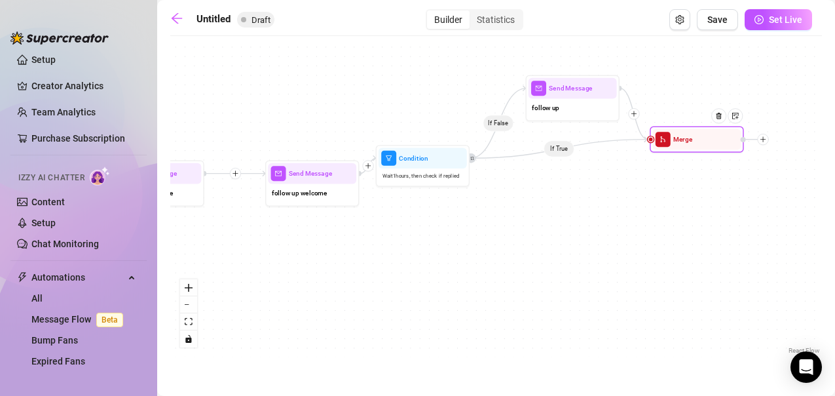
drag, startPoint x: 669, startPoint y: 167, endPoint x: 700, endPoint y: 145, distance: 38.2
click at [700, 145] on div "Merge" at bounding box center [697, 139] width 88 height 21
click at [373, 310] on div "If False If True Merge Send Message follow up Condition Wait 1 hours, then chec…" at bounding box center [496, 200] width 652 height 314
click at [764, 143] on div at bounding box center [762, 139] width 11 height 11
click at [806, 143] on div "Time Delay" at bounding box center [809, 140] width 69 height 16
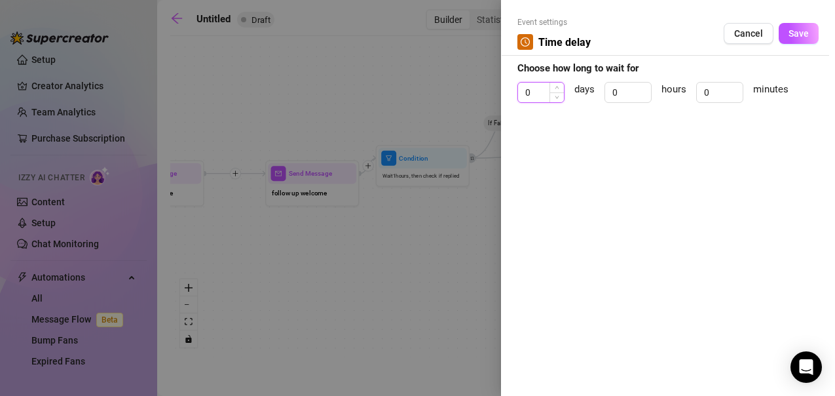
click at [538, 86] on input "0" at bounding box center [541, 93] width 46 height 20
click at [794, 31] on span "Save" at bounding box center [799, 33] width 20 height 10
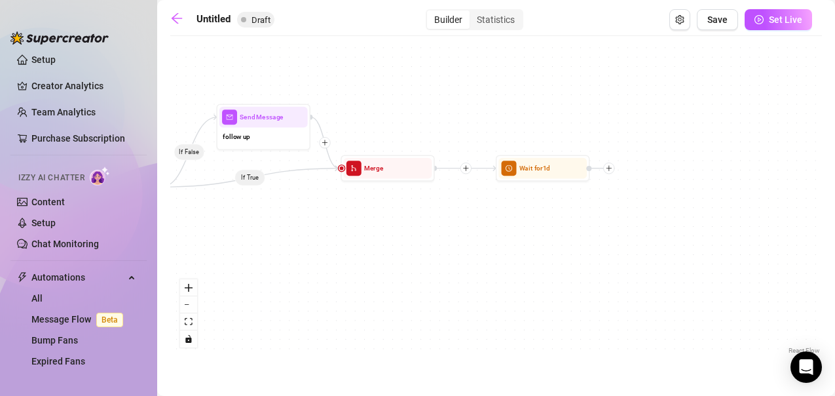
drag, startPoint x: 805, startPoint y: 181, endPoint x: 494, endPoint y: 210, distance: 311.8
click at [494, 210] on div "If False If True Wait for 1d Merge Send Message follow up Condition Wait 1 hour…" at bounding box center [496, 200] width 652 height 314
click at [608, 168] on icon "plus" at bounding box center [607, 168] width 5 height 1
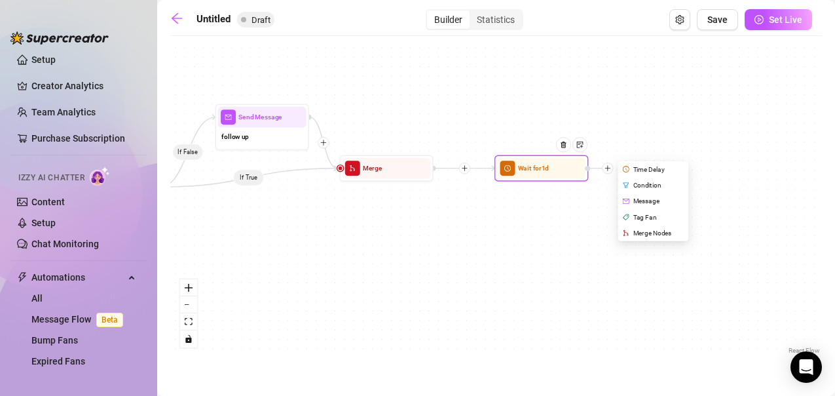
click at [652, 198] on div "Message" at bounding box center [654, 201] width 69 height 16
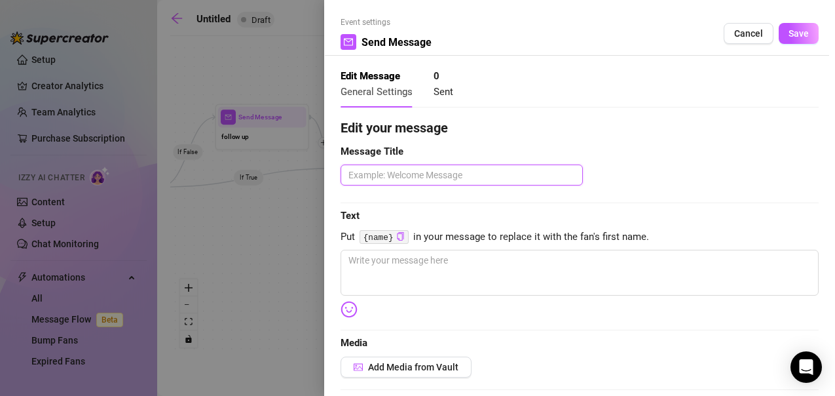
click at [375, 174] on textarea at bounding box center [462, 174] width 242 height 21
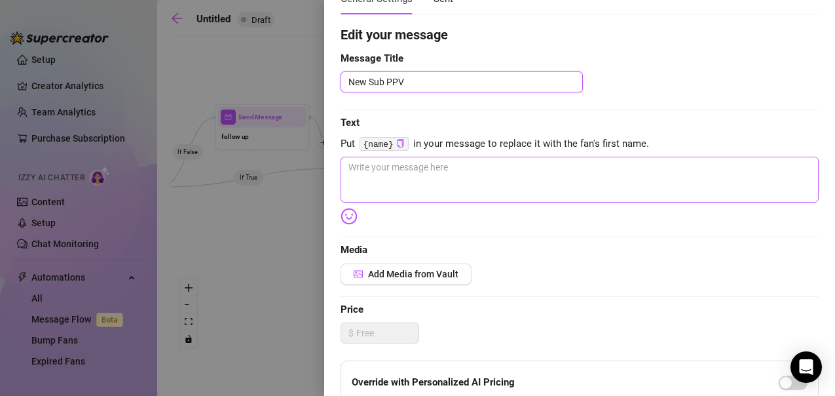
scroll to position [94, 0]
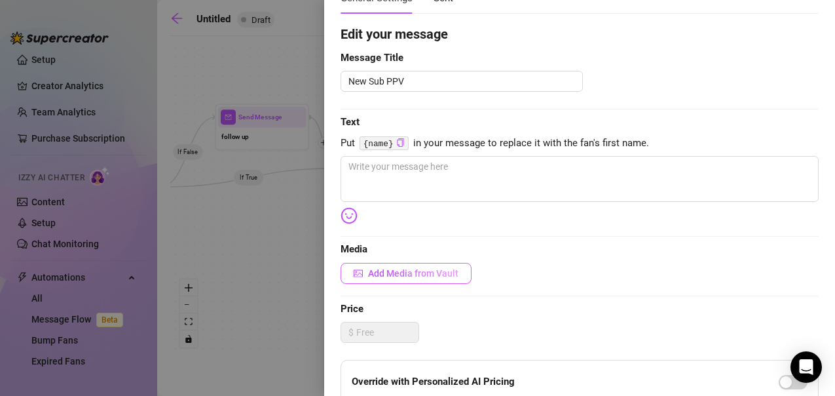
click at [415, 279] on button "Add Media from Vault" at bounding box center [406, 273] width 131 height 21
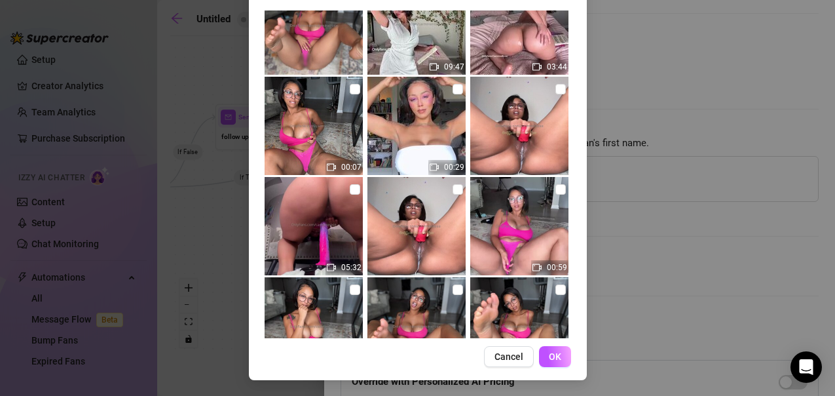
scroll to position [6204, 0]
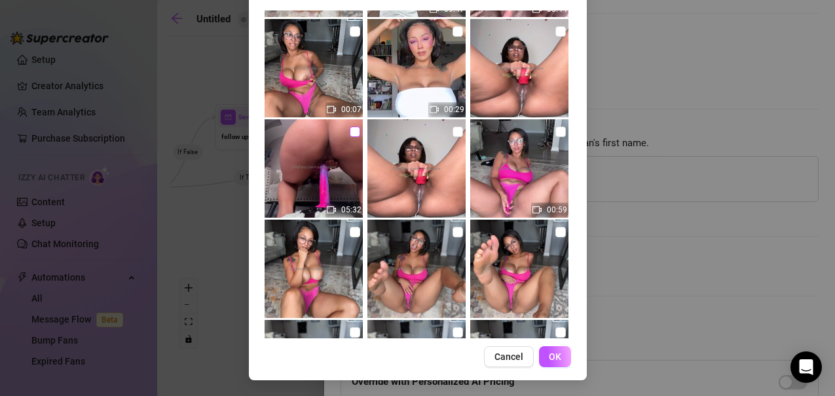
click at [350, 128] on input "checkbox" at bounding box center [355, 131] width 10 height 10
click at [555, 132] on input "checkbox" at bounding box center [560, 131] width 10 height 10
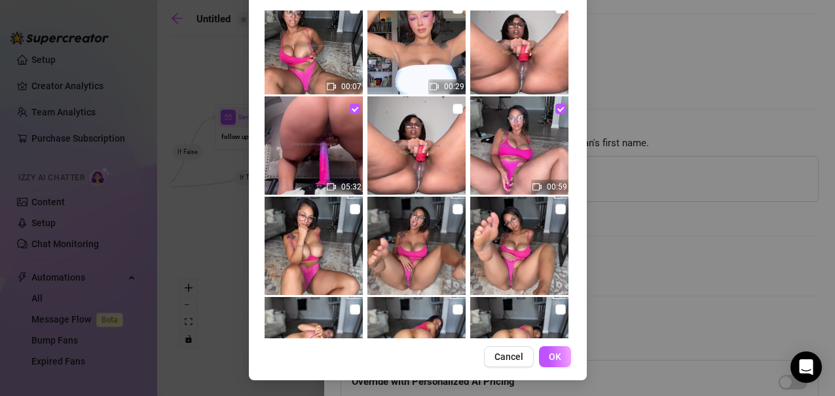
scroll to position [6240, 0]
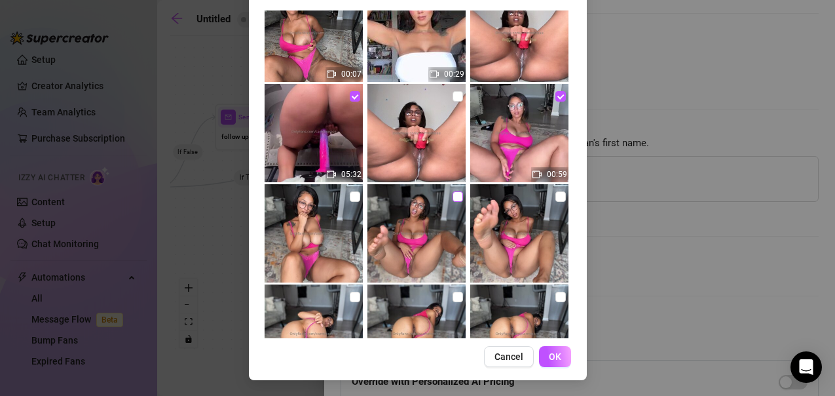
click at [453, 195] on input "checkbox" at bounding box center [458, 196] width 10 height 10
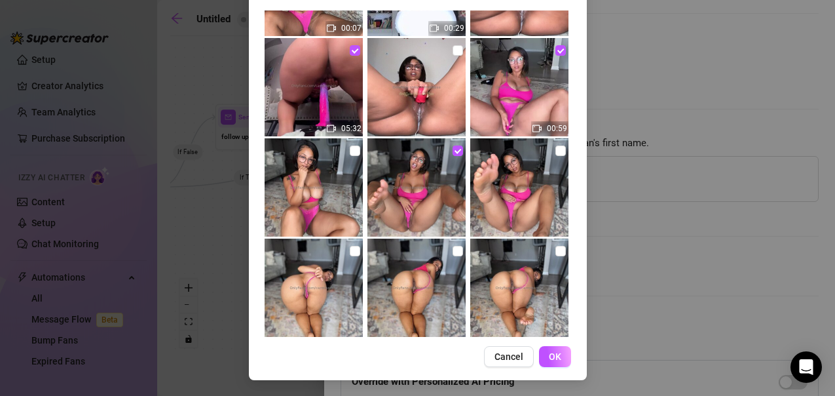
scroll to position [6287, 0]
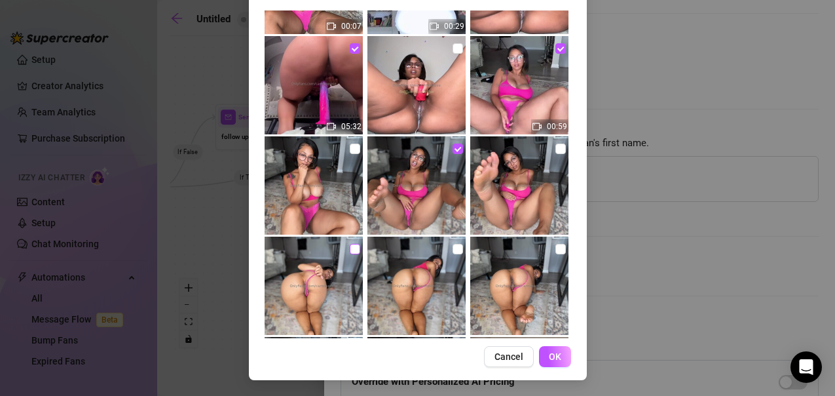
click at [350, 246] on input "checkbox" at bounding box center [355, 249] width 10 height 10
click at [555, 247] on input "checkbox" at bounding box center [560, 249] width 10 height 10
click at [350, 146] on input "checkbox" at bounding box center [355, 148] width 10 height 10
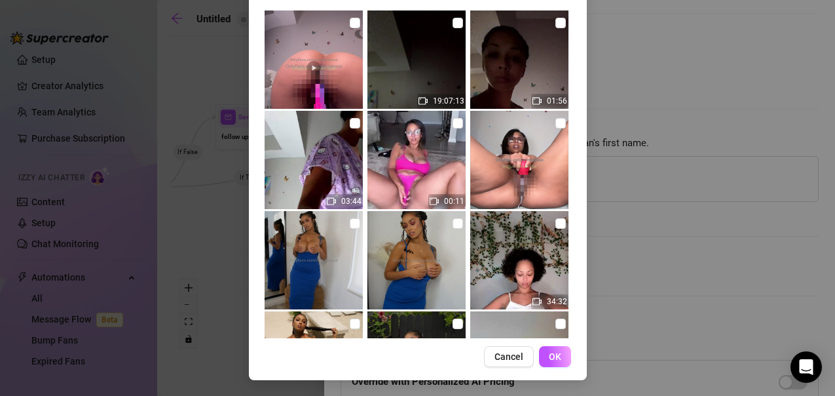
scroll to position [2304, 0]
click at [425, 152] on img at bounding box center [416, 160] width 98 height 98
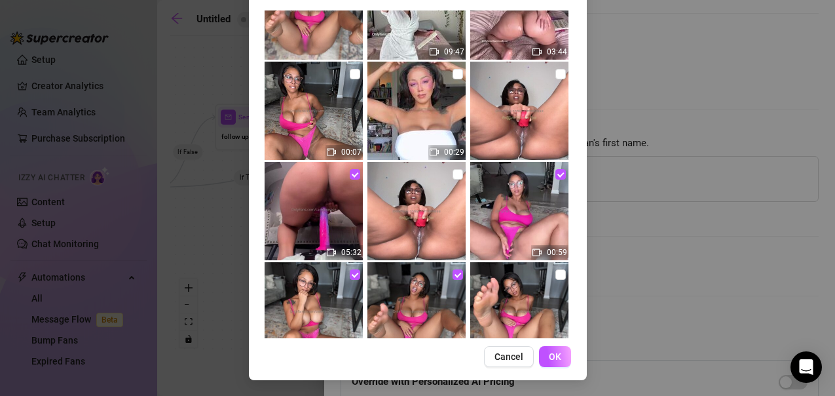
scroll to position [6162, 0]
click at [555, 174] on input "checkbox" at bounding box center [560, 173] width 10 height 10
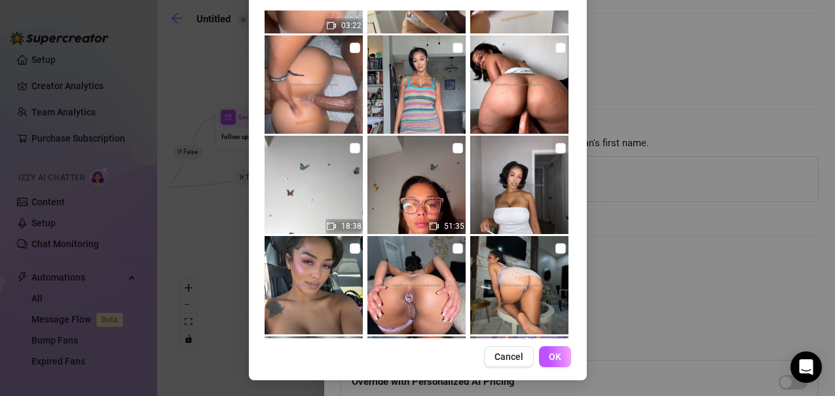
scroll to position [5603, 0]
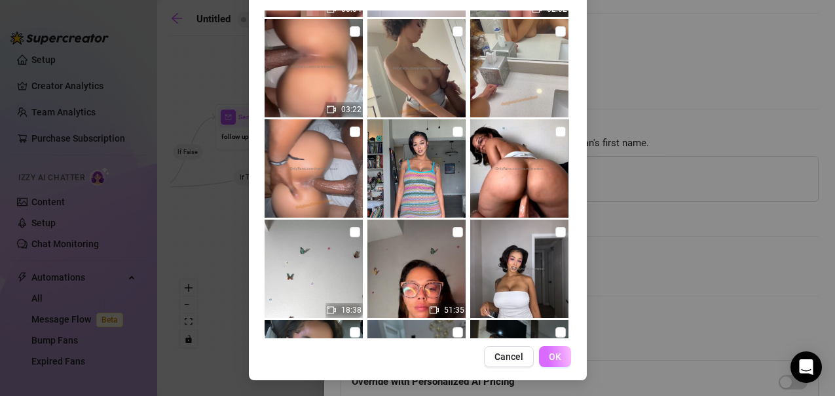
click at [549, 353] on span "OK" at bounding box center [555, 356] width 12 height 10
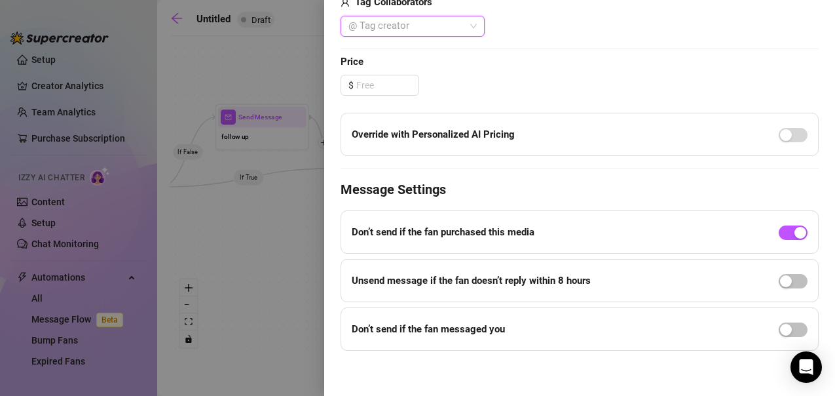
scroll to position [597, 0]
click at [396, 86] on input at bounding box center [387, 85] width 62 height 20
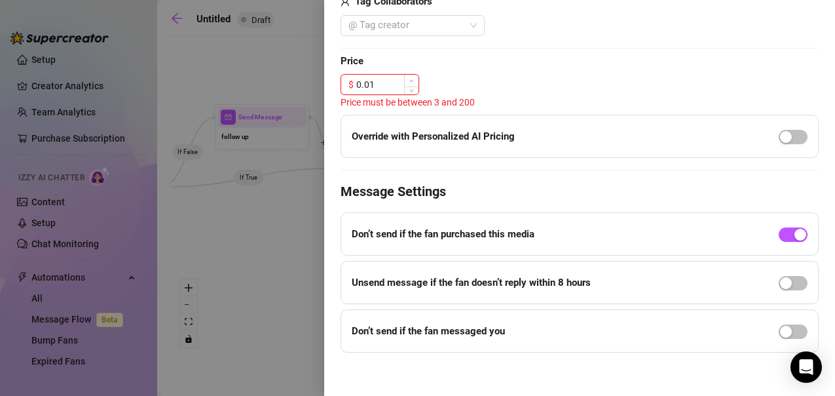
click at [408, 79] on span "Increase Value" at bounding box center [411, 81] width 14 height 12
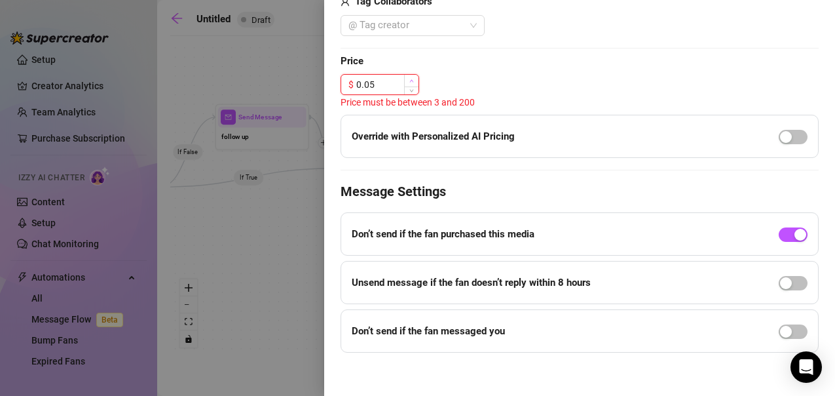
click at [408, 79] on span "Increase Value" at bounding box center [411, 81] width 14 height 12
drag, startPoint x: 408, startPoint y: 79, endPoint x: 384, endPoint y: 83, distance: 24.0
click at [384, 83] on div "0.07" at bounding box center [387, 85] width 62 height 20
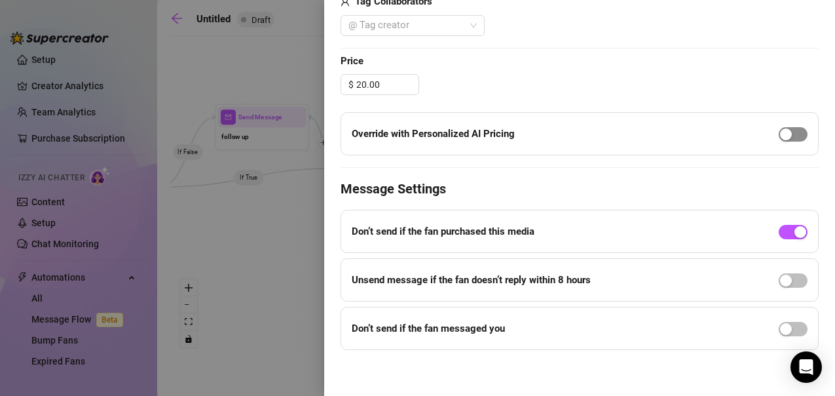
click at [780, 138] on div "button" at bounding box center [786, 134] width 12 height 12
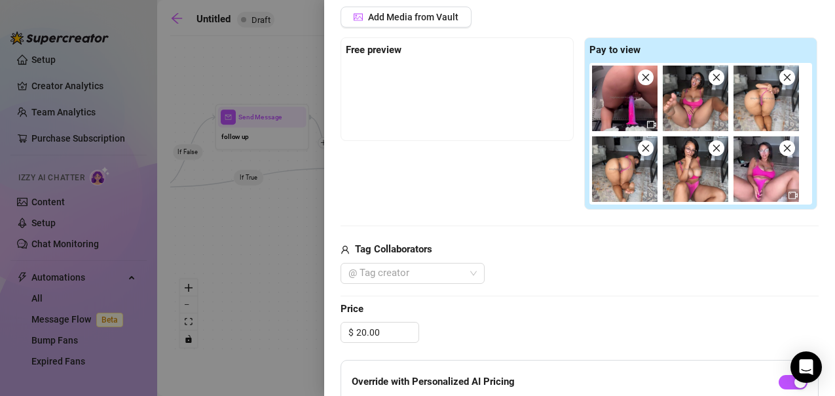
scroll to position [350, 0]
click at [794, 153] on div at bounding box center [703, 132] width 228 height 141
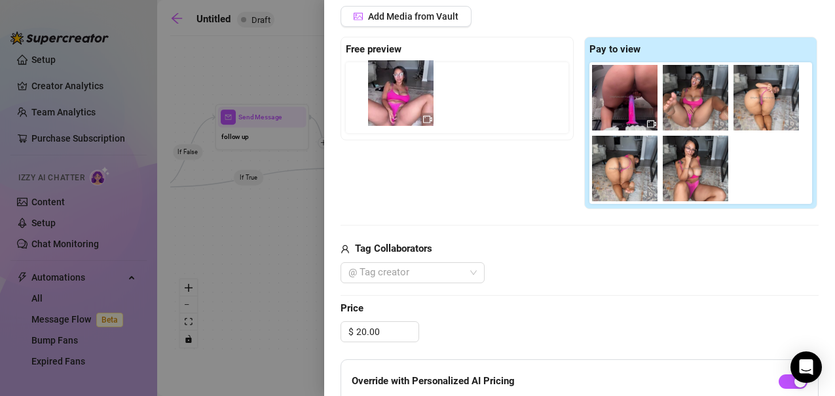
drag, startPoint x: 760, startPoint y: 172, endPoint x: 393, endPoint y: 98, distance: 374.9
click at [393, 98] on div "Free preview Pay to view" at bounding box center [580, 123] width 478 height 173
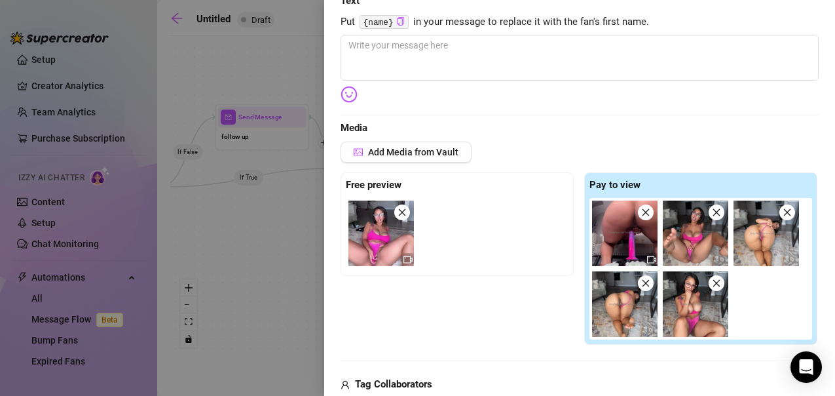
scroll to position [214, 0]
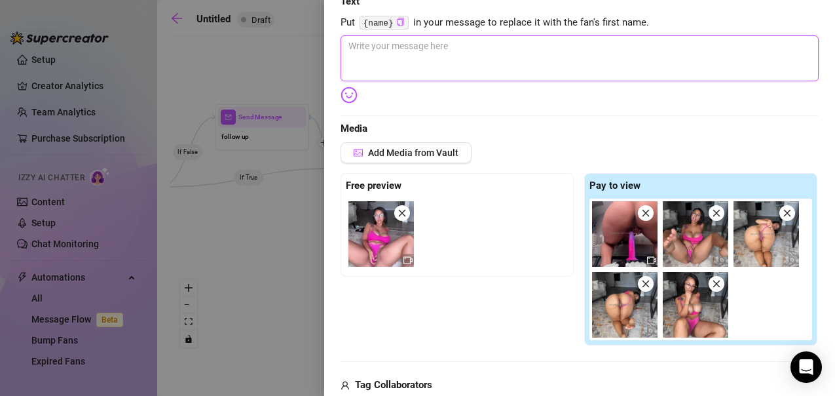
click at [490, 52] on textarea at bounding box center [580, 58] width 478 height 46
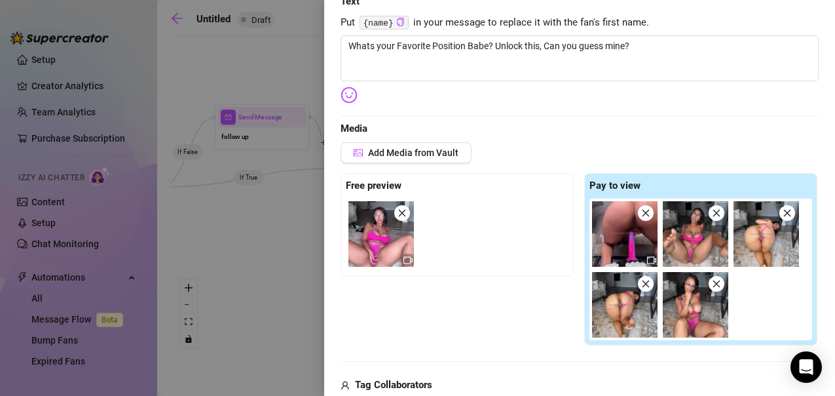
click at [350, 94] on img at bounding box center [349, 94] width 17 height 17
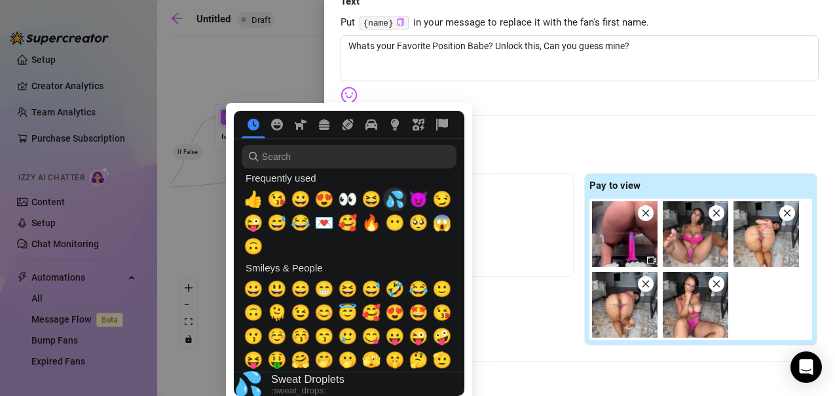
click at [398, 202] on span "💦" at bounding box center [395, 199] width 20 height 18
click at [415, 196] on span "😈" at bounding box center [419, 199] width 20 height 18
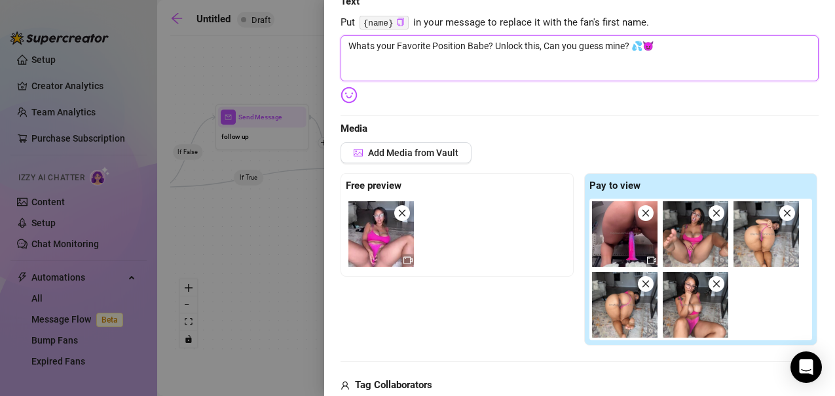
click at [367, 46] on textarea "Whats your Favorite Position Babe? Unlock this, Can you guess mine? 💦😈" at bounding box center [580, 58] width 478 height 46
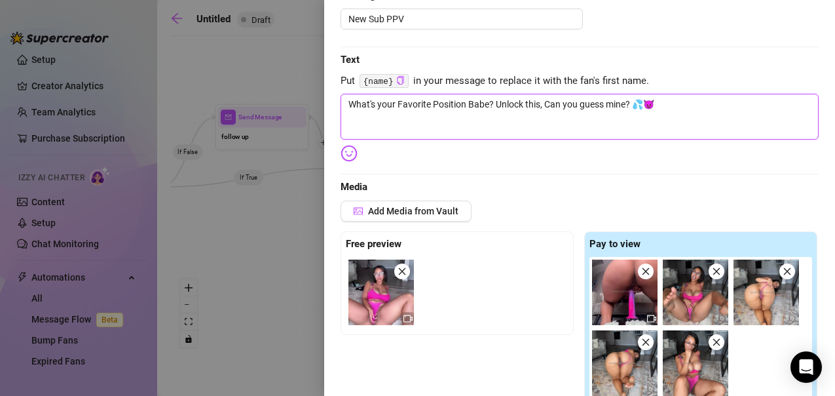
scroll to position [0, 0]
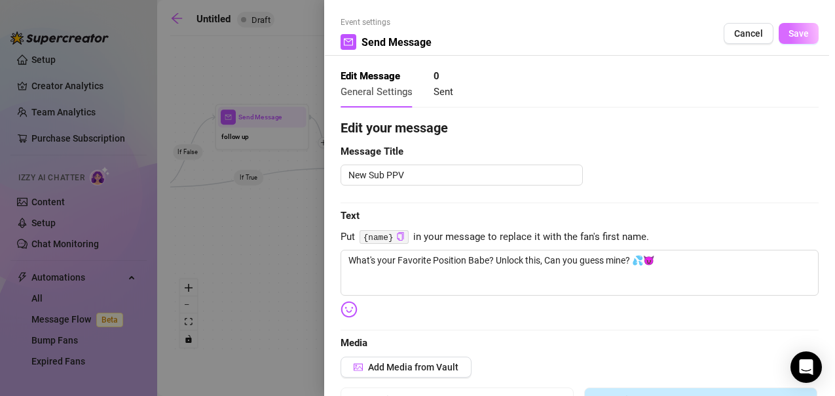
click at [798, 32] on button "Save" at bounding box center [799, 33] width 40 height 21
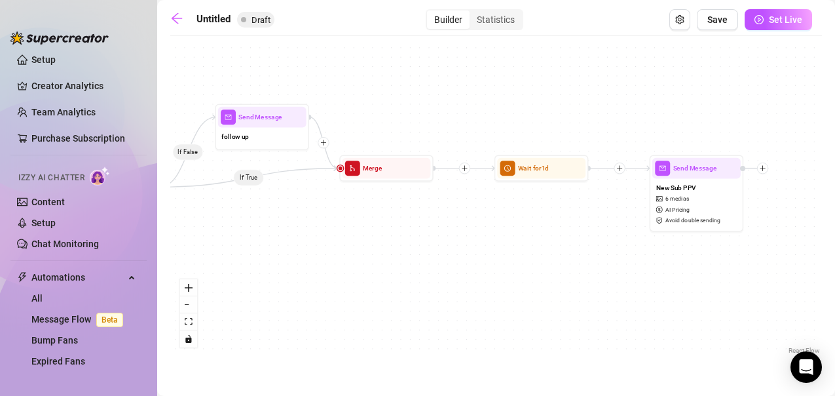
click at [344, 327] on div "If False If True Send Message New Sub PPV 6 medias AI Pricing Avoid double send…" at bounding box center [496, 200] width 652 height 314
click at [766, 172] on div at bounding box center [762, 167] width 11 height 11
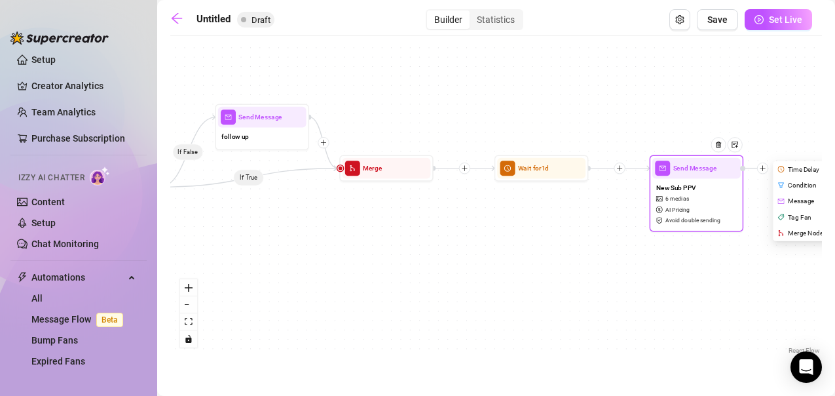
click at [815, 172] on div "Time Delay" at bounding box center [809, 169] width 69 height 16
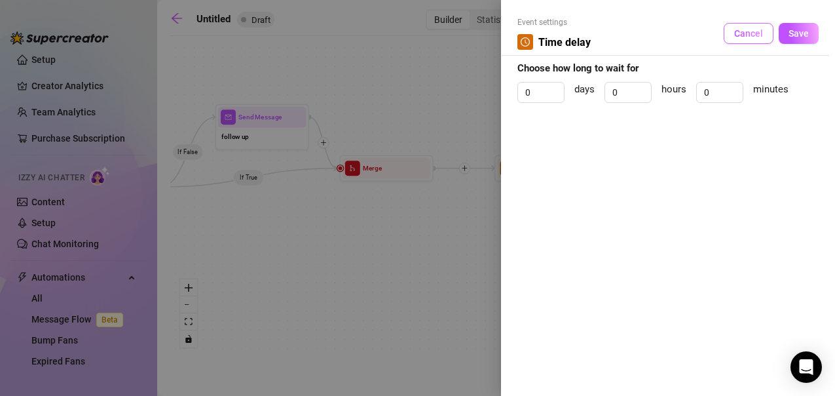
click at [741, 26] on button "Cancel" at bounding box center [749, 33] width 50 height 21
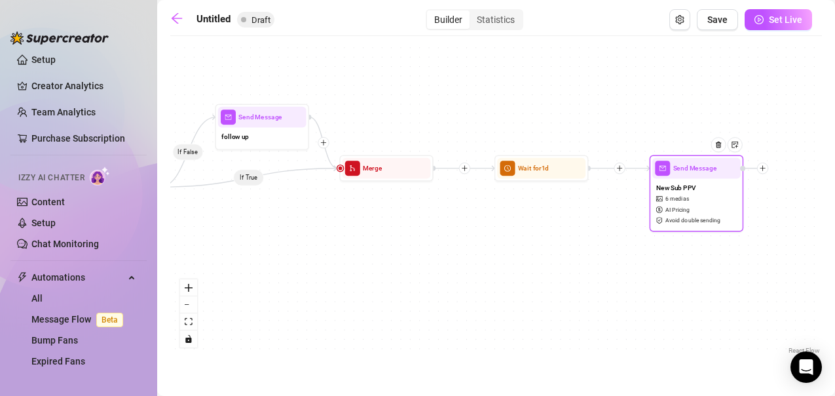
click at [759, 172] on div at bounding box center [762, 167] width 11 height 11
click at [802, 179] on div "Condition" at bounding box center [809, 185] width 69 height 16
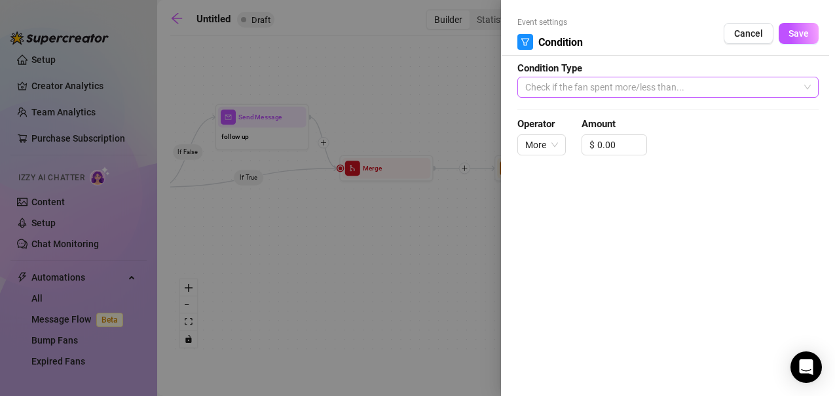
click at [626, 94] on span "Check if the fan spent more/less than..." at bounding box center [668, 87] width 286 height 20
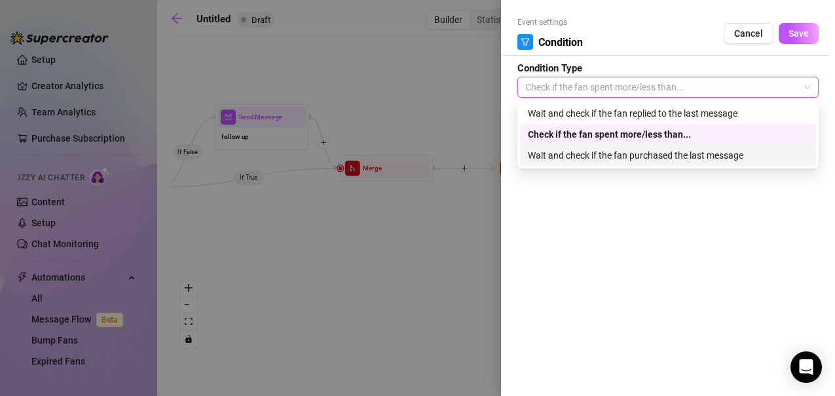
click at [698, 157] on div "Wait and check if the fan purchased the last message" at bounding box center [668, 155] width 280 height 14
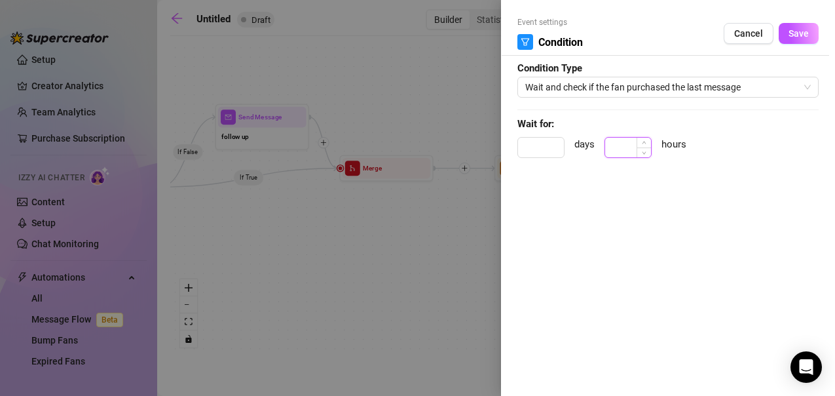
click at [620, 149] on input at bounding box center [628, 148] width 46 height 20
click at [793, 31] on span "Save" at bounding box center [799, 33] width 20 height 10
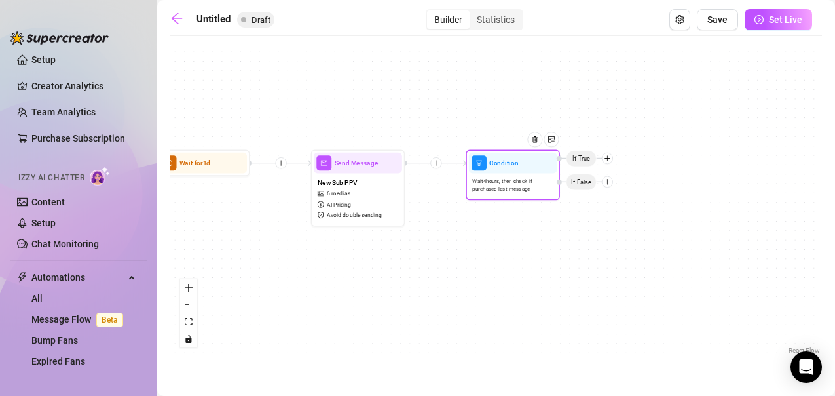
drag, startPoint x: 732, startPoint y: 276, endPoint x: 393, endPoint y: 271, distance: 338.6
click at [393, 271] on div "If False If True Condition Wait 4 hours, then check if purchased last message I…" at bounding box center [496, 200] width 652 height 314
click at [610, 181] on icon "plus" at bounding box center [607, 181] width 7 height 7
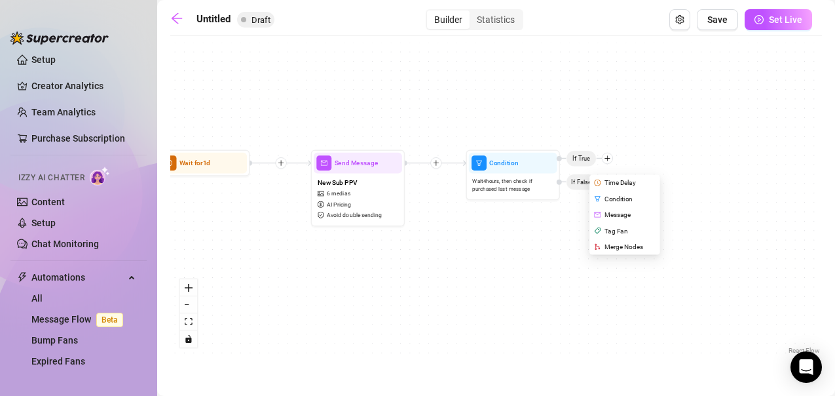
click at [435, 283] on div "If False If True Condition Wait 4 hours, then check if purchased last message T…" at bounding box center [496, 200] width 652 height 314
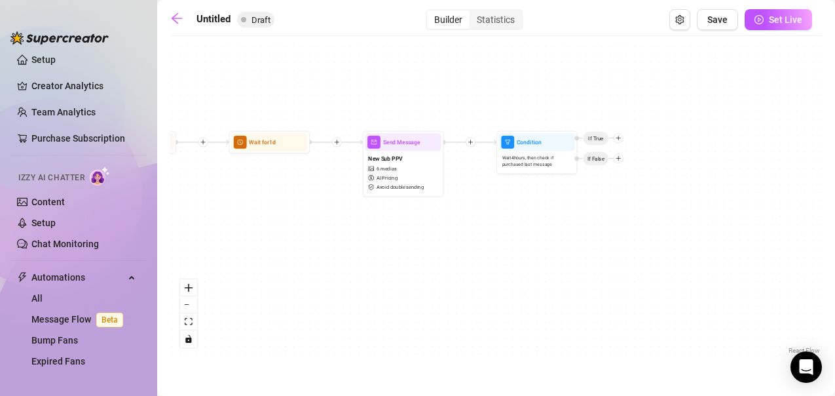
drag, startPoint x: 269, startPoint y: 305, endPoint x: 304, endPoint y: 268, distance: 51.0
click at [304, 268] on div "If False If True Condition Wait 4 hours, then check if purchased last message I…" at bounding box center [496, 200] width 652 height 314
click at [616, 159] on icon "plus" at bounding box center [619, 158] width 6 height 6
click at [632, 187] on div "Message" at bounding box center [634, 186] width 59 height 14
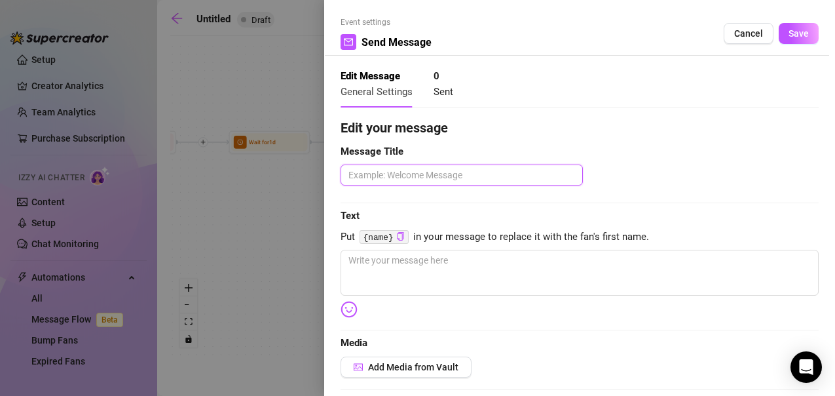
click at [392, 175] on textarea at bounding box center [462, 174] width 242 height 21
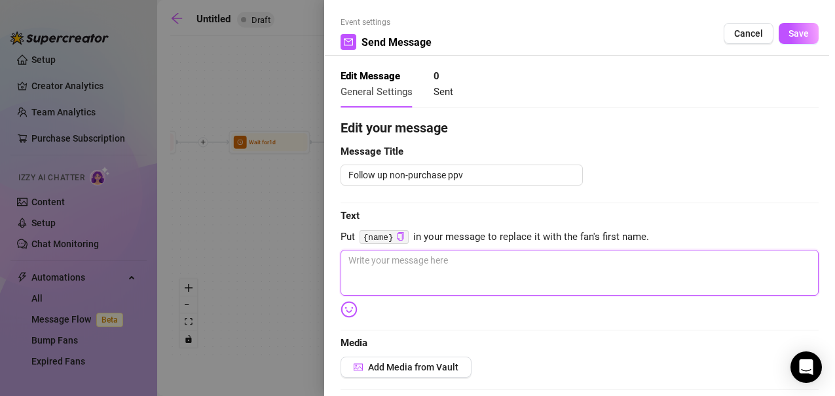
click at [361, 259] on textarea at bounding box center [580, 273] width 478 height 46
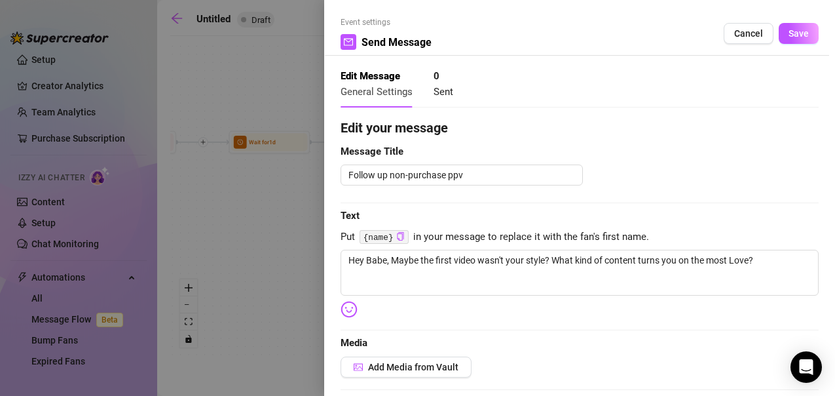
click at [349, 308] on img at bounding box center [349, 309] width 17 height 17
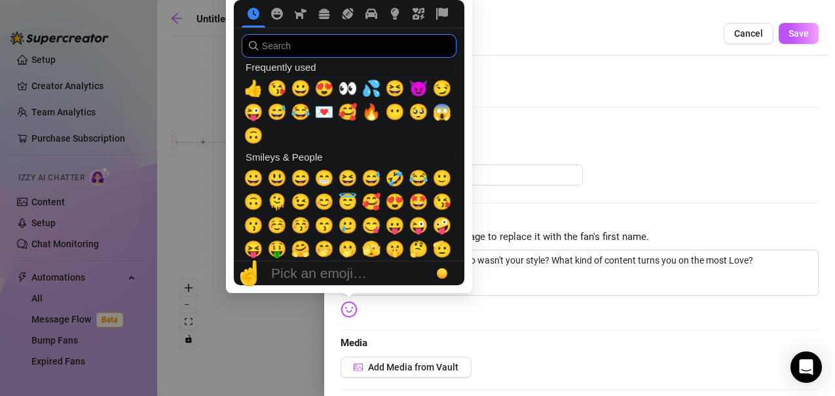
click at [316, 43] on input "search" at bounding box center [349, 46] width 215 height 24
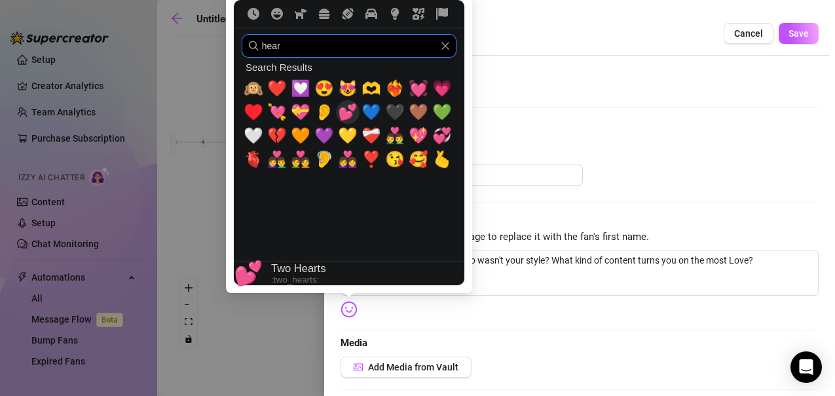
click at [345, 109] on span "💕" at bounding box center [348, 112] width 20 height 18
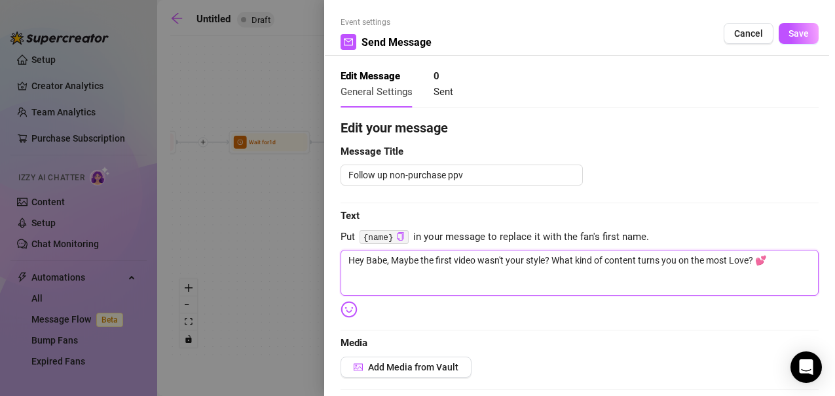
click at [388, 263] on textarea "Hey Babe, Maybe the first video wasn't your style? What kind of content turns y…" at bounding box center [580, 273] width 478 height 46
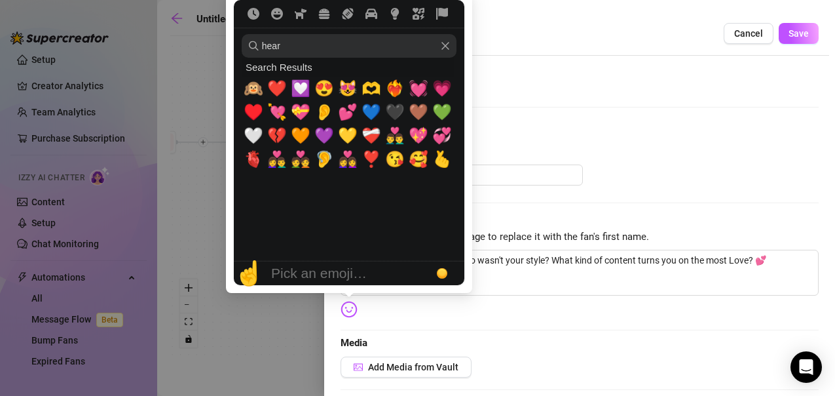
click at [348, 316] on img at bounding box center [349, 309] width 17 height 17
click at [442, 44] on icon "Clear" at bounding box center [445, 45] width 9 height 9
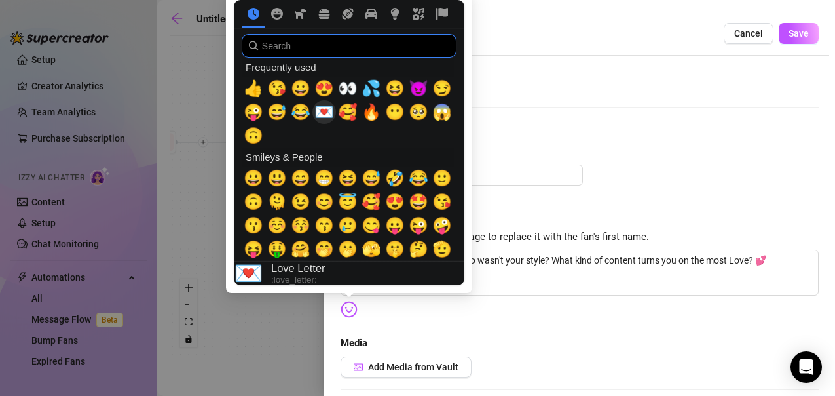
click at [329, 107] on span "💌" at bounding box center [324, 112] width 20 height 18
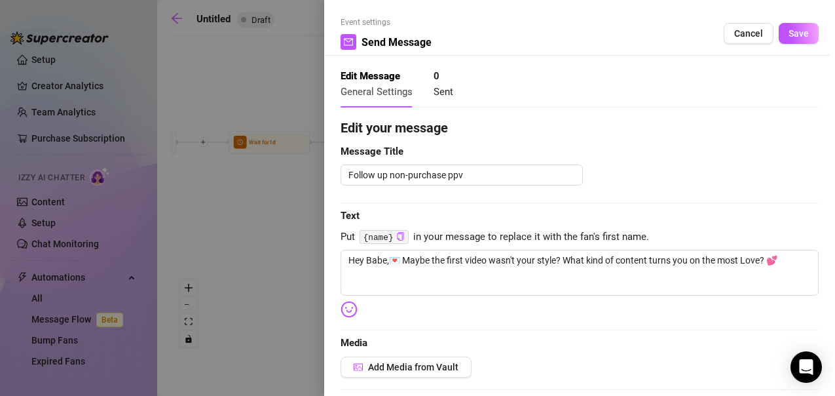
click at [794, 30] on span "Save" at bounding box center [799, 33] width 20 height 10
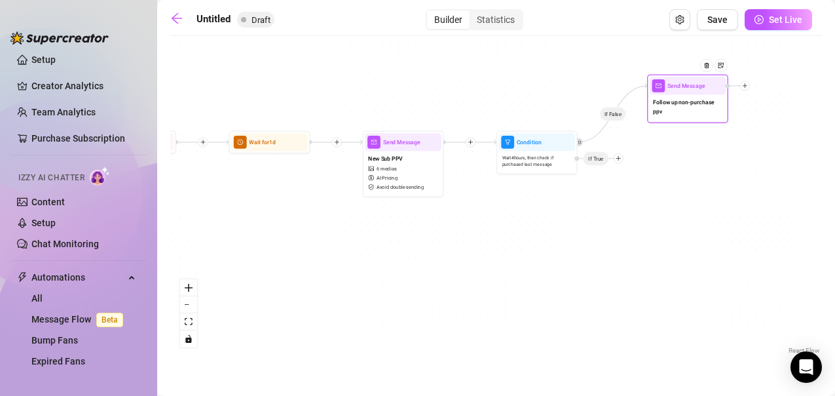
drag, startPoint x: 679, startPoint y: 147, endPoint x: 697, endPoint y: 90, distance: 60.3
click at [697, 90] on div at bounding box center [709, 71] width 35 height 41
click at [749, 87] on div at bounding box center [745, 86] width 10 height 10
click at [792, 142] on div "Merge Nodes" at bounding box center [784, 142] width 59 height 14
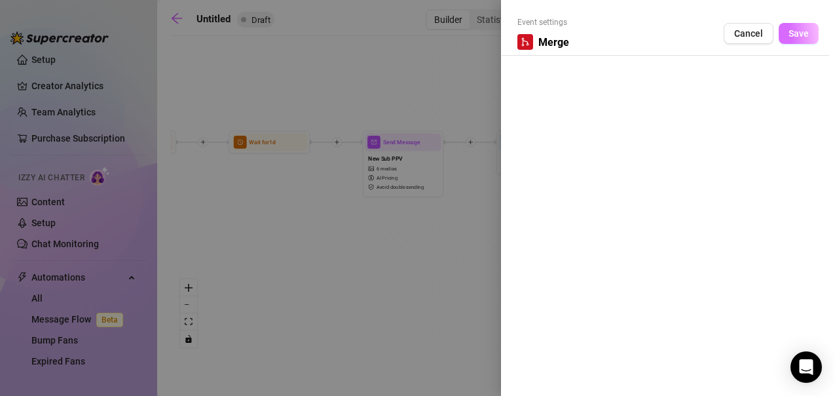
click at [806, 33] on span "Save" at bounding box center [799, 33] width 20 height 10
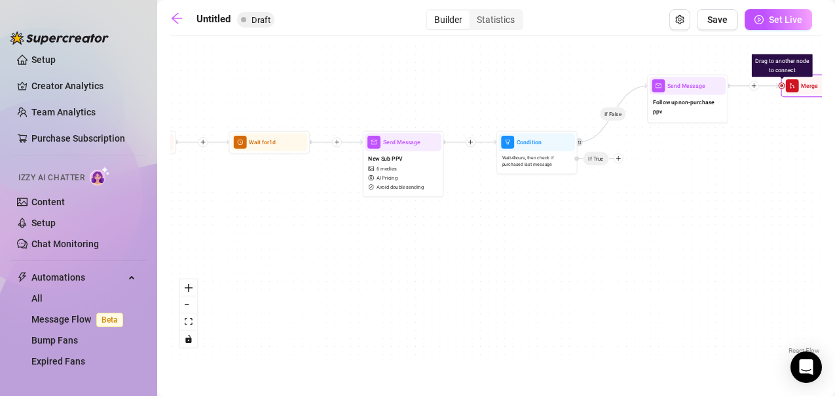
click at [783, 87] on div at bounding box center [781, 85] width 5 height 5
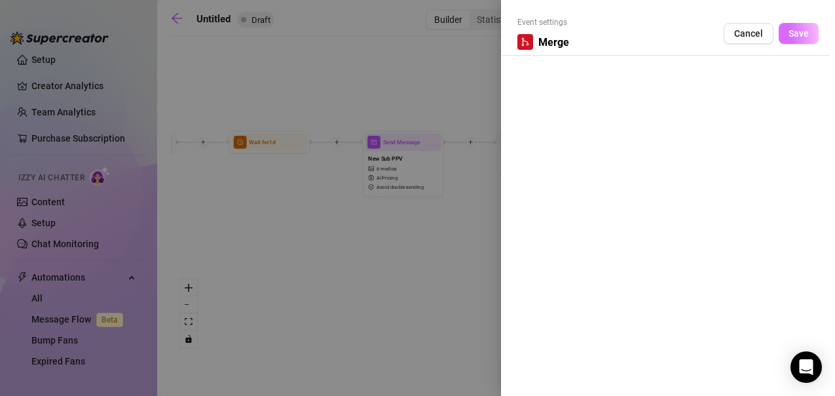
click at [800, 29] on span "Save" at bounding box center [799, 33] width 20 height 10
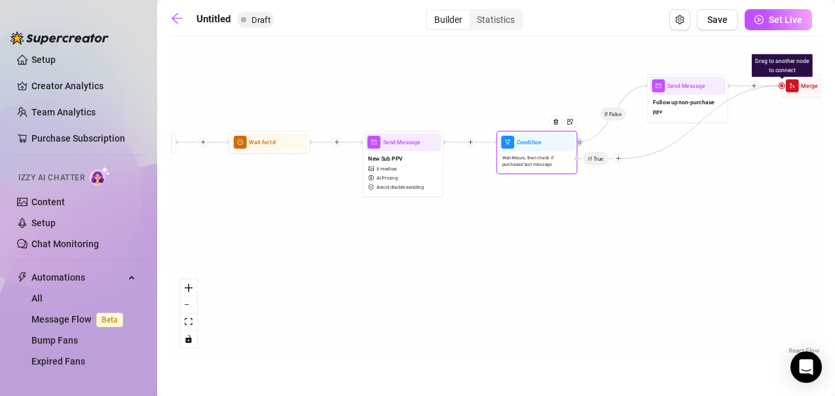
drag, startPoint x: 782, startPoint y: 84, endPoint x: 618, endPoint y: 158, distance: 179.7
drag, startPoint x: 782, startPoint y: 85, endPoint x: 572, endPoint y: 159, distance: 222.9
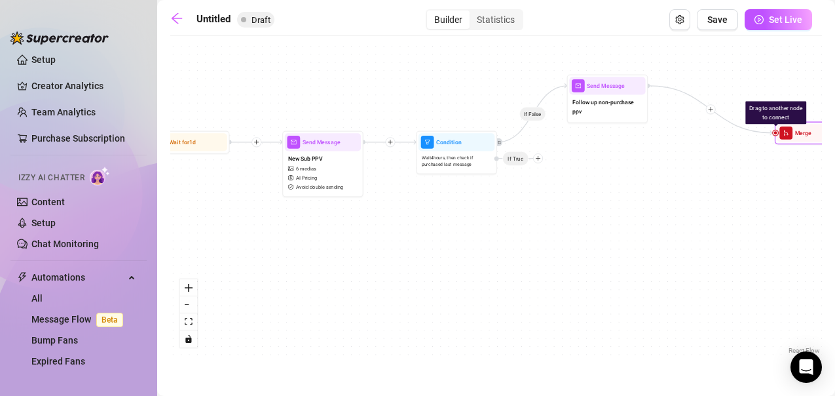
drag, startPoint x: 804, startPoint y: 84, endPoint x: 798, endPoint y: 132, distance: 48.1
click at [798, 132] on span "Merge" at bounding box center [803, 132] width 16 height 9
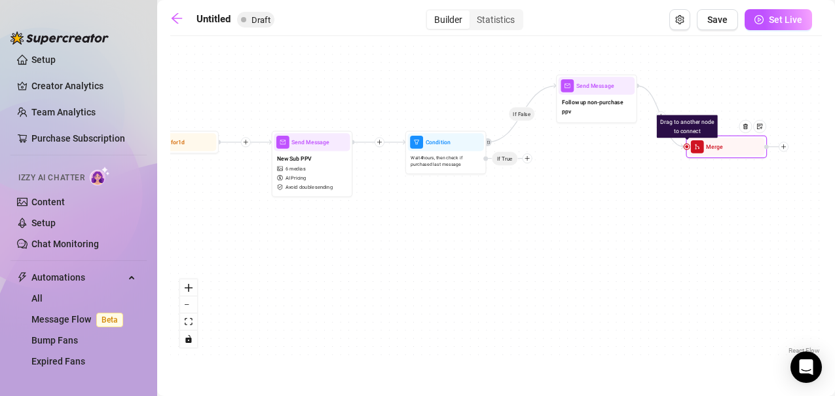
drag, startPoint x: 804, startPoint y: 140, endPoint x: 712, endPoint y: 153, distance: 92.7
click at [712, 153] on div "Merge" at bounding box center [726, 147] width 76 height 18
drag, startPoint x: 687, startPoint y: 149, endPoint x: 482, endPoint y: 160, distance: 205.3
drag, startPoint x: 686, startPoint y: 146, endPoint x: 511, endPoint y: 161, distance: 175.5
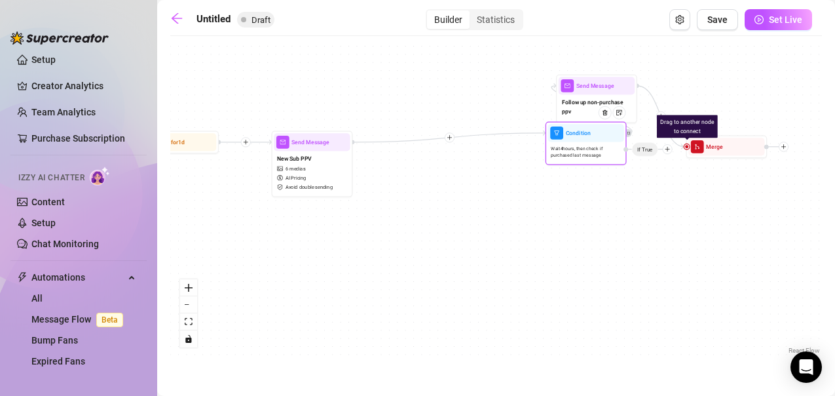
drag, startPoint x: 525, startPoint y: 159, endPoint x: 667, endPoint y: 150, distance: 141.8
click at [667, 150] on icon "plus" at bounding box center [668, 149] width 6 height 6
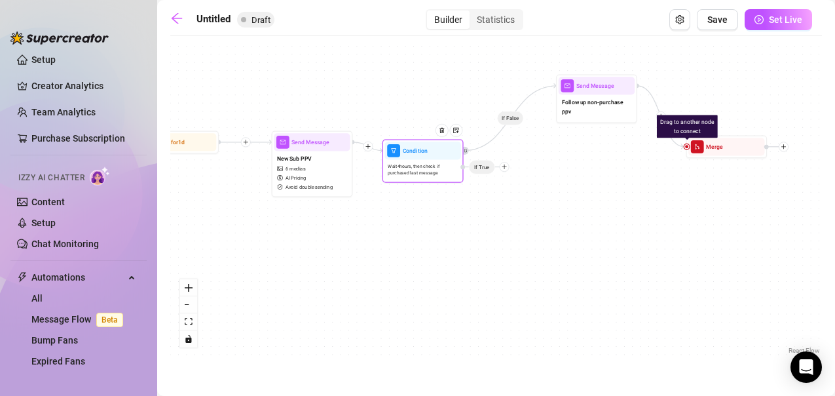
drag, startPoint x: 667, startPoint y: 150, endPoint x: 502, endPoint y: 168, distance: 166.1
click at [502, 168] on icon "plus" at bounding box center [505, 167] width 6 height 6
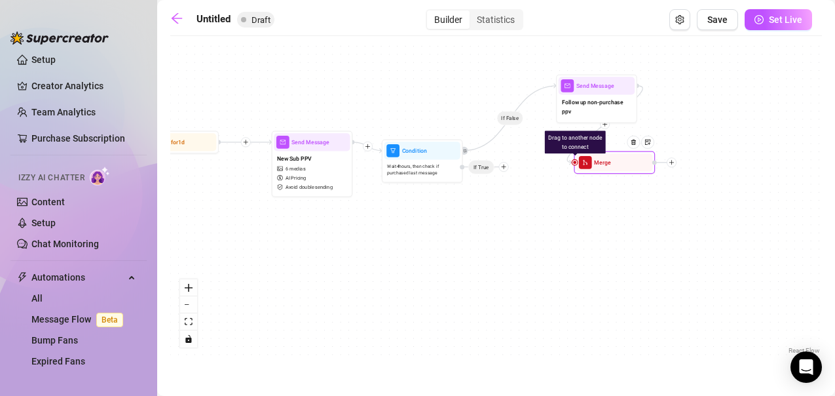
drag, startPoint x: 689, startPoint y: 149, endPoint x: 578, endPoint y: 165, distance: 111.8
click at [577, 165] on div "Merge" at bounding box center [614, 162] width 76 height 18
drag, startPoint x: 576, startPoint y: 164, endPoint x: 470, endPoint y: 169, distance: 105.6
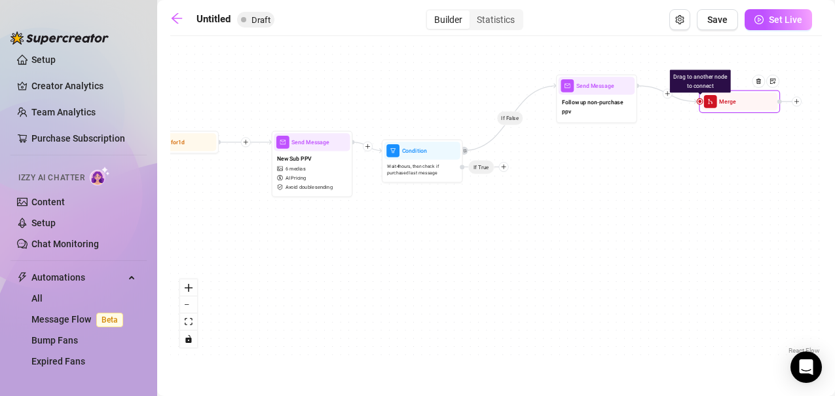
drag, startPoint x: 608, startPoint y: 164, endPoint x: 732, endPoint y: 100, distance: 140.0
click at [732, 100] on span "Merge" at bounding box center [727, 101] width 16 height 9
click at [626, 195] on div "If False If True If False Drag to another node to connect Merge Send Message Fo…" at bounding box center [496, 200] width 652 height 314
click at [720, 23] on span "Save" at bounding box center [717, 19] width 20 height 10
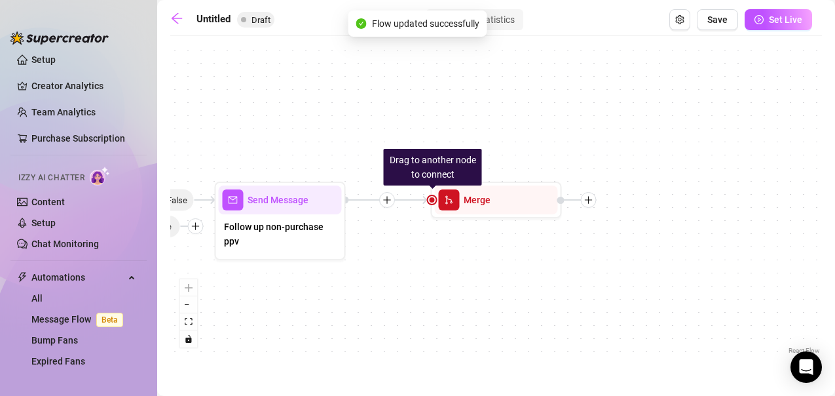
drag, startPoint x: 720, startPoint y: 23, endPoint x: 574, endPoint y: 224, distance: 248.5
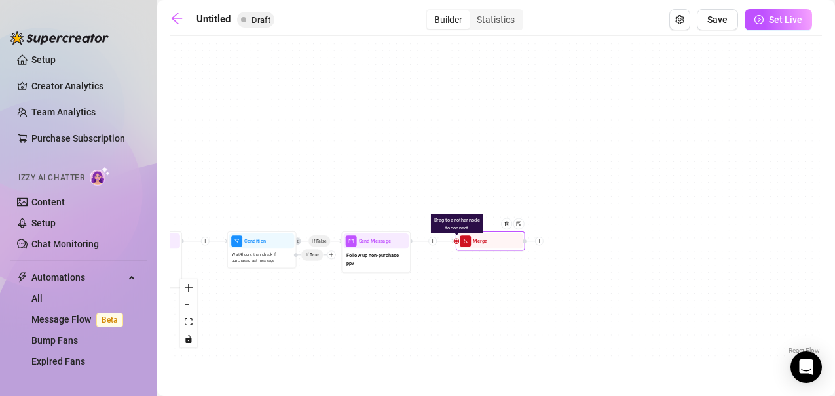
click at [538, 240] on icon "plus" at bounding box center [539, 240] width 5 height 5
click at [450, 279] on div "If False If True If False Drag to another node to connect Merge Time Delay Cond…" at bounding box center [496, 200] width 652 height 314
drag, startPoint x: 455, startPoint y: 240, endPoint x: 455, endPoint y: 270, distance: 30.1
click at [455, 270] on div "If False If True If False Drag to another node to connect Merge Send Message Fo…" at bounding box center [496, 200] width 652 height 314
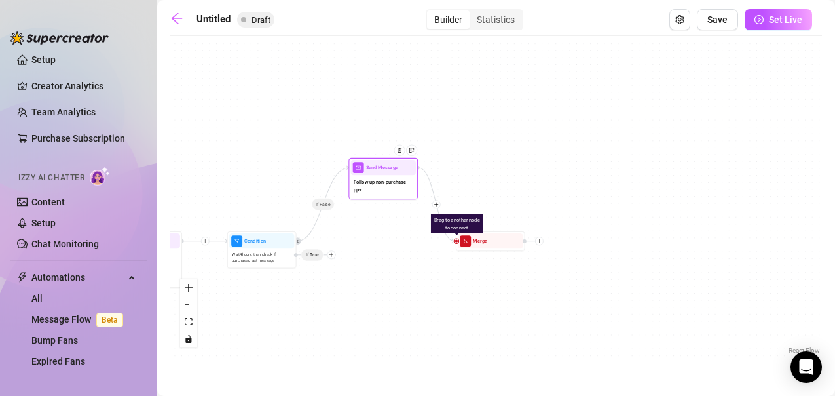
drag, startPoint x: 383, startPoint y: 247, endPoint x: 390, endPoint y: 172, distance: 75.7
click at [390, 172] on div "Send Message Follow up non-purchase ppv" at bounding box center [382, 178] width 69 height 41
drag, startPoint x: 456, startPoint y: 242, endPoint x: 334, endPoint y: 253, distance: 122.4
drag, startPoint x: 456, startPoint y: 244, endPoint x: 447, endPoint y: 244, distance: 9.2
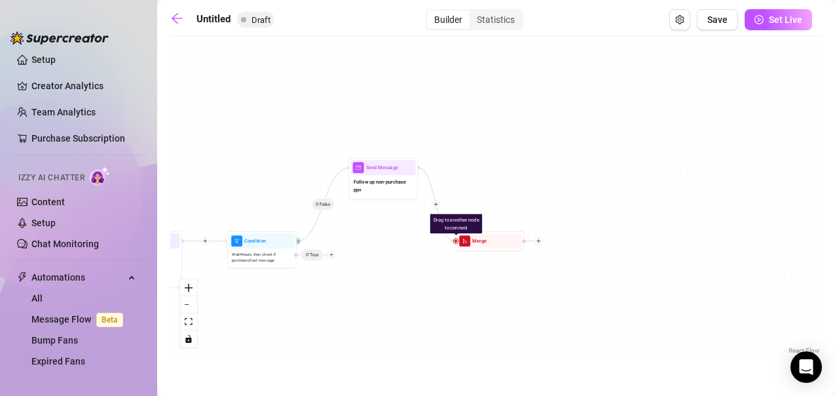
click at [455, 244] on div "Drag to another node to connect Merge" at bounding box center [489, 241] width 69 height 20
drag, startPoint x: 449, startPoint y: 242, endPoint x: 238, endPoint y: 246, distance: 210.9
click at [531, 244] on div at bounding box center [531, 240] width 9 height 9
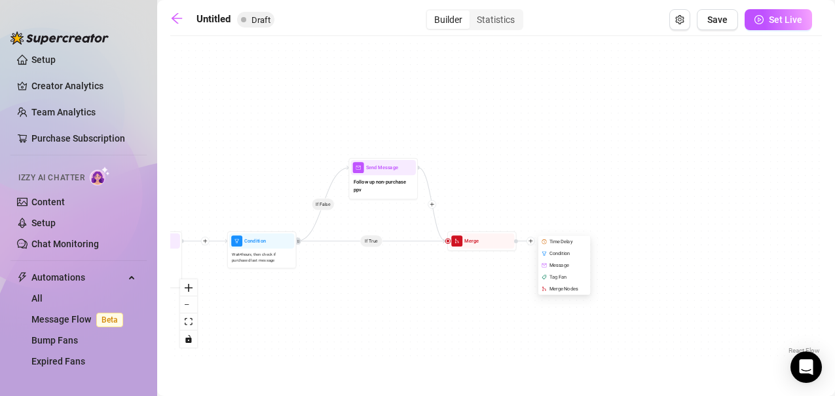
click at [428, 309] on div "If False If True If False If True Merge Time Delay Condition Message Tag Fan Me…" at bounding box center [496, 200] width 652 height 314
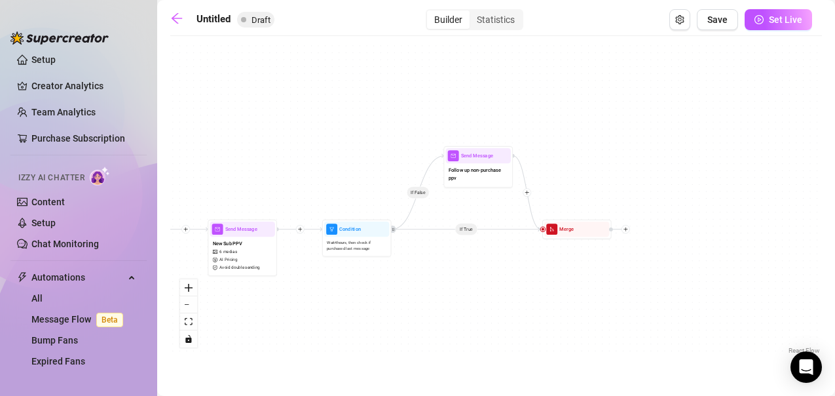
drag, startPoint x: 312, startPoint y: 299, endPoint x: 405, endPoint y: 286, distance: 93.8
click at [405, 286] on div "If False If True If False If True Merge Send Message Follow up non-purchase ppv…" at bounding box center [496, 200] width 652 height 314
click at [625, 230] on icon "plus" at bounding box center [624, 228] width 5 height 5
click at [661, 225] on div "Time Delay" at bounding box center [658, 229] width 50 height 12
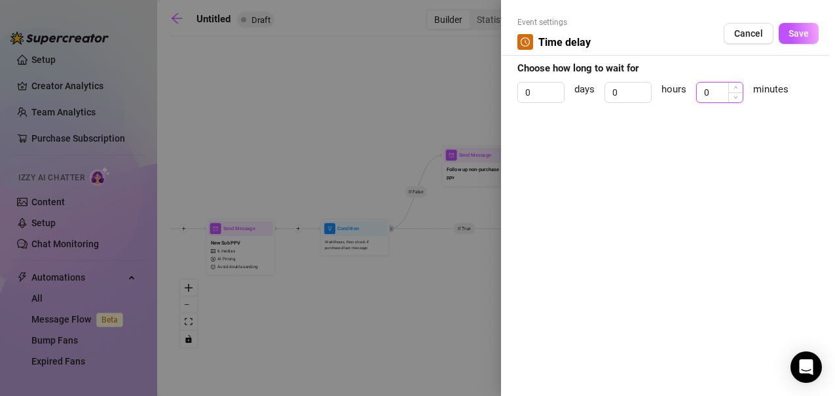
click at [722, 100] on input "0" at bounding box center [720, 93] width 46 height 20
click at [637, 88] on span "Increase Value" at bounding box center [644, 88] width 14 height 10
click at [804, 37] on span "Save" at bounding box center [799, 33] width 20 height 10
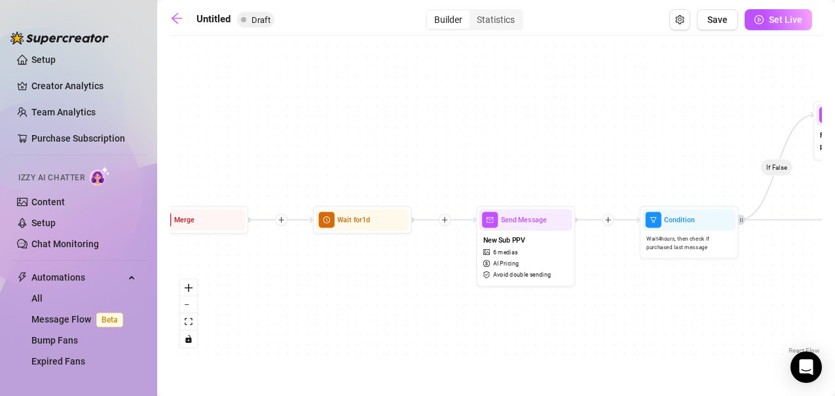
drag, startPoint x: 297, startPoint y: 307, endPoint x: 621, endPoint y: 302, distance: 324.2
click at [652, 301] on div "If False If True If False If True Wait for 4h Merge Send Message Follow up non-…" at bounding box center [496, 200] width 652 height 314
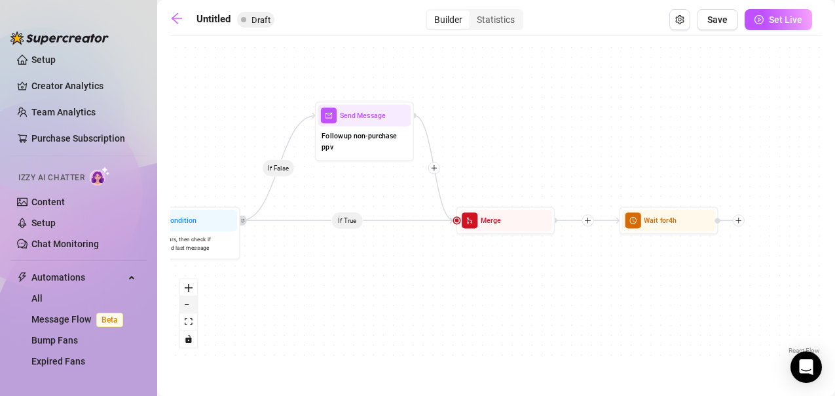
drag, startPoint x: 663, startPoint y: 296, endPoint x: 186, endPoint y: 298, distance: 477.5
click at [186, 298] on div "If False If True If False If True Wait for 4h Merge Send Message Follow up non-…" at bounding box center [496, 200] width 652 height 314
click at [454, 282] on div "If False If True If False If True Wait for 4h Merge Send Message Follow up non-…" at bounding box center [496, 200] width 652 height 314
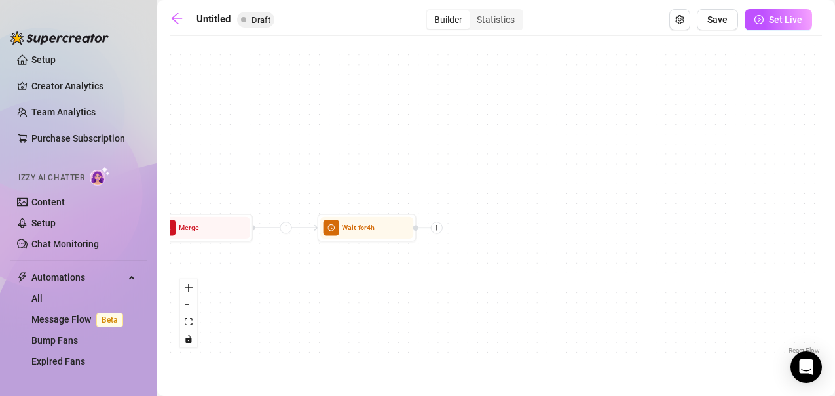
drag, startPoint x: 663, startPoint y: 280, endPoint x: 362, endPoint y: 288, distance: 302.0
click at [362, 288] on div "If False If True If False If True Wait for 4h Merge Send Message Follow up non-…" at bounding box center [496, 200] width 652 height 314
click at [436, 227] on icon "plus" at bounding box center [437, 227] width 6 height 1
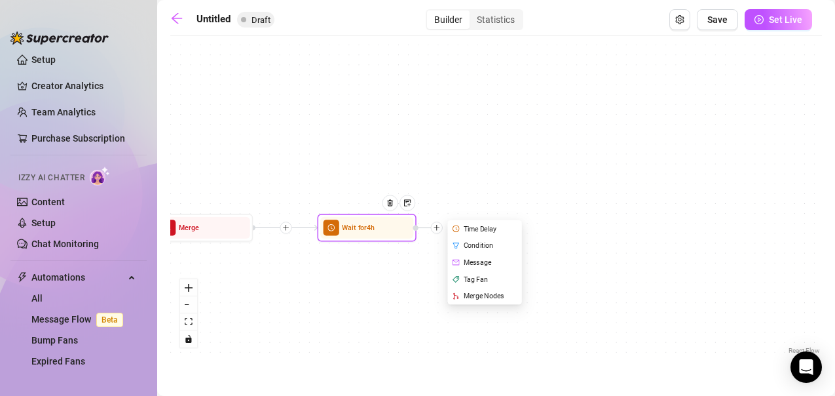
click at [473, 266] on div "Message" at bounding box center [485, 261] width 72 height 17
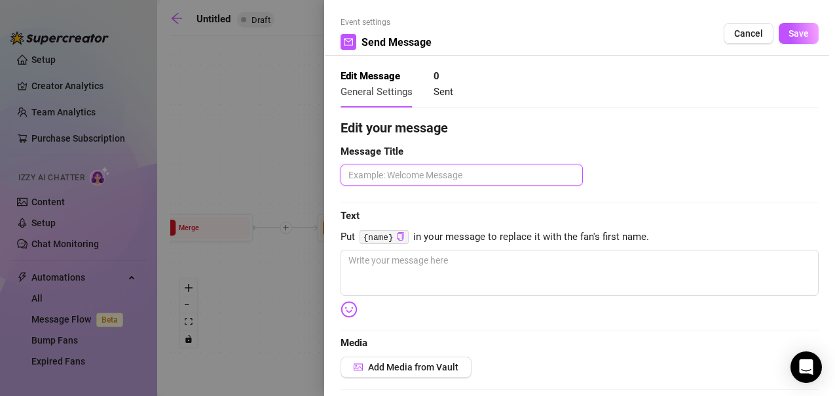
click at [380, 175] on textarea at bounding box center [462, 174] width 242 height 21
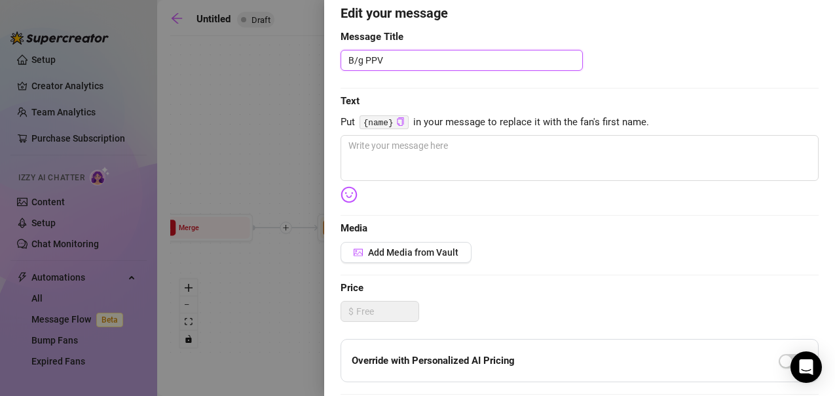
scroll to position [162, 0]
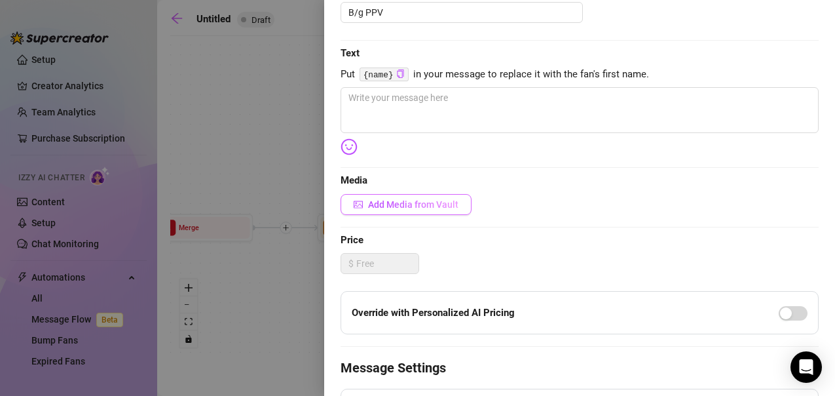
click at [417, 206] on span "Add Media from Vault" at bounding box center [413, 204] width 90 height 10
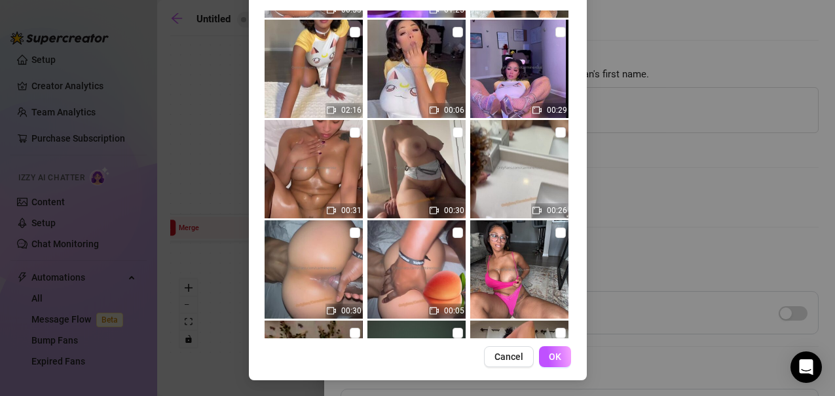
scroll to position [4701, 0]
click at [555, 133] on input "checkbox" at bounding box center [560, 131] width 10 height 10
click at [453, 130] on input "checkbox" at bounding box center [458, 131] width 10 height 10
click at [350, 133] on input "checkbox" at bounding box center [355, 131] width 10 height 10
click at [350, 228] on input "checkbox" at bounding box center [355, 232] width 10 height 10
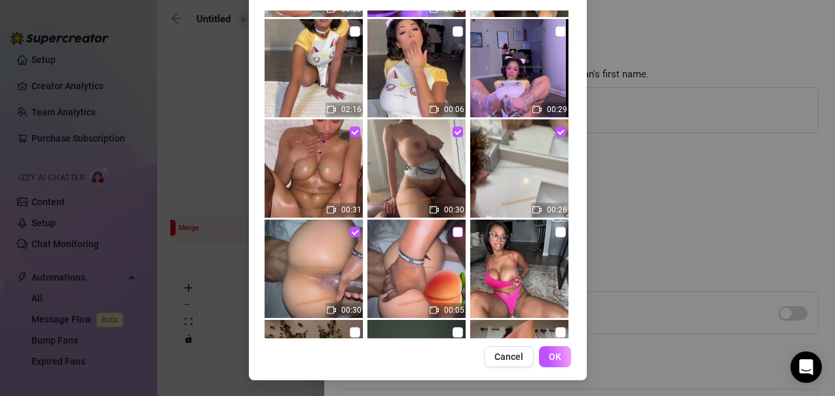
click at [453, 232] on input "checkbox" at bounding box center [458, 232] width 10 height 10
click at [557, 350] on button "OK" at bounding box center [555, 356] width 32 height 21
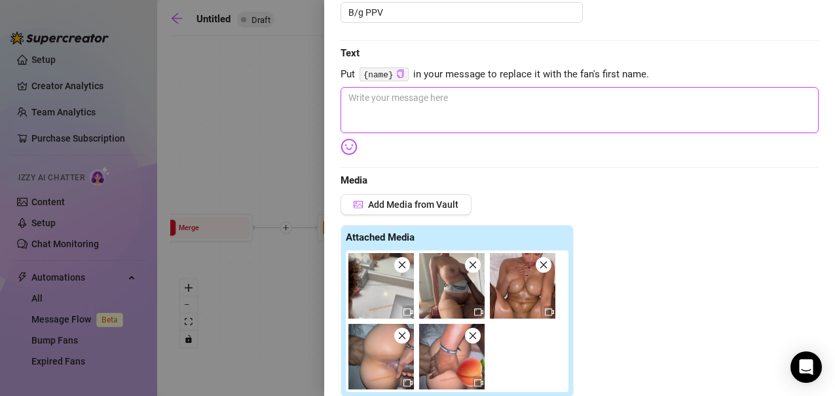
click at [385, 102] on textarea at bounding box center [580, 110] width 478 height 46
click at [442, 362] on img at bounding box center [451, 356] width 65 height 65
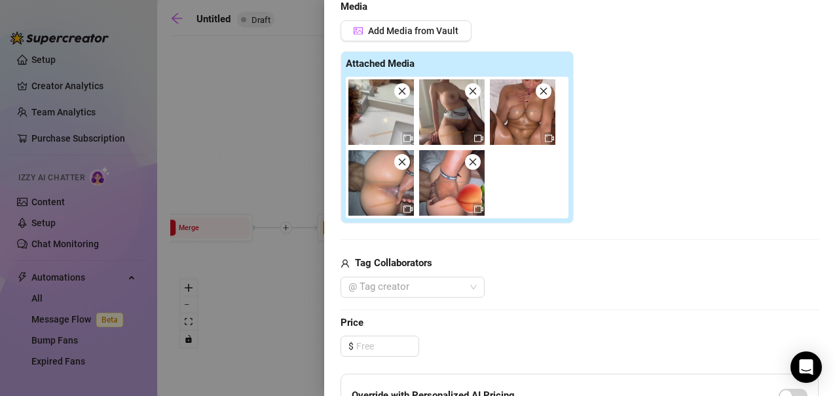
scroll to position [598, 0]
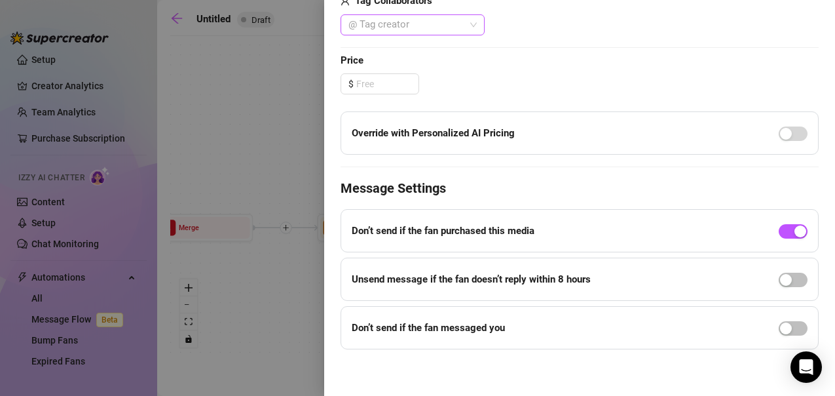
click at [389, 35] on div "@ Tag creator" at bounding box center [413, 24] width 144 height 21
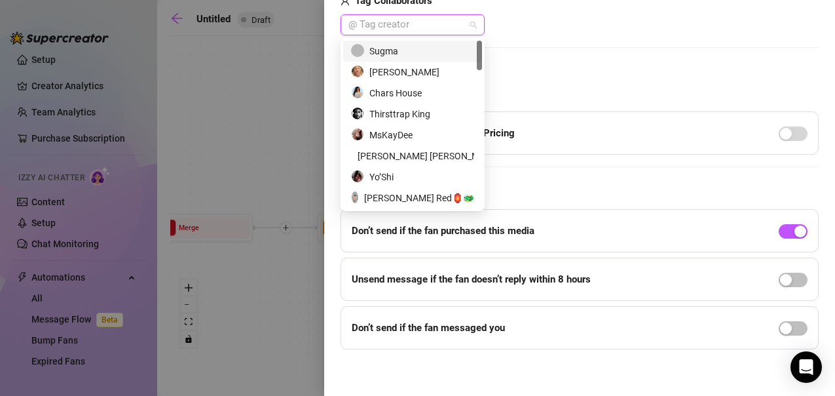
click at [375, 54] on div "Sugma" at bounding box center [412, 51] width 123 height 14
click at [401, 114] on div "Thirsttrap King" at bounding box center [412, 114] width 123 height 14
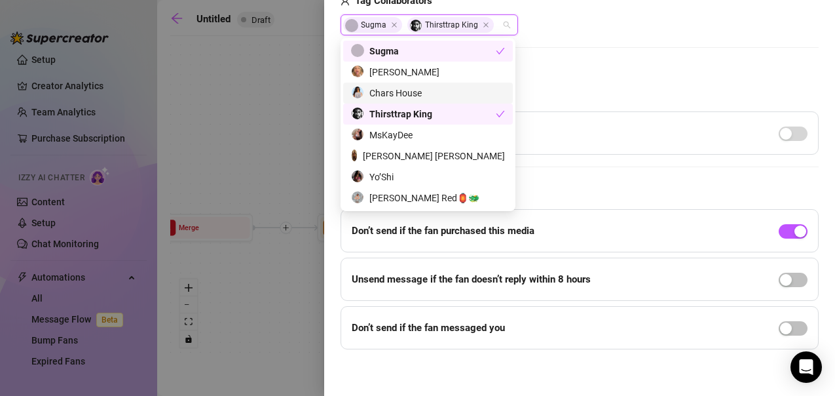
click at [586, 62] on span "Price" at bounding box center [580, 61] width 478 height 16
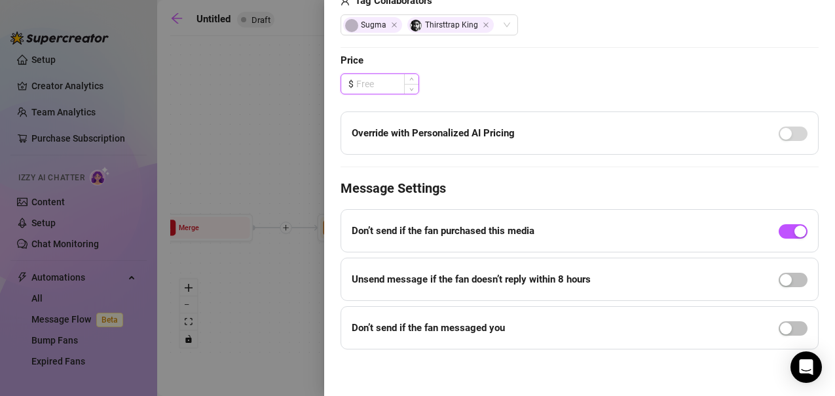
click at [401, 79] on input at bounding box center [387, 84] width 62 height 20
click at [780, 134] on div "button" at bounding box center [786, 134] width 12 height 12
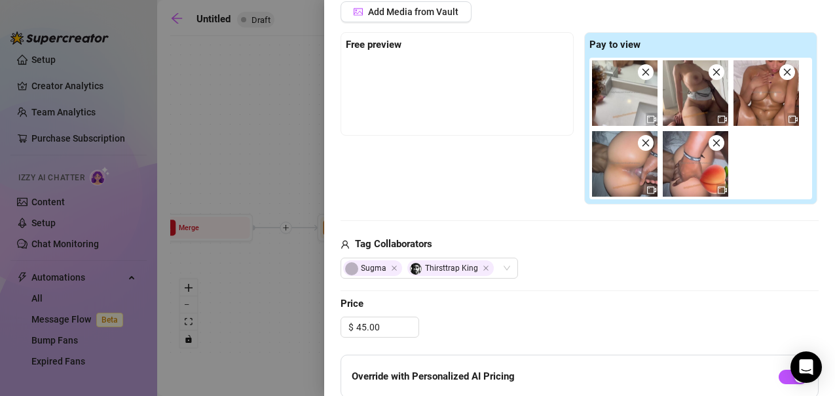
scroll to position [347, 0]
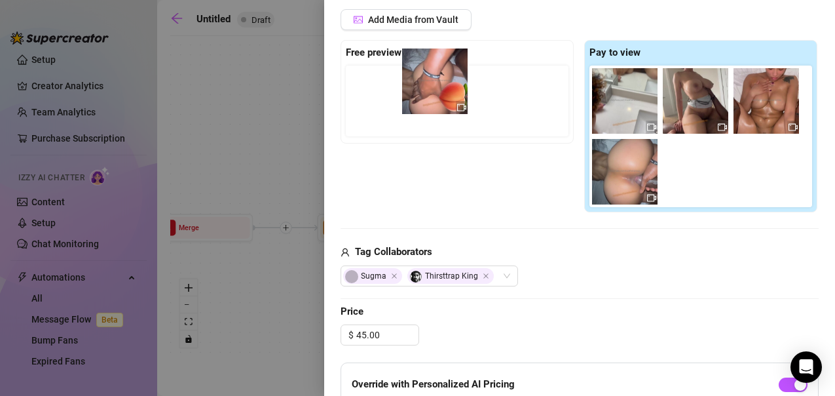
drag, startPoint x: 698, startPoint y: 174, endPoint x: 365, endPoint y: 66, distance: 349.0
click at [365, 66] on div "Free preview Pay to view" at bounding box center [580, 126] width 478 height 173
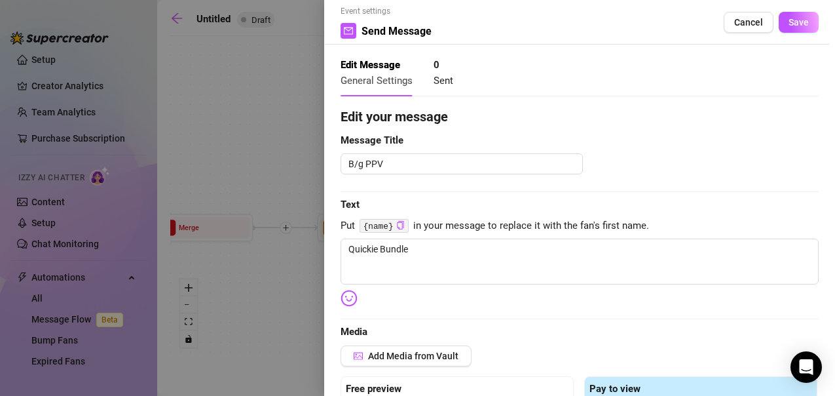
scroll to position [8, 0]
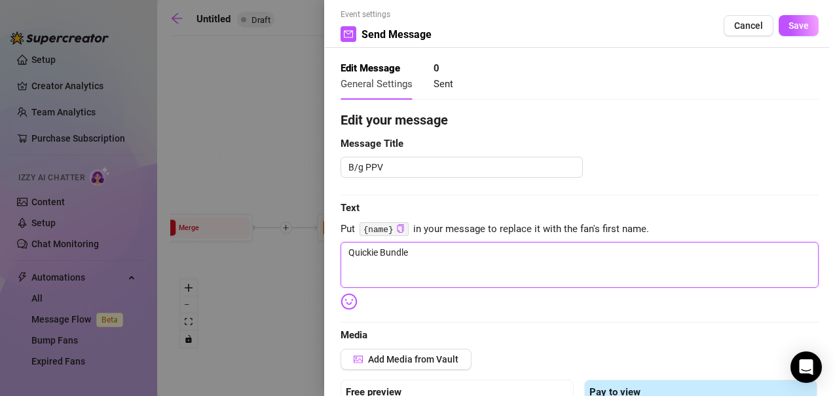
click at [434, 259] on textarea "Quickie Bundle" at bounding box center [580, 265] width 478 height 46
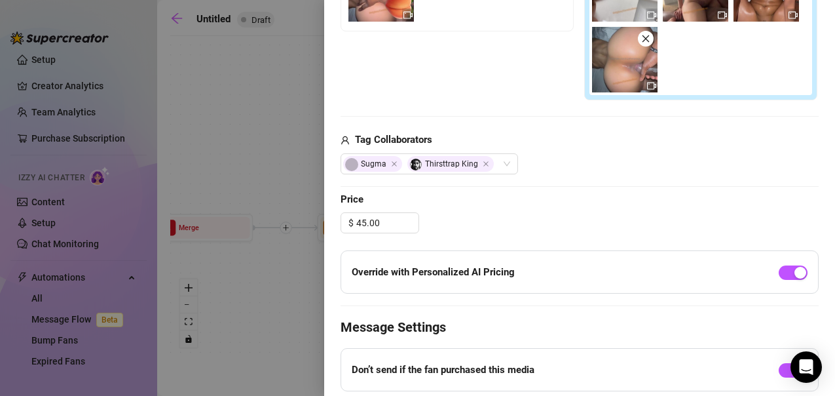
scroll to position [468, 0]
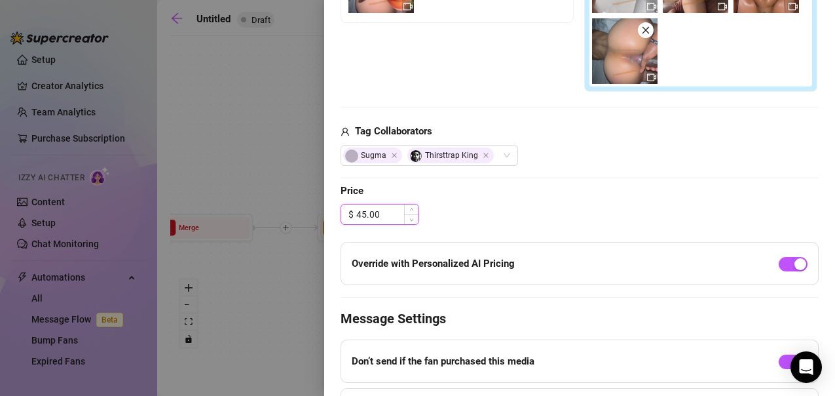
click at [362, 219] on input "45.00" at bounding box center [387, 214] width 62 height 20
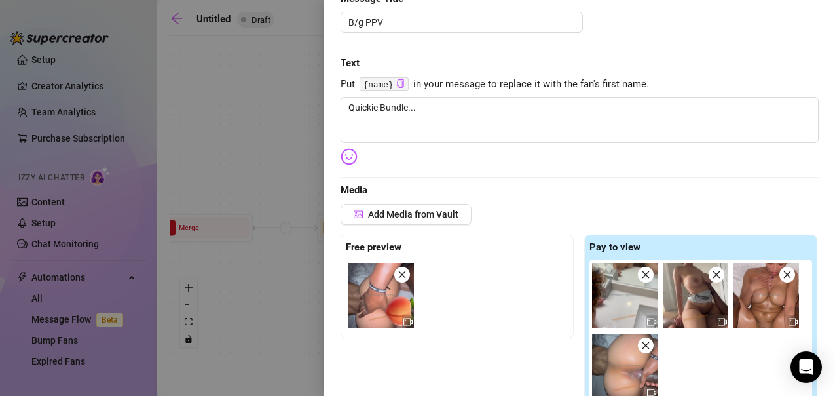
scroll to position [0, 0]
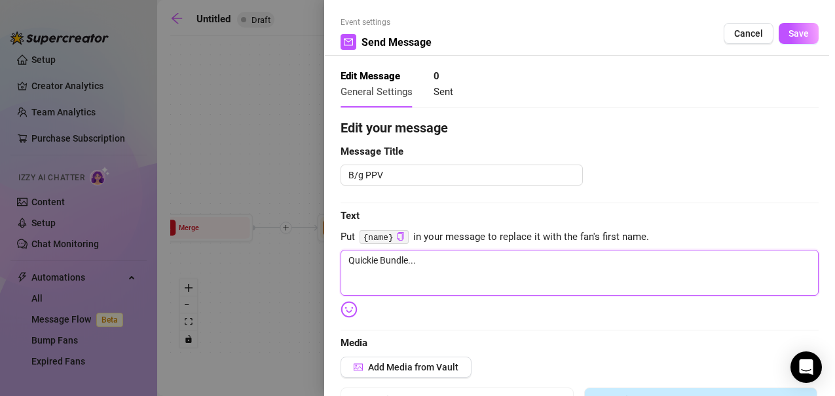
click at [432, 272] on textarea "Quickie Bundle..." at bounding box center [580, 273] width 478 height 46
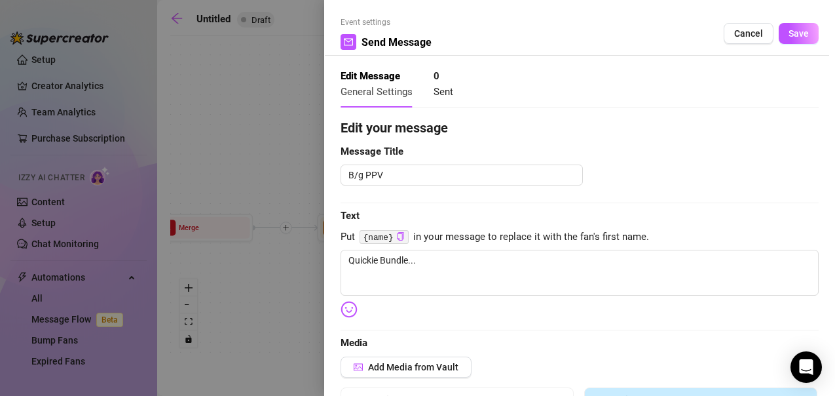
click at [346, 311] on img at bounding box center [349, 309] width 17 height 17
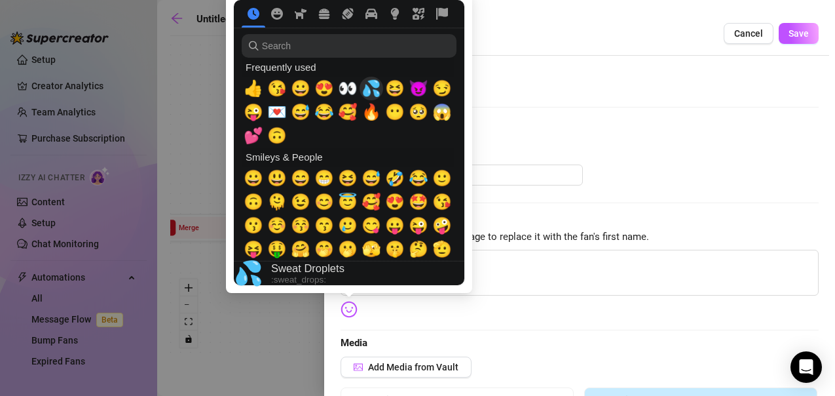
click at [371, 79] on span "💦" at bounding box center [372, 88] width 20 height 18
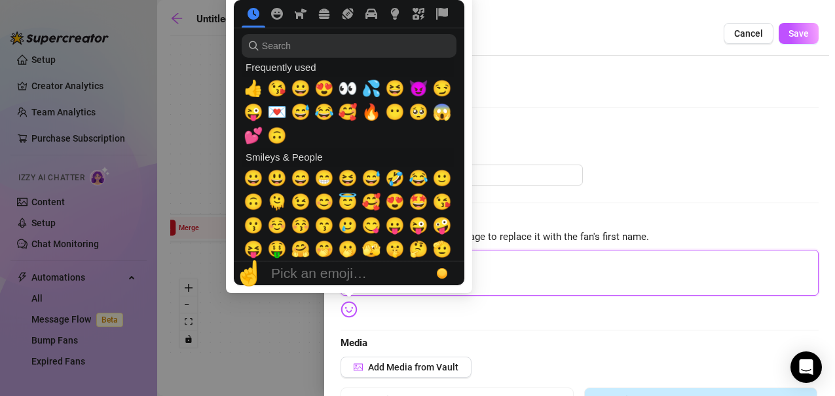
click at [532, 262] on textarea "Quickie Bundle... 💦" at bounding box center [580, 273] width 478 height 46
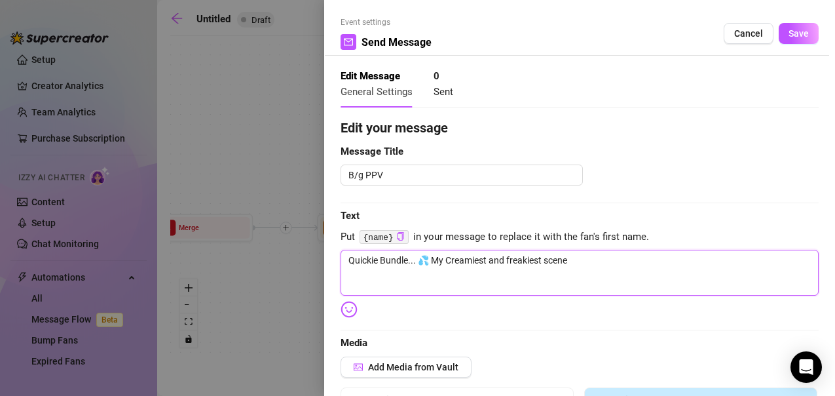
click at [601, 261] on textarea "Quickie Bundle... 💦 My Creamiest and freakiest scene" at bounding box center [580, 273] width 478 height 46
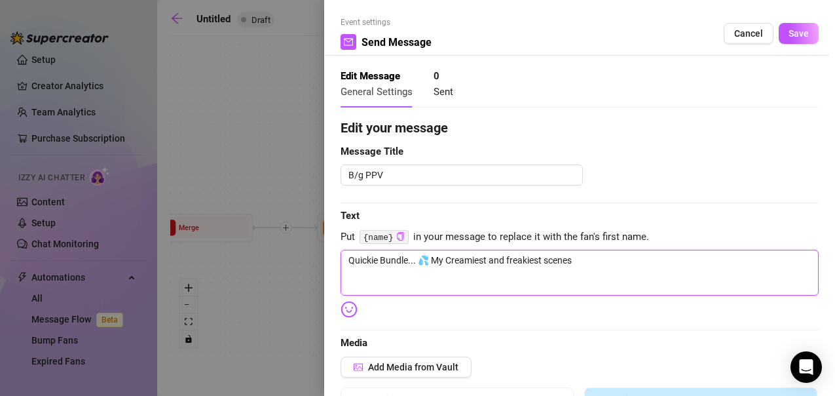
click at [587, 276] on textarea "Quickie Bundle... 💦 My Creamiest and freakiest scenes" at bounding box center [580, 273] width 478 height 46
click at [513, 255] on textarea "Quickie Bundle... 💦 My Creamiest and freakiest scenes" at bounding box center [580, 273] width 478 height 46
click at [589, 255] on textarea "Quickie Bundle... 💦 My Creamiest and Freakiest scenes" at bounding box center [580, 273] width 478 height 46
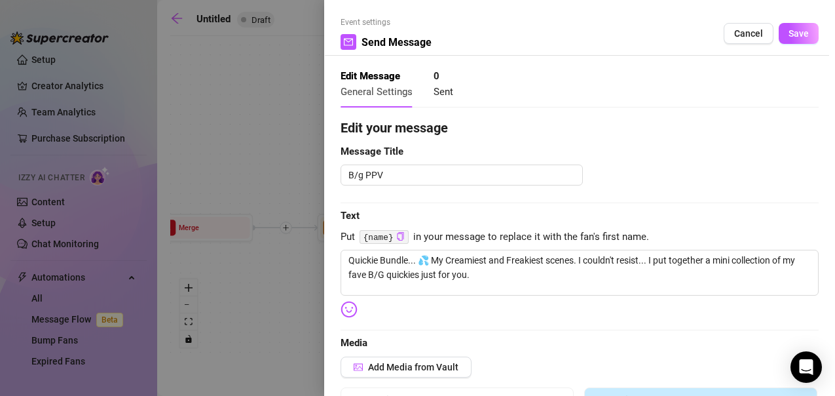
click at [350, 313] on img at bounding box center [349, 309] width 17 height 17
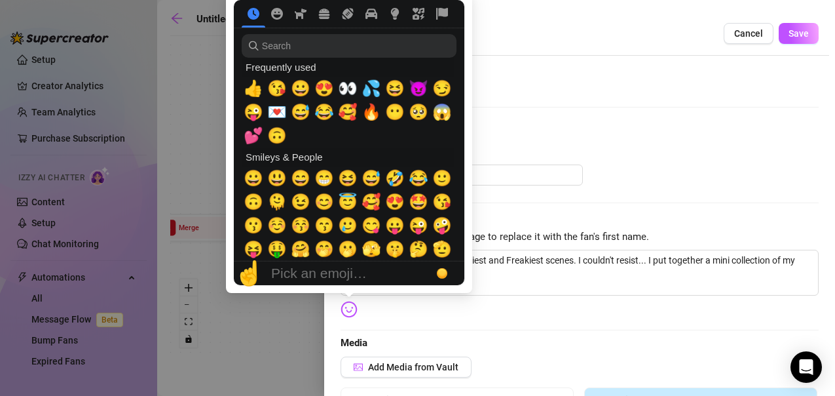
click at [349, 305] on img at bounding box center [349, 309] width 17 height 17
click at [437, 86] on span "😏" at bounding box center [442, 88] width 20 height 18
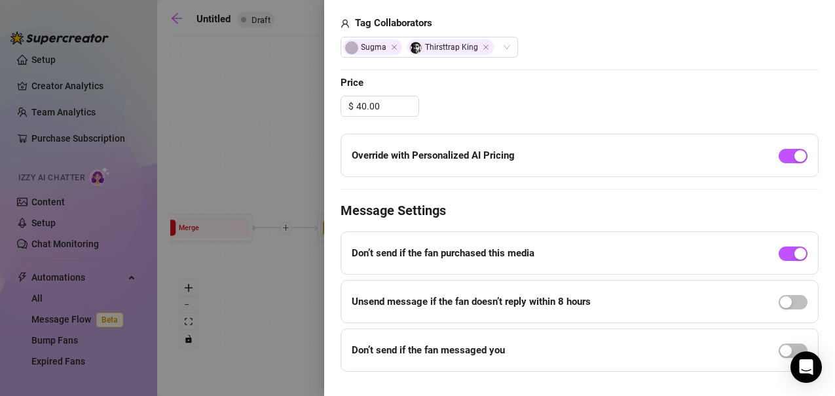
scroll to position [601, 0]
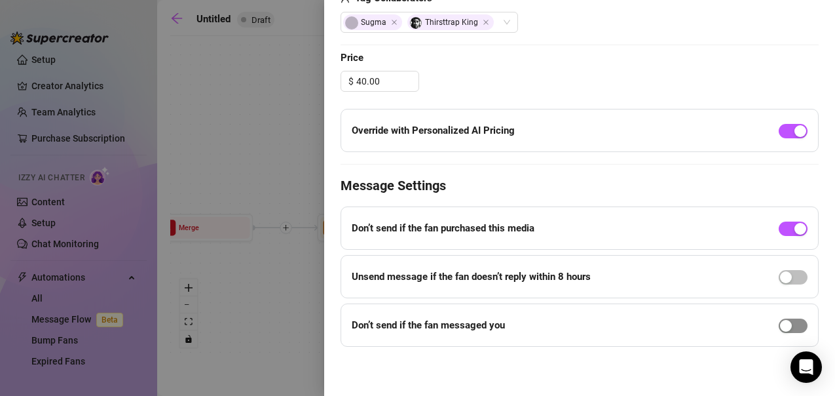
click at [780, 324] on div "button" at bounding box center [786, 326] width 12 height 12
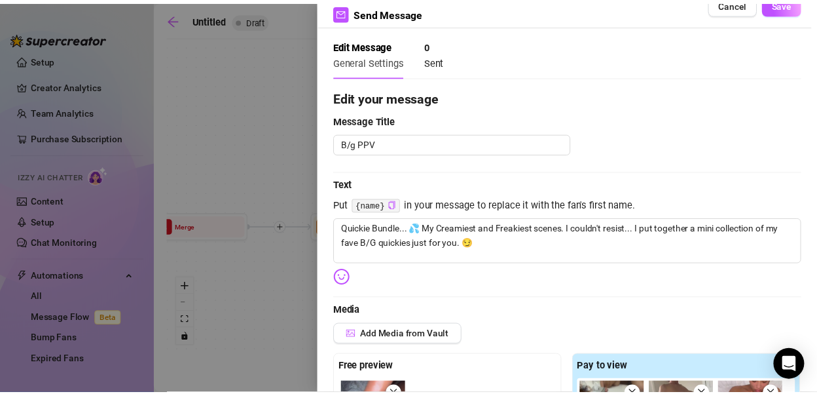
scroll to position [0, 0]
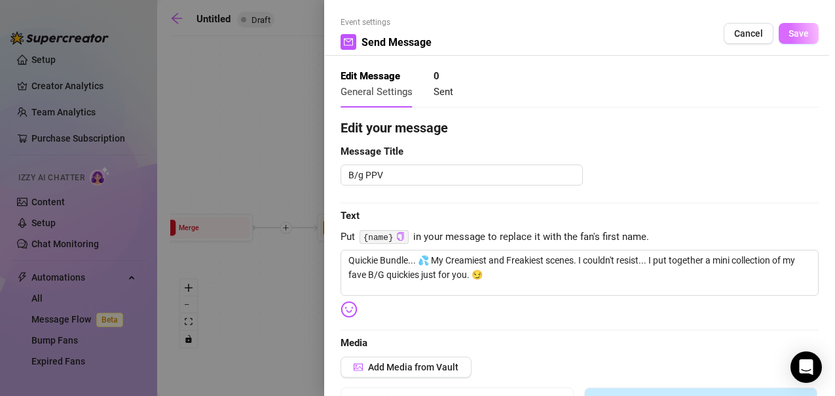
click at [779, 41] on button "Save" at bounding box center [799, 33] width 40 height 21
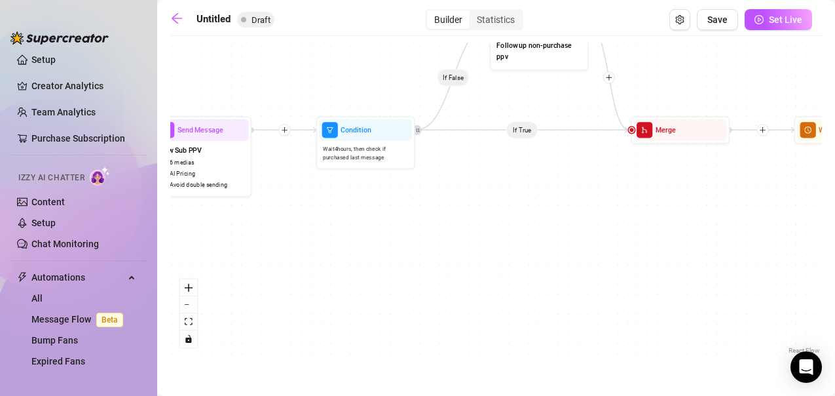
drag, startPoint x: 367, startPoint y: 308, endPoint x: 844, endPoint y: 210, distance: 486.7
click at [834, 210] on html "Setup Creator Analytics Team Analytics Purchase Subscription Izzy AI Chatter Co…" at bounding box center [417, 198] width 835 height 396
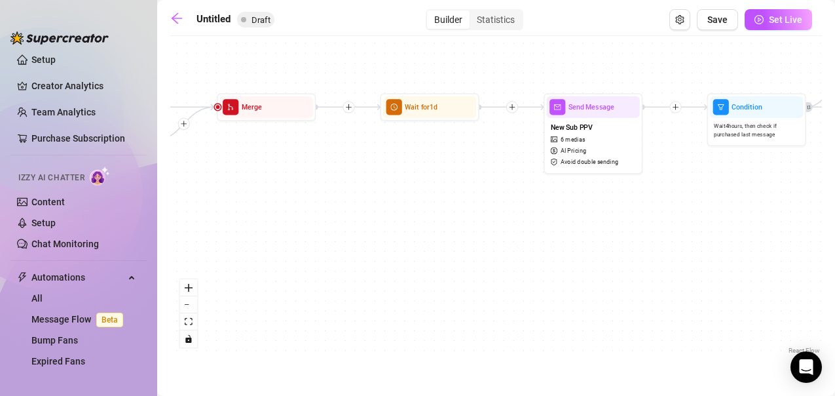
drag, startPoint x: 399, startPoint y: 217, endPoint x: 791, endPoint y: 194, distance: 392.3
click at [791, 194] on div "If False If True If False If True Send Message B/g PPV 5 medias AI Pricing Avoi…" at bounding box center [496, 200] width 652 height 314
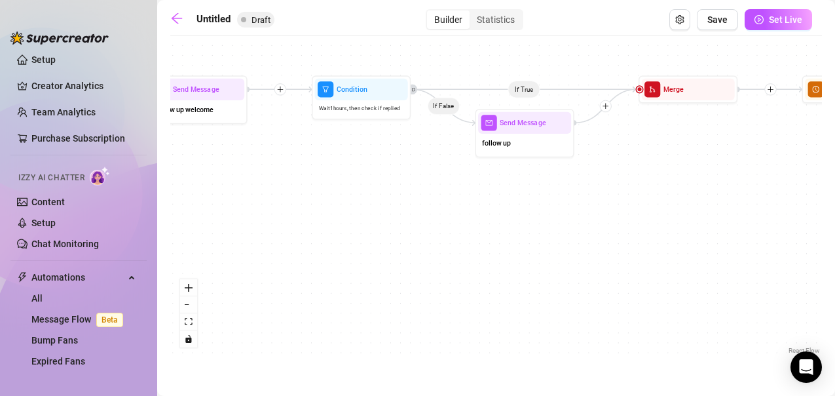
drag, startPoint x: 396, startPoint y: 217, endPoint x: 817, endPoint y: 200, distance: 421.5
click at [817, 200] on div "If False If True If False If True Send Message B/g PPV 5 medias AI Pricing Avoi…" at bounding box center [496, 200] width 652 height 314
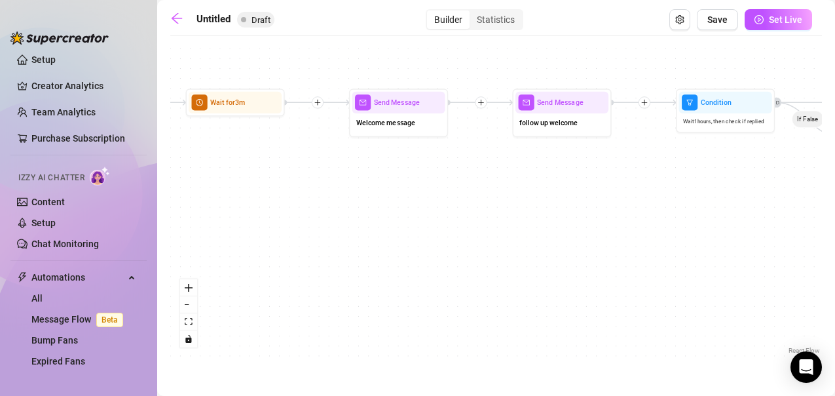
drag, startPoint x: 479, startPoint y: 191, endPoint x: 844, endPoint y: 198, distance: 364.2
click at [834, 198] on html "Setup Creator Analytics Team Analytics Purchase Subscription Izzy AI Chatter Co…" at bounding box center [417, 198] width 835 height 396
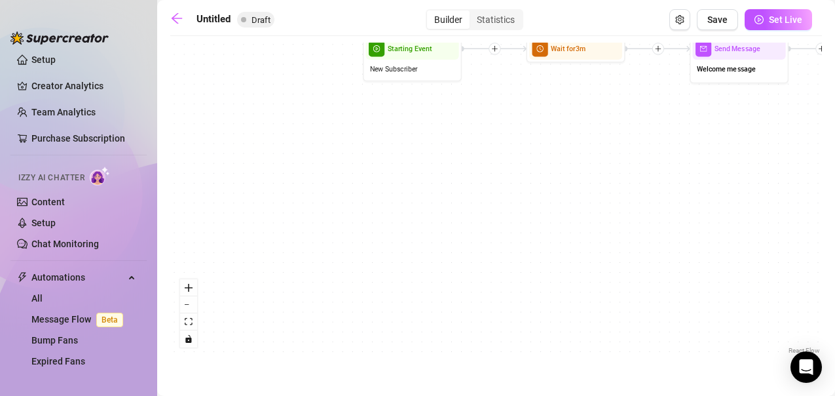
drag, startPoint x: 491, startPoint y: 219, endPoint x: 833, endPoint y: 171, distance: 345.3
click at [833, 171] on main "Untitled Draft Builder Statistics Save Set Live If False If True If False If Tr…" at bounding box center [496, 198] width 678 height 396
drag, startPoint x: 833, startPoint y: 171, endPoint x: 699, endPoint y: 176, distance: 134.4
click at [699, 176] on main "Untitled Draft Builder Statistics Save Set Live If False If True If False If Tr…" at bounding box center [496, 198] width 678 height 396
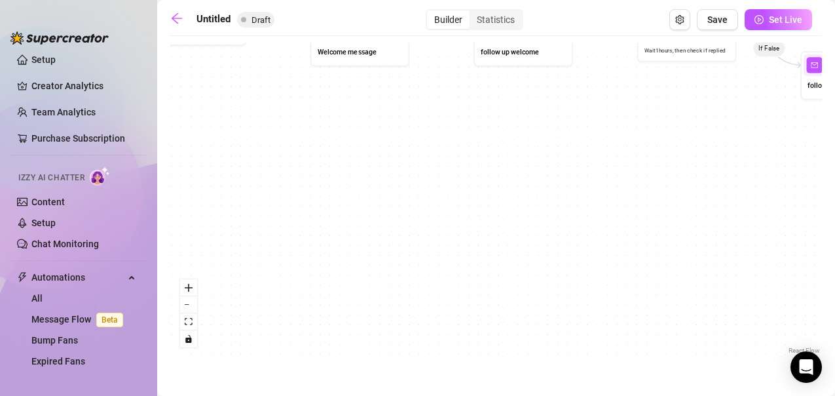
drag, startPoint x: 651, startPoint y: 179, endPoint x: 249, endPoint y: 166, distance: 402.3
click at [249, 166] on div "If False If True If False If True Send Message B/g PPV 5 medias AI Pricing Avoi…" at bounding box center [496, 200] width 652 height 314
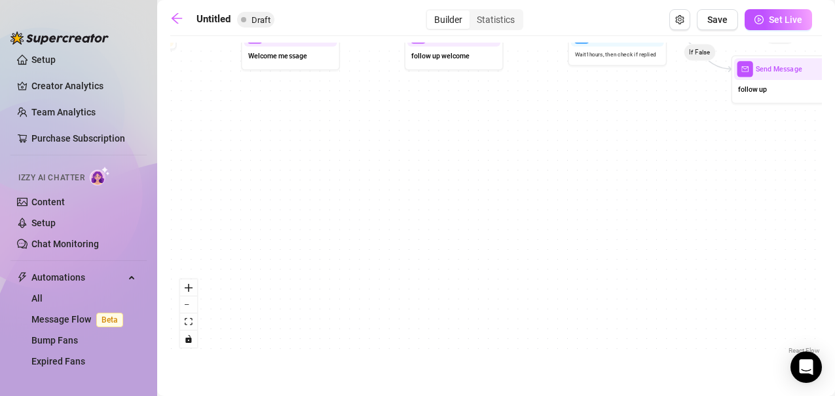
click at [588, 225] on div "If False If True If False If True Send Message B/g PPV 5 medias AI Pricing Avoi…" at bounding box center [496, 200] width 652 height 314
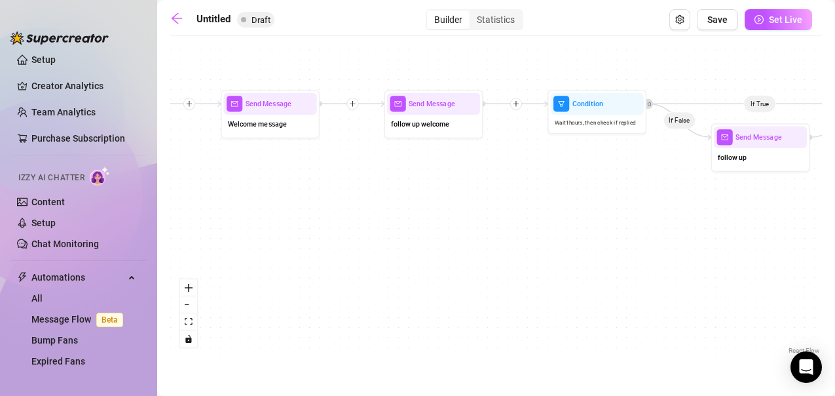
drag, startPoint x: 588, startPoint y: 225, endPoint x: 567, endPoint y: 294, distance: 72.5
click at [567, 294] on div "If False If True If False If True Send Message B/g PPV 5 medias AI Pricing Avoi…" at bounding box center [496, 200] width 652 height 314
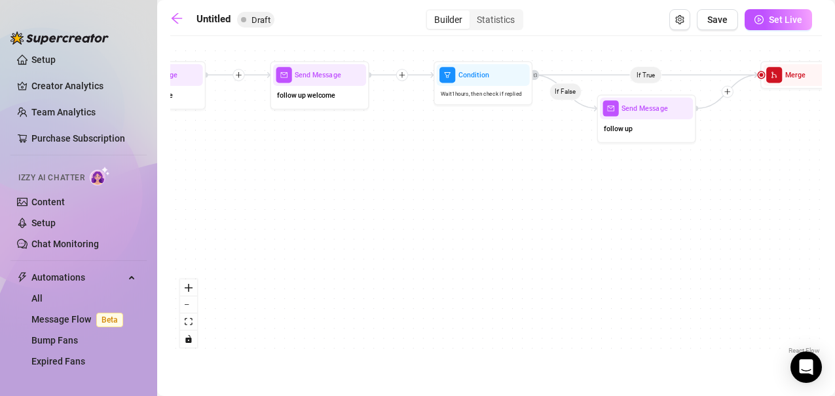
drag, startPoint x: 575, startPoint y: 288, endPoint x: 460, endPoint y: 257, distance: 118.5
click at [460, 257] on div "If False If True If False If True Send Message B/g PPV 5 medias AI Pricing Avoi…" at bounding box center [496, 200] width 652 height 314
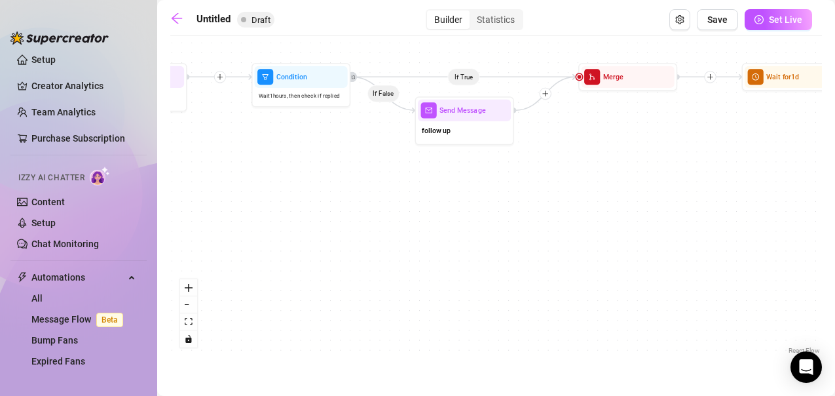
drag, startPoint x: 563, startPoint y: 234, endPoint x: 382, endPoint y: 236, distance: 180.8
click at [382, 236] on div "If False If True If False If True Send Message B/g PPV 5 medias AI Pricing Avoi…" at bounding box center [496, 200] width 652 height 314
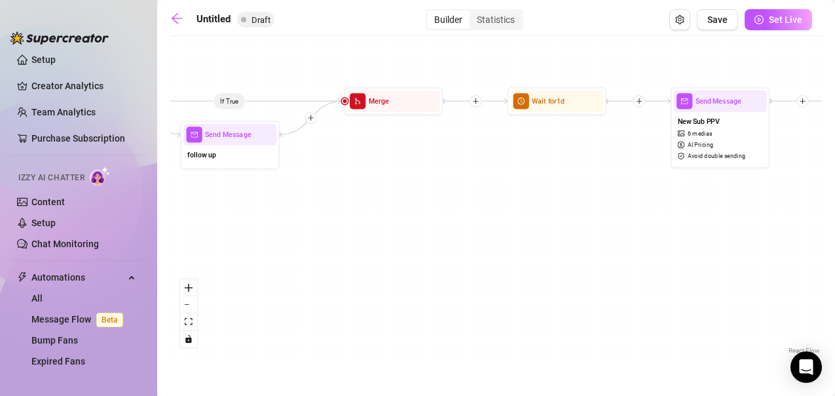
drag, startPoint x: 650, startPoint y: 217, endPoint x: 414, endPoint y: 242, distance: 237.1
click at [414, 242] on div "If False If True If False If True Send Message B/g PPV 5 medias AI Pricing Avoi…" at bounding box center [496, 200] width 652 height 314
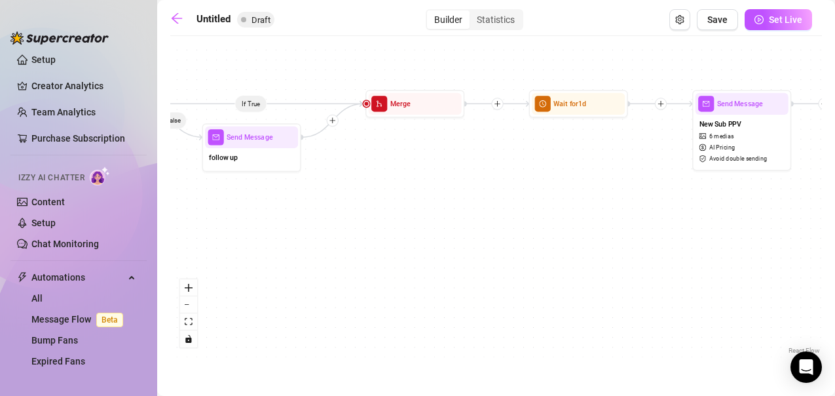
drag, startPoint x: 710, startPoint y: 229, endPoint x: 733, endPoint y: 231, distance: 23.0
click at [733, 231] on div "If False If True If False If True Send Message B/g PPV 5 medias AI Pricing Avoi…" at bounding box center [496, 200] width 652 height 314
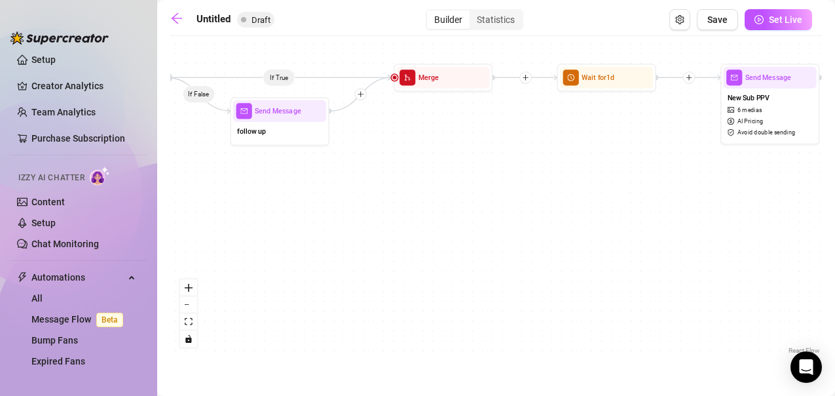
drag, startPoint x: 460, startPoint y: 224, endPoint x: 487, endPoint y: 198, distance: 37.5
click at [487, 198] on div "If False If True If False If True Send Message B/g PPV 5 medias AI Pricing Avoi…" at bounding box center [496, 200] width 652 height 314
click at [616, 85] on div at bounding box center [631, 60] width 43 height 50
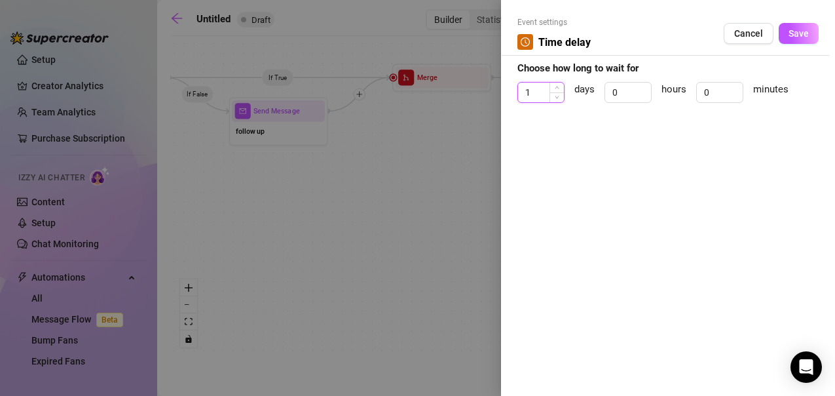
click at [544, 99] on input "1" at bounding box center [541, 93] width 46 height 20
click at [633, 94] on input "0" at bounding box center [628, 93] width 46 height 20
click at [802, 27] on button "Save" at bounding box center [799, 33] width 40 height 21
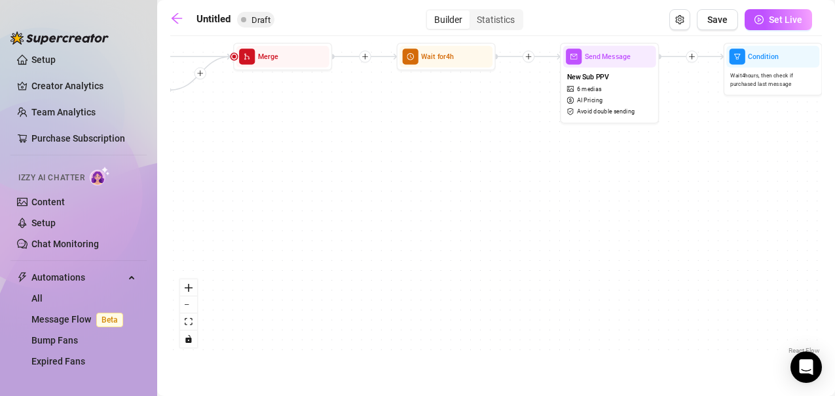
drag, startPoint x: 706, startPoint y: 257, endPoint x: 526, endPoint y: 236, distance: 181.3
click at [526, 236] on div "If False If True If False If True Send Message B/g PPV 5 medias AI Pricing Avoi…" at bounding box center [496, 200] width 652 height 314
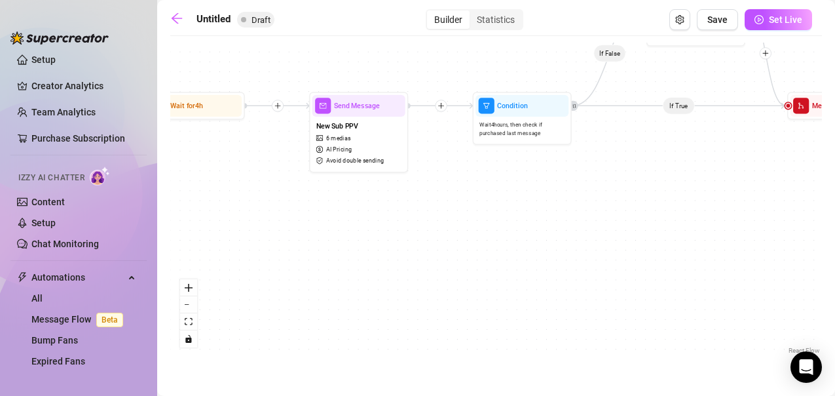
drag, startPoint x: 789, startPoint y: 265, endPoint x: 559, endPoint y: 314, distance: 234.9
click at [559, 314] on div "If False If True If False If True Send Message B/g PPV 5 medias AI Pricing Avoi…" at bounding box center [496, 200] width 652 height 314
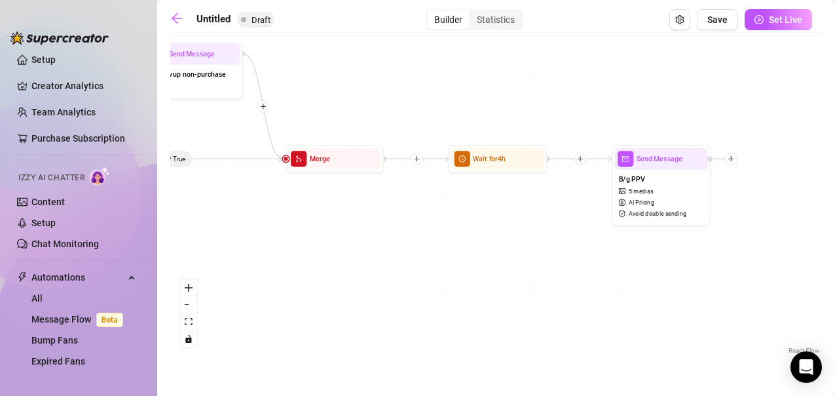
drag, startPoint x: 763, startPoint y: 278, endPoint x: 258, endPoint y: 331, distance: 507.7
click at [258, 331] on div "If False If True If False If True Send Message B/g PPV 5 medias AI Pricing Avoi…" at bounding box center [496, 200] width 652 height 314
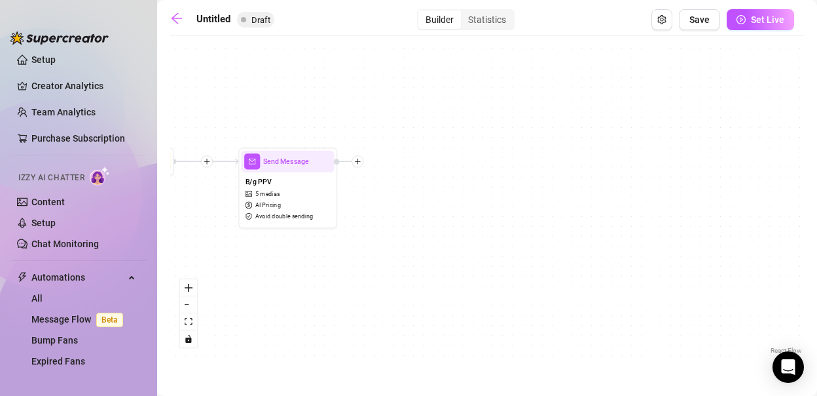
drag, startPoint x: 741, startPoint y: 262, endPoint x: 370, endPoint y: 265, distance: 370.7
click at [370, 265] on div "If False If True If False If True Send Message B/g PPV 5 medias AI Pricing Avoi…" at bounding box center [487, 200] width 634 height 314
click at [703, 24] on span "Save" at bounding box center [700, 19] width 20 height 10
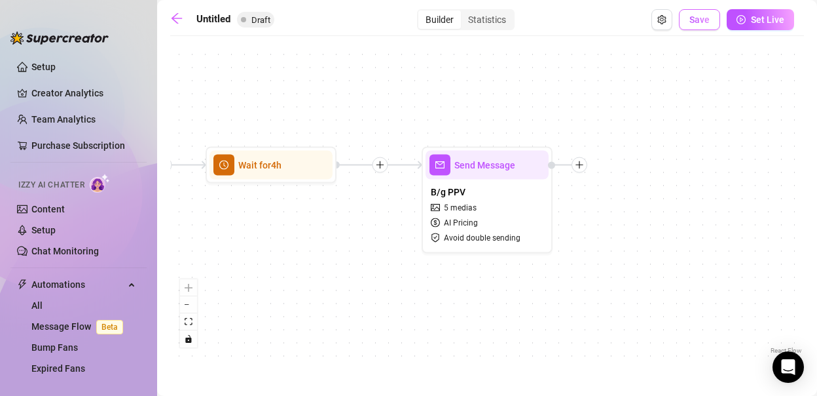
scroll to position [7, 0]
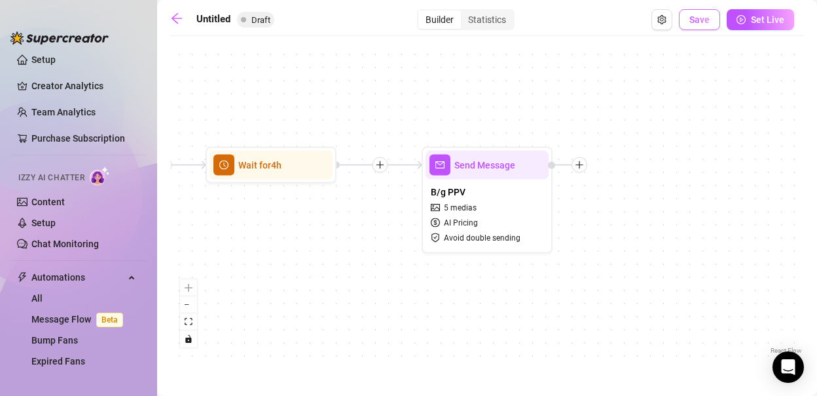
click at [700, 25] on span "Save" at bounding box center [700, 19] width 20 height 10
